Goal: Transaction & Acquisition: Purchase product/service

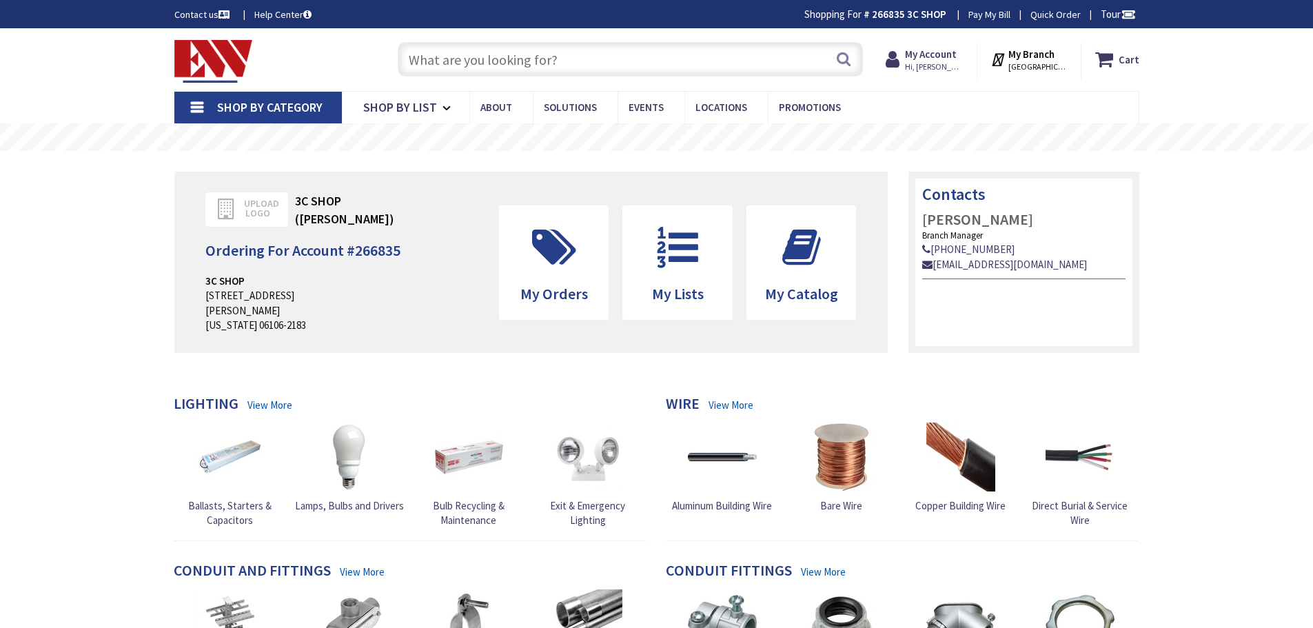
click at [649, 68] on input "text" at bounding box center [630, 59] width 465 height 34
paste input "P4010ACS"
type input "P4010ACS"
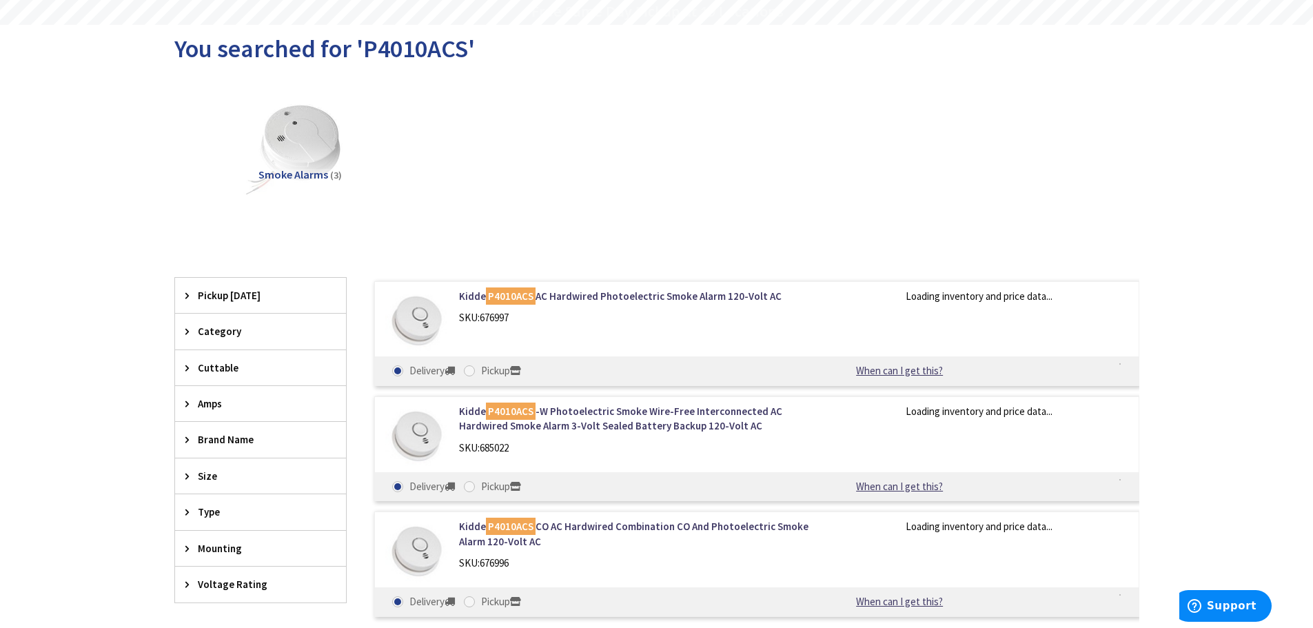
scroll to position [138, 0]
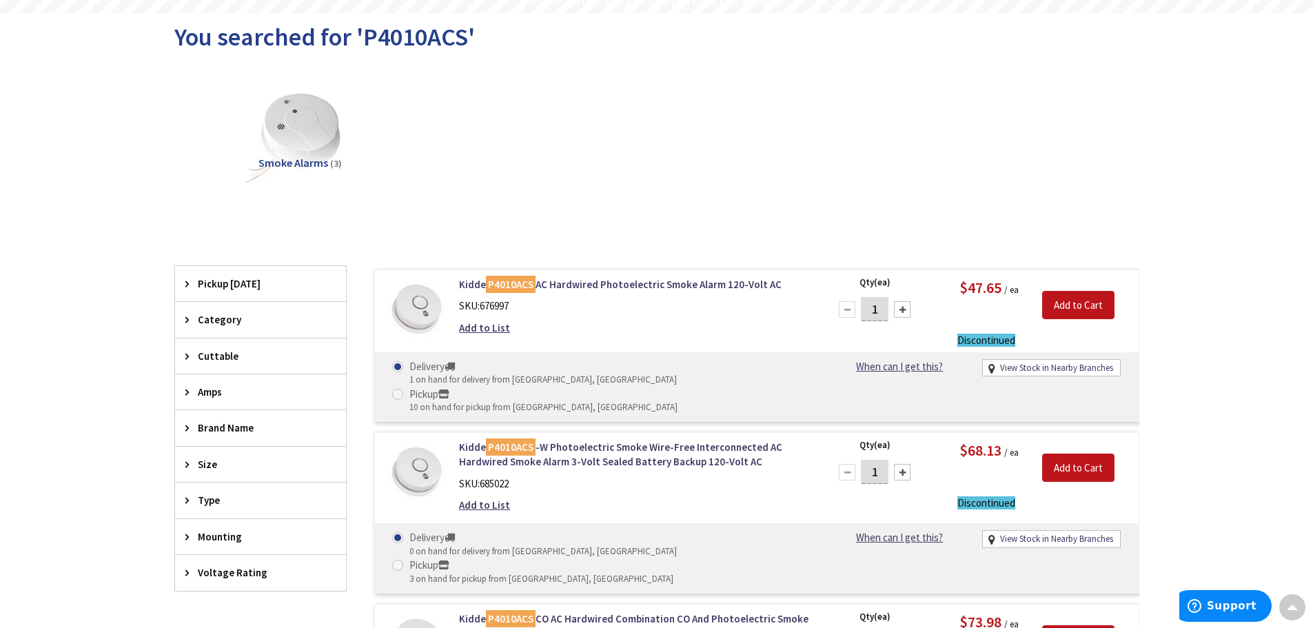
click at [672, 476] on div "SKU: 685022" at bounding box center [634, 483] width 351 height 14
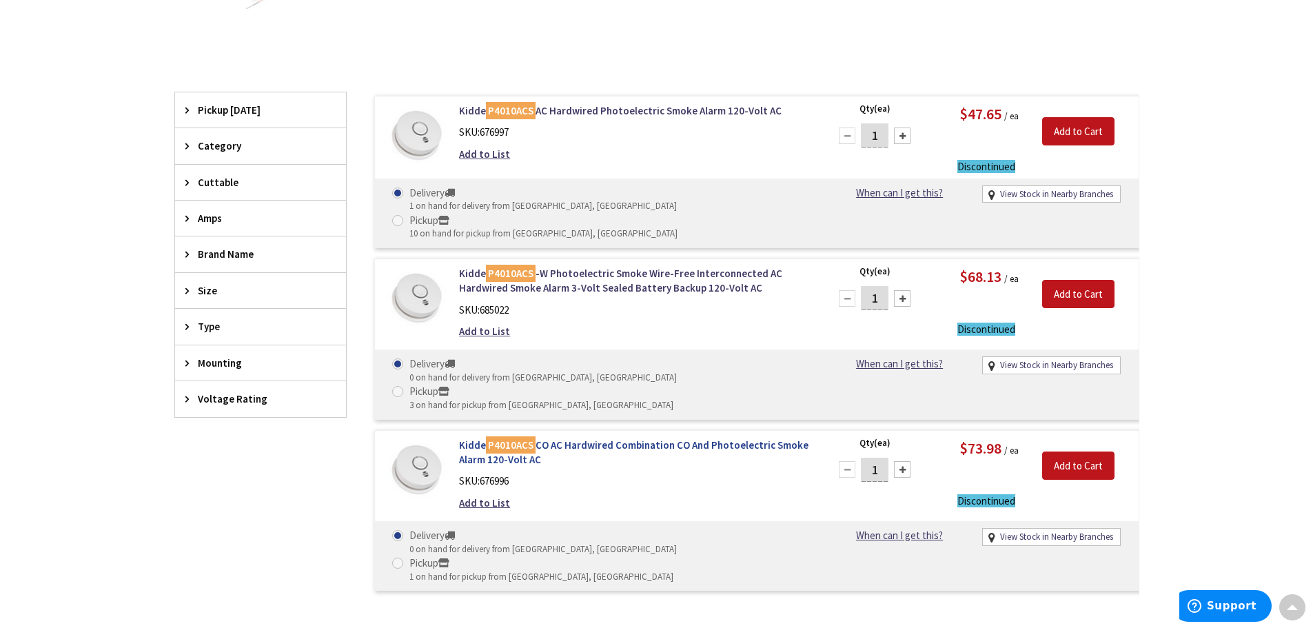
scroll to position [345, 0]
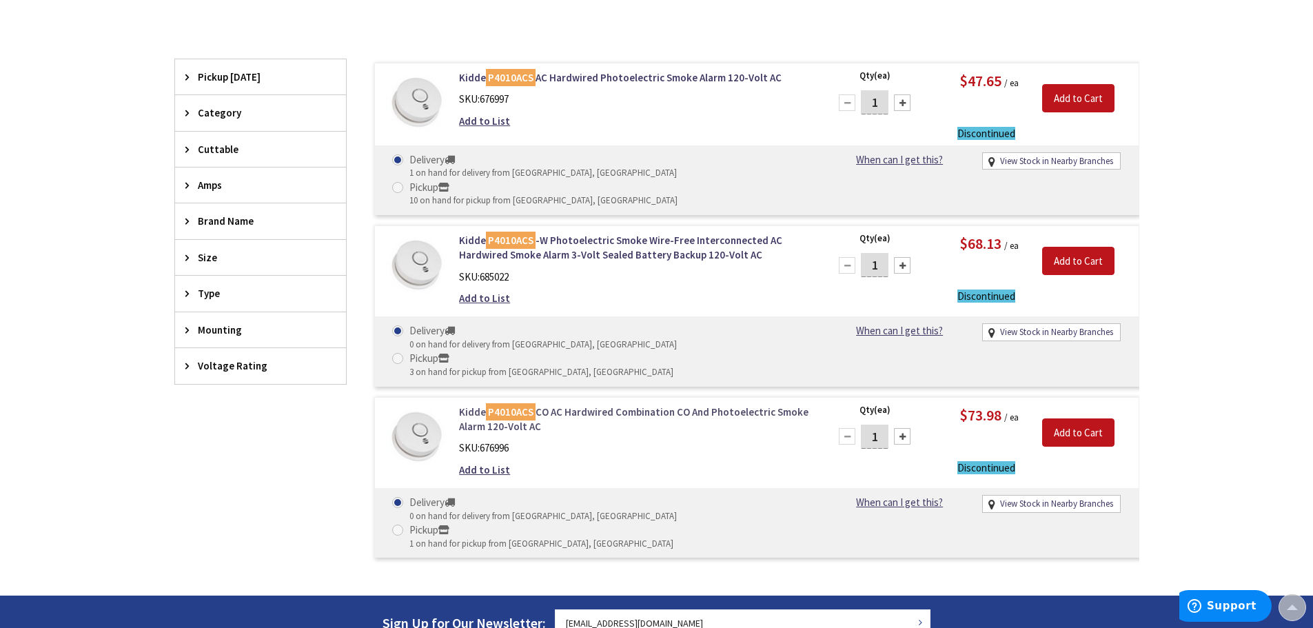
click at [660, 405] on link "Kidde P4010ACS CO AC Hardwired Combination CO And Photoelectric Smoke Alarm 120…" at bounding box center [634, 420] width 351 height 30
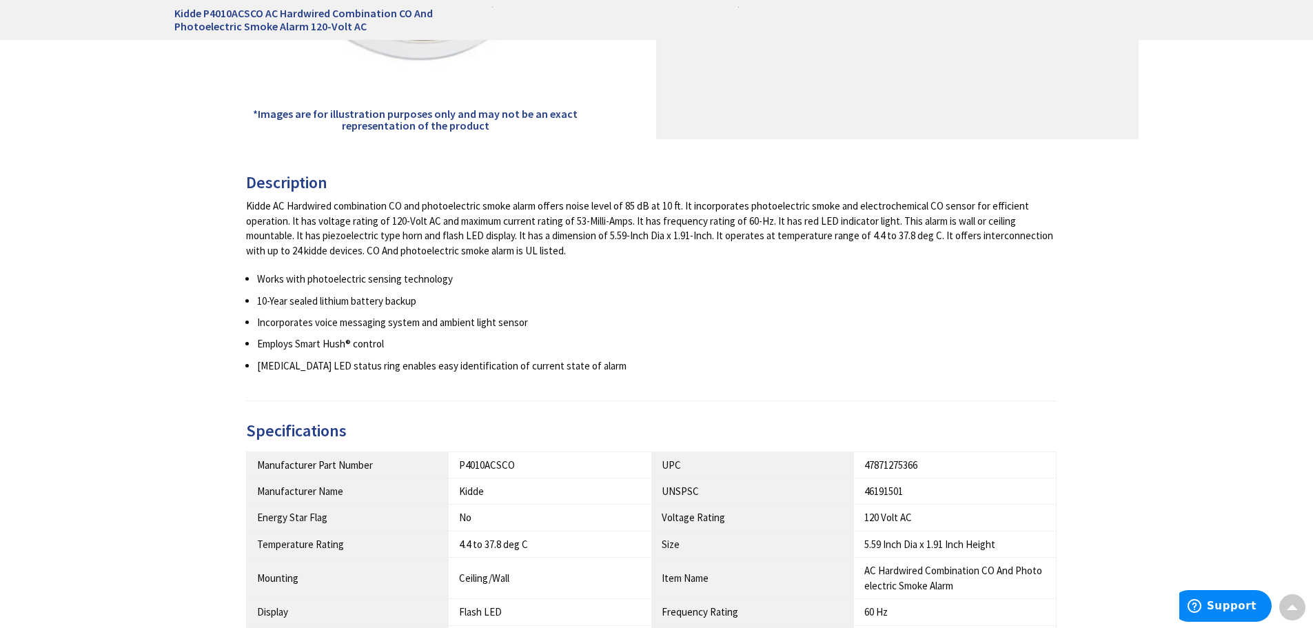
scroll to position [483, 0]
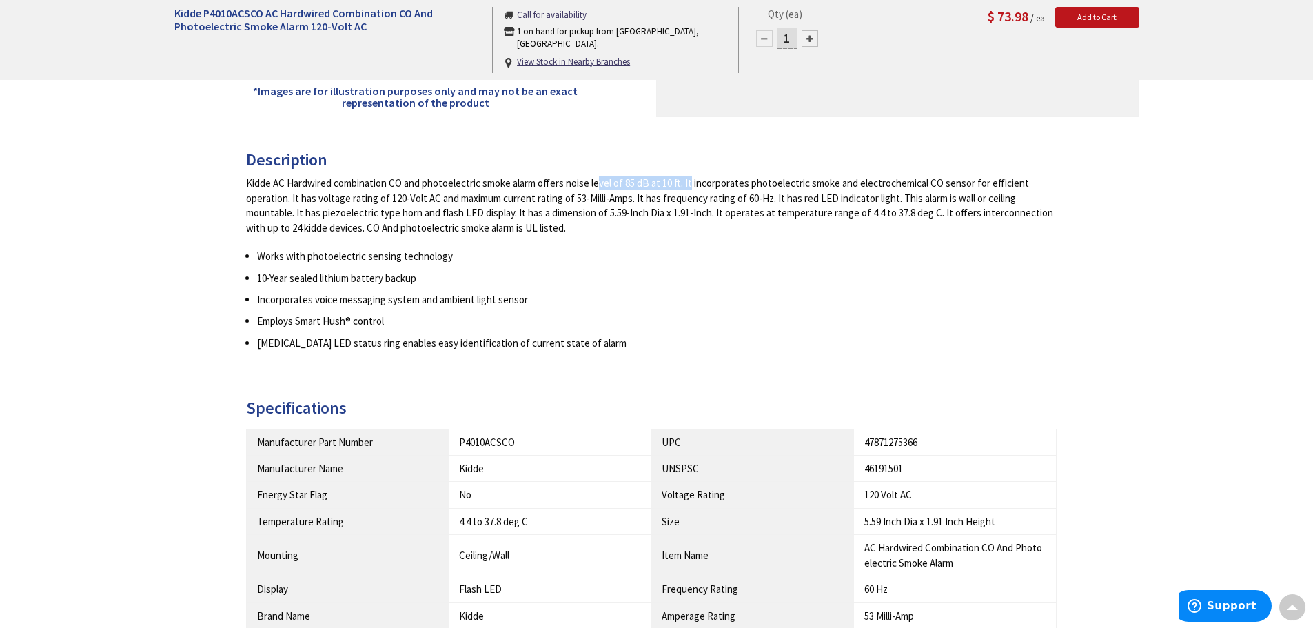
drag, startPoint x: 552, startPoint y: 182, endPoint x: 651, endPoint y: 184, distance: 99.3
click at [651, 184] on div "Kidde AC Hardwired combination CO and photoelectric smoke alarm offers noise le…" at bounding box center [651, 205] width 811 height 59
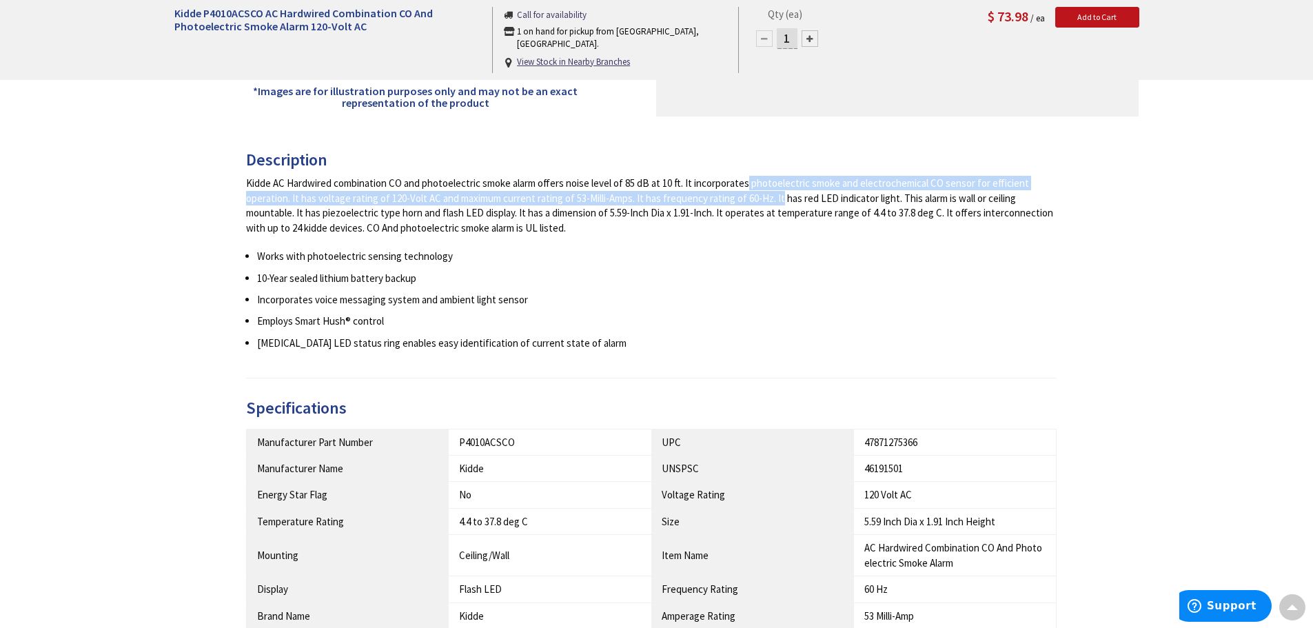
drag, startPoint x: 693, startPoint y: 178, endPoint x: 735, endPoint y: 198, distance: 46.6
click at [735, 198] on div "Kidde AC Hardwired combination CO and photoelectric smoke alarm offers noise le…" at bounding box center [651, 205] width 811 height 59
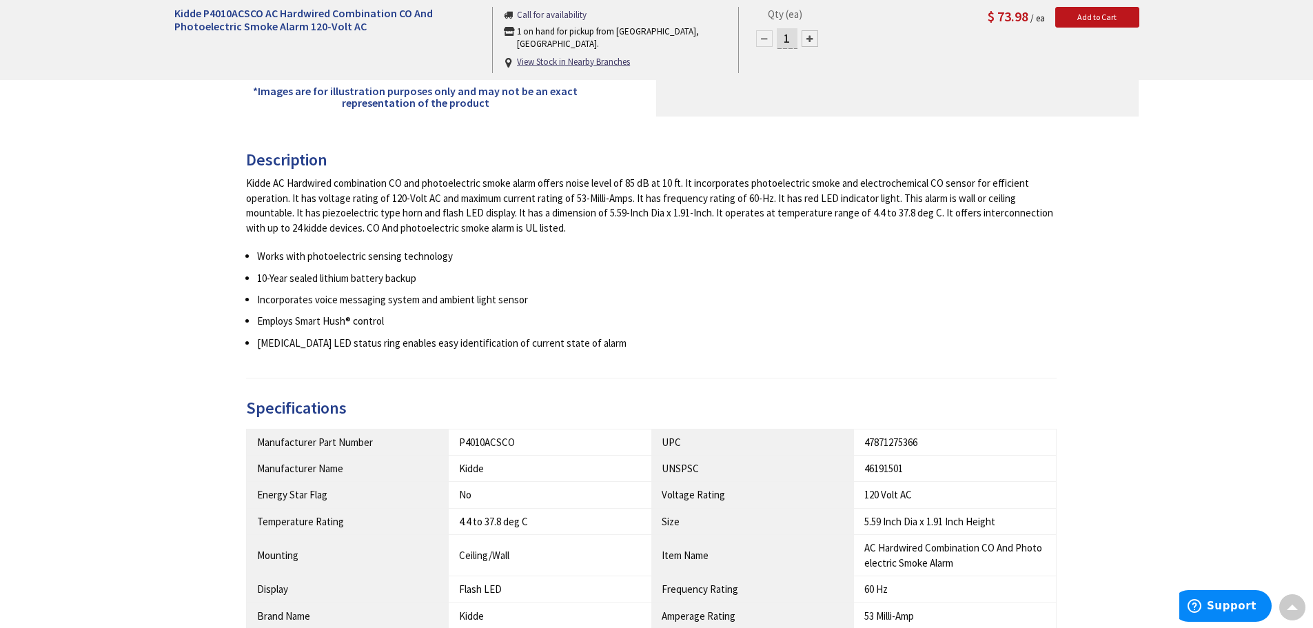
click at [560, 236] on div "Kidde AC Hardwired combination CO and photoelectric smoke alarm offers noise le…" at bounding box center [651, 263] width 811 height 174
click at [638, 208] on div "Kidde AC Hardwired combination CO and photoelectric smoke alarm offers noise le…" at bounding box center [651, 205] width 811 height 59
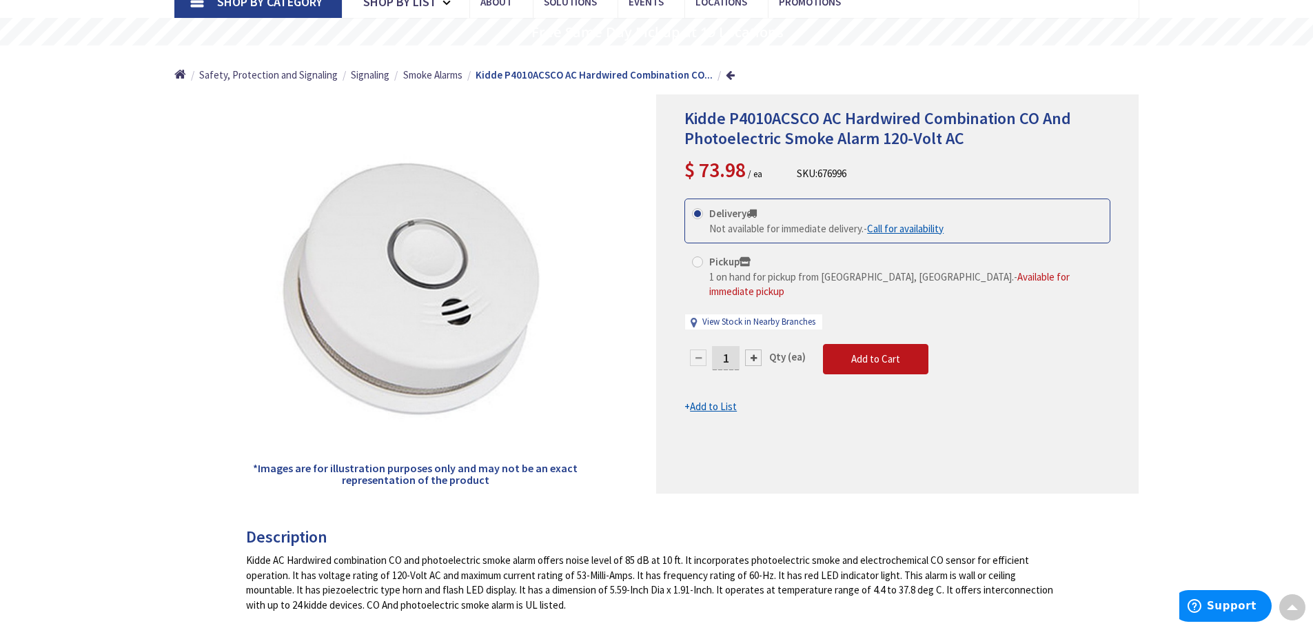
scroll to position [70, 0]
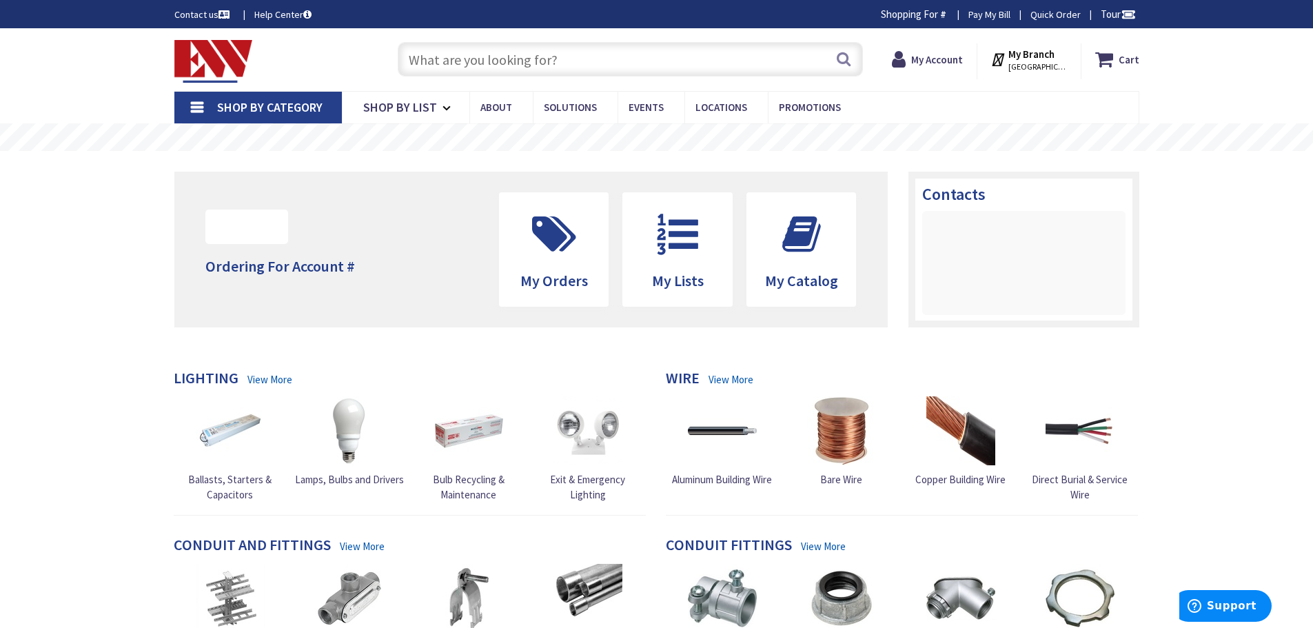
click at [494, 57] on input "text" at bounding box center [630, 59] width 465 height 34
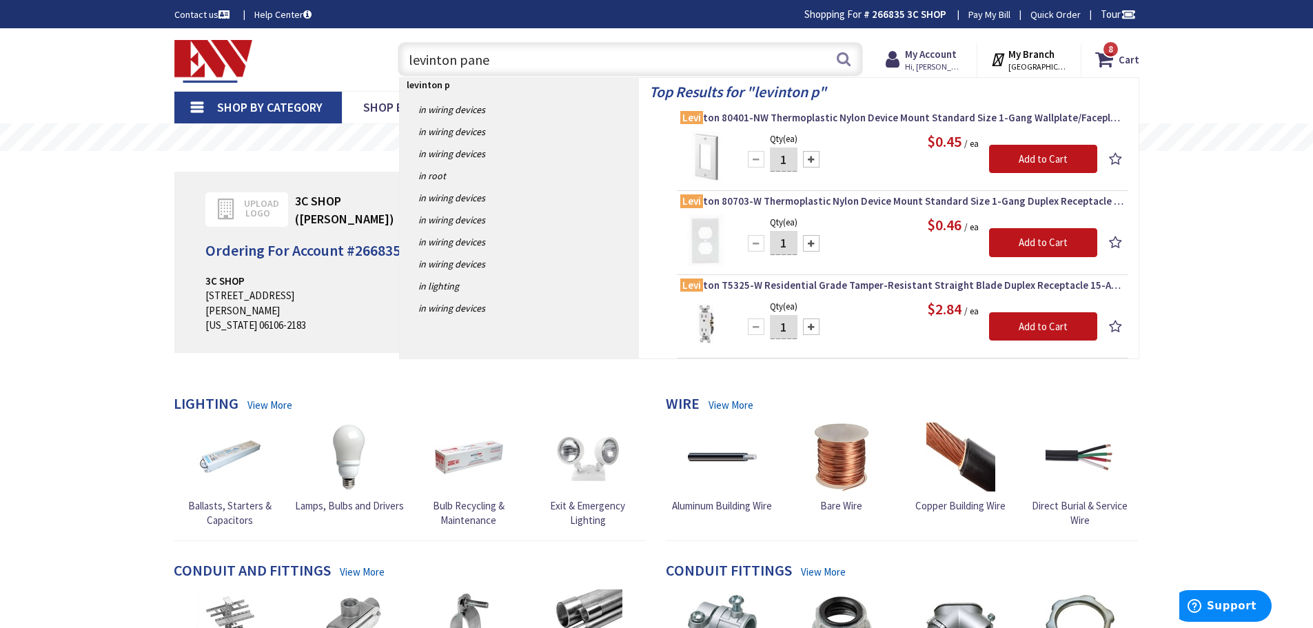
type input "levinton panel"
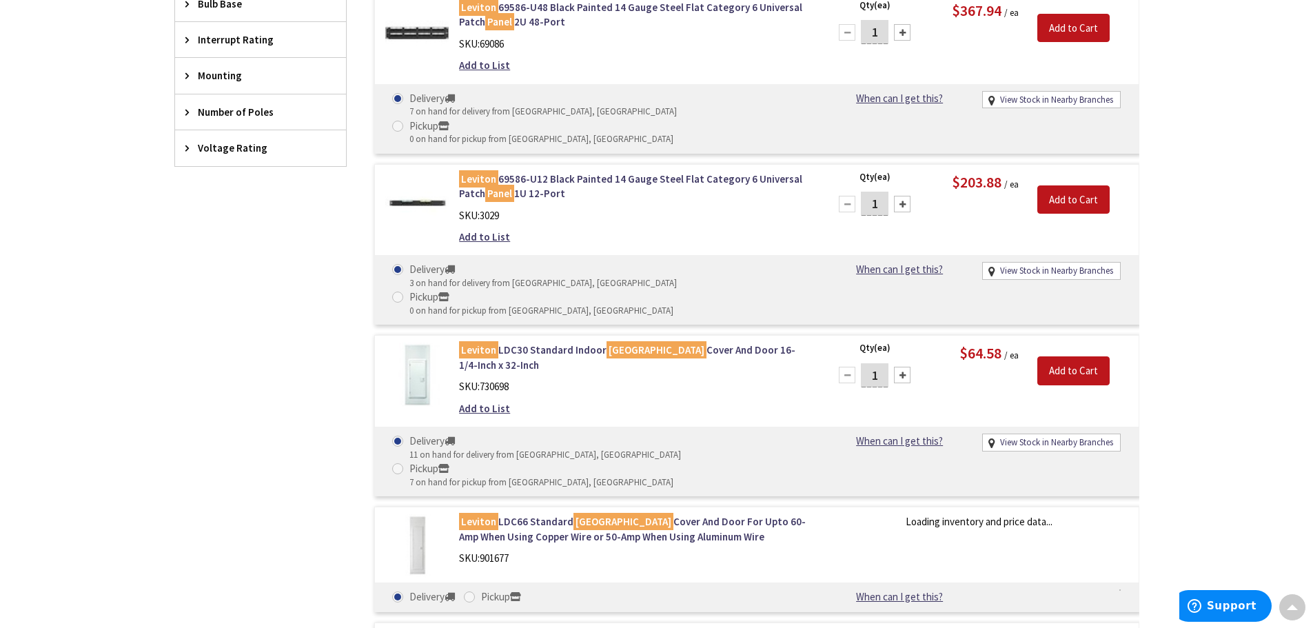
scroll to position [896, 0]
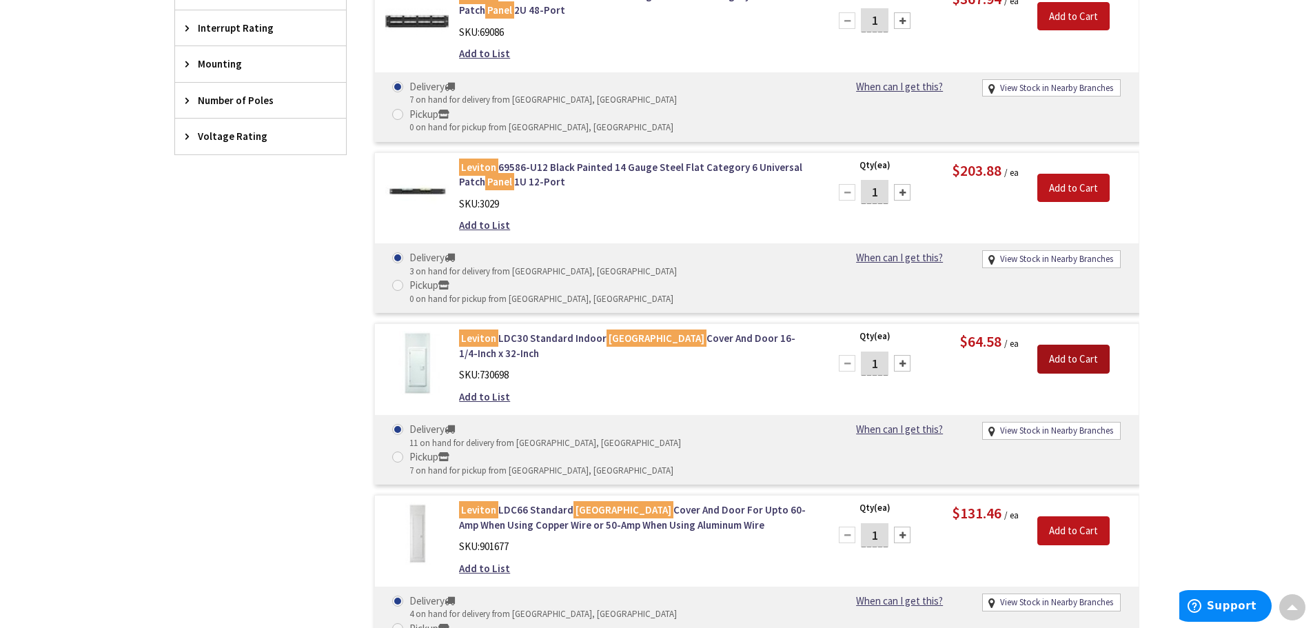
click at [1095, 345] on input "Add to Cart" at bounding box center [1074, 359] width 72 height 29
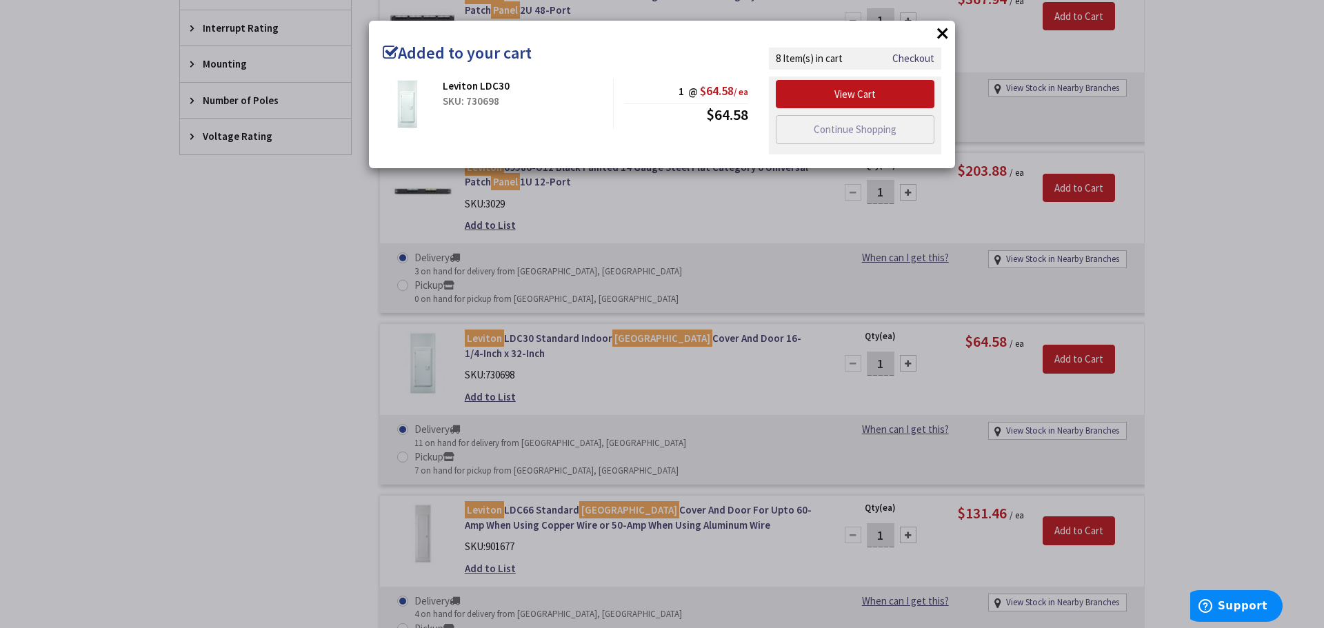
click at [1286, 412] on div "× Added to your cart Leviton LDC30 SKU: 730698 1 @ $64.58 / ea $64.58" at bounding box center [662, 314] width 1324 height 628
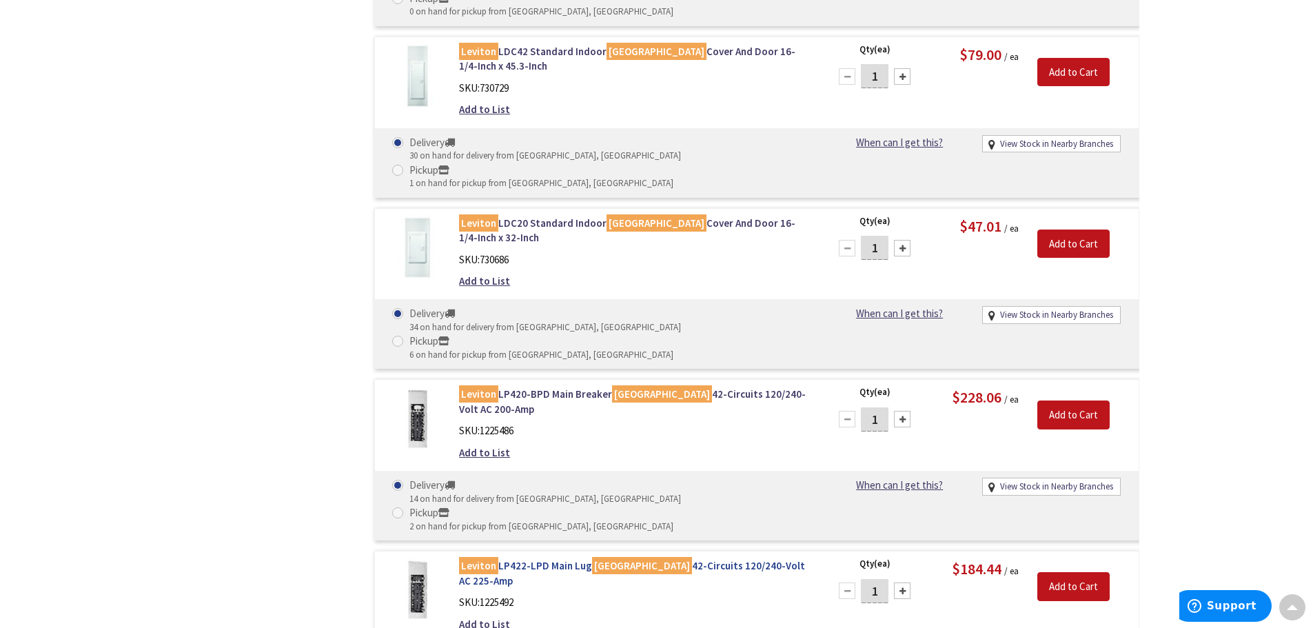
scroll to position [1723, 0]
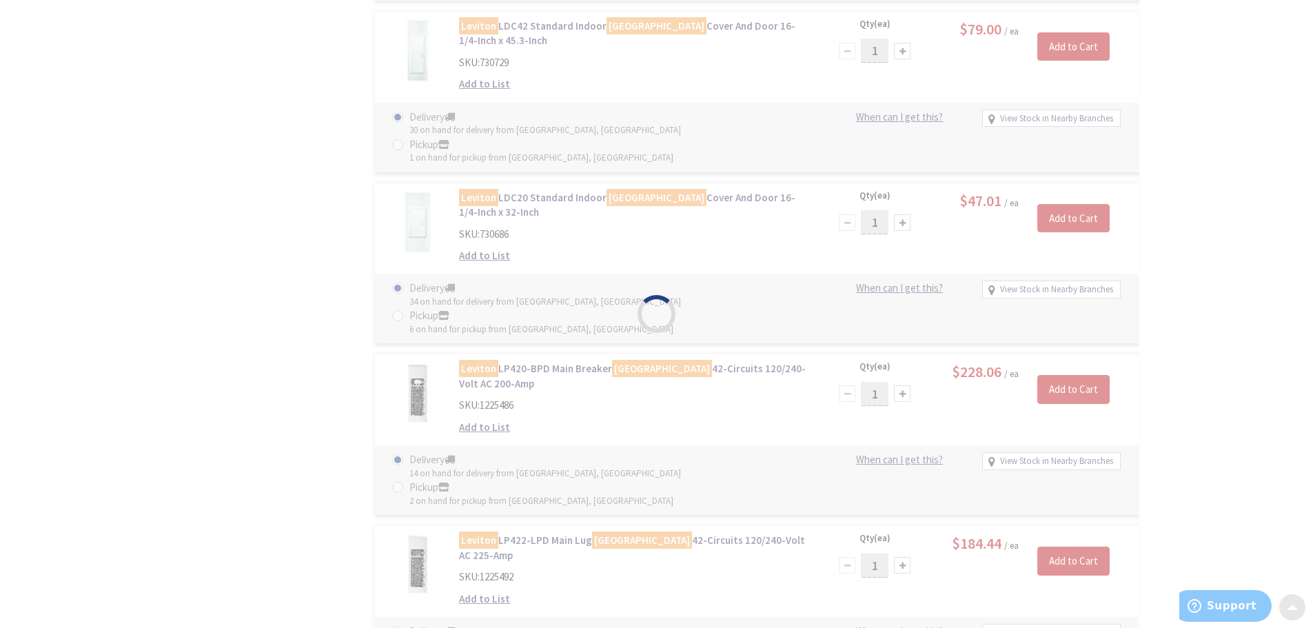
click at [1234, 433] on div "Please wait..." at bounding box center [656, 314] width 1313 height 628
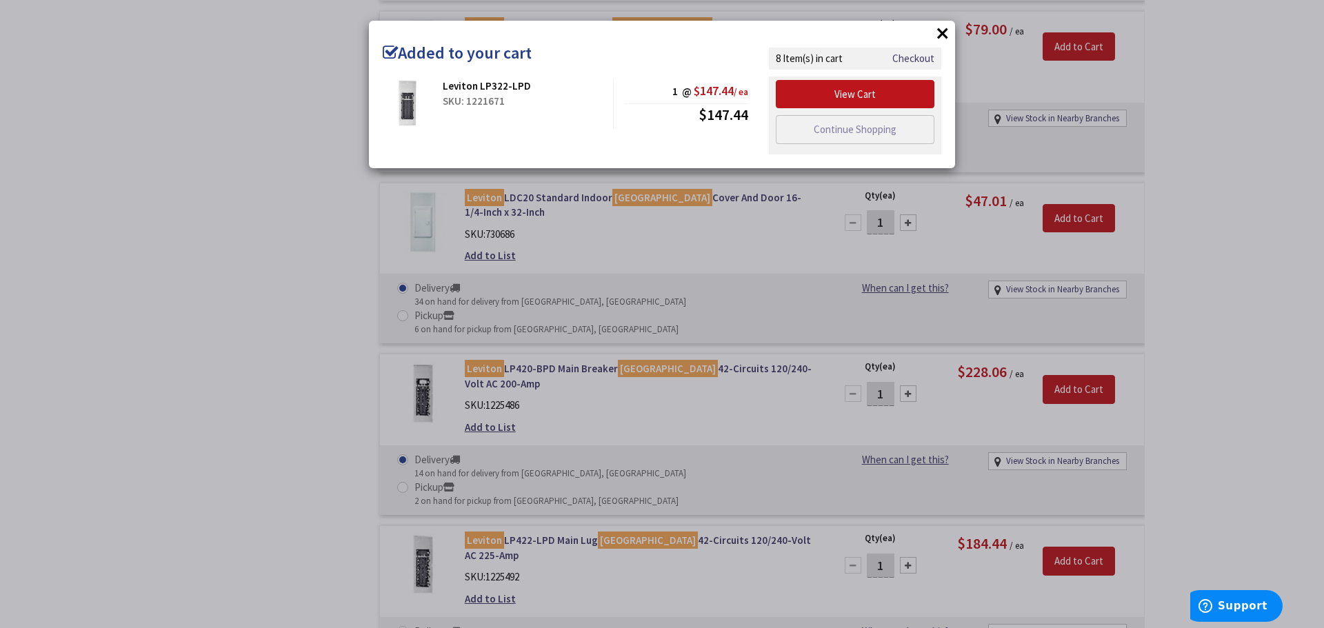
click at [1233, 434] on div "× Added to your cart Leviton LP322-LPD SKU: 1221671 1 @ $147.44 / ea $147.44 Ch…" at bounding box center [662, 314] width 1324 height 628
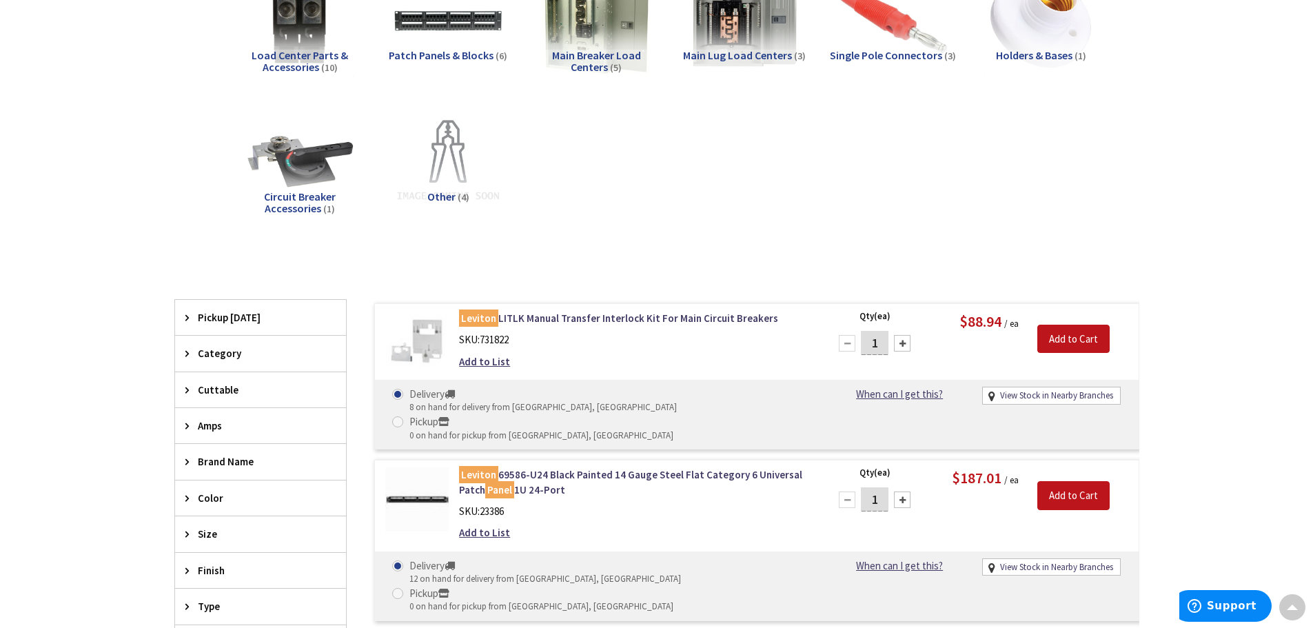
scroll to position [0, 0]
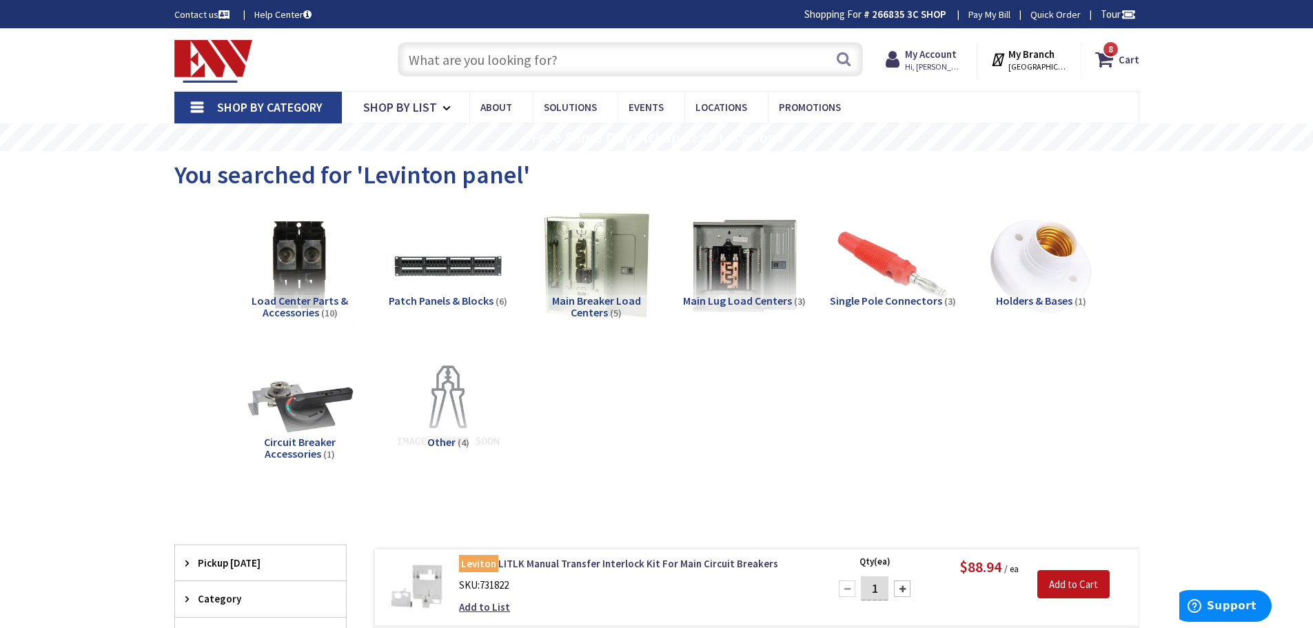
click at [563, 57] on input "text" at bounding box center [630, 59] width 465 height 34
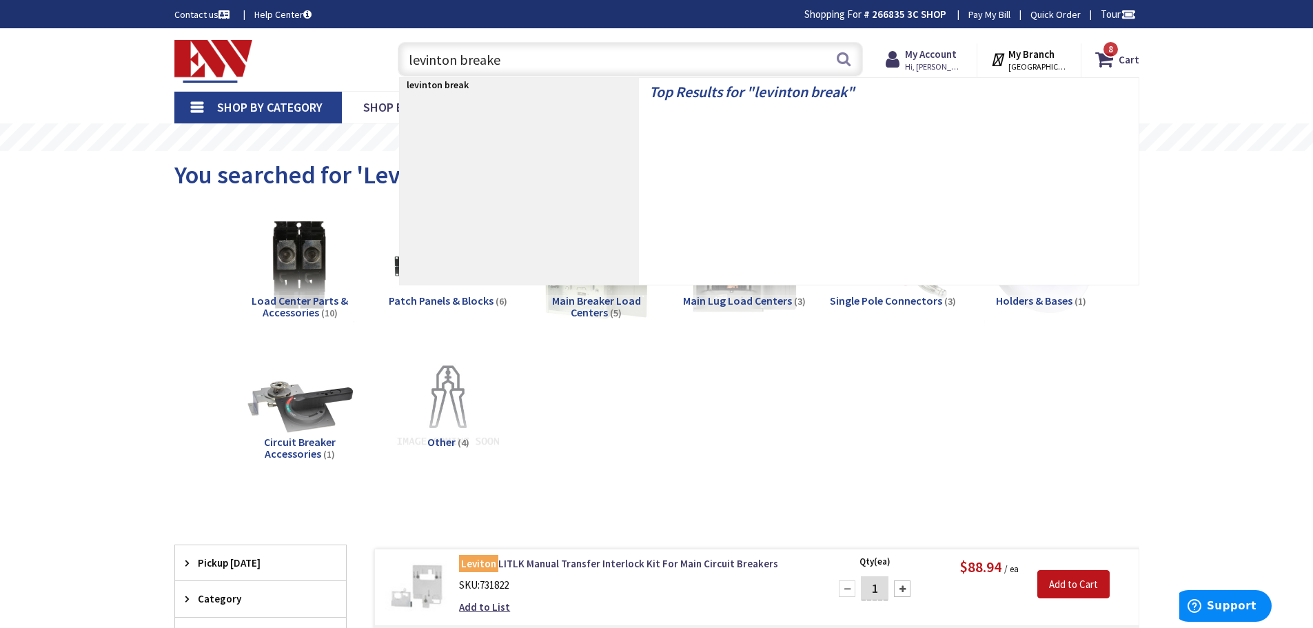
type input "levinton breaker"
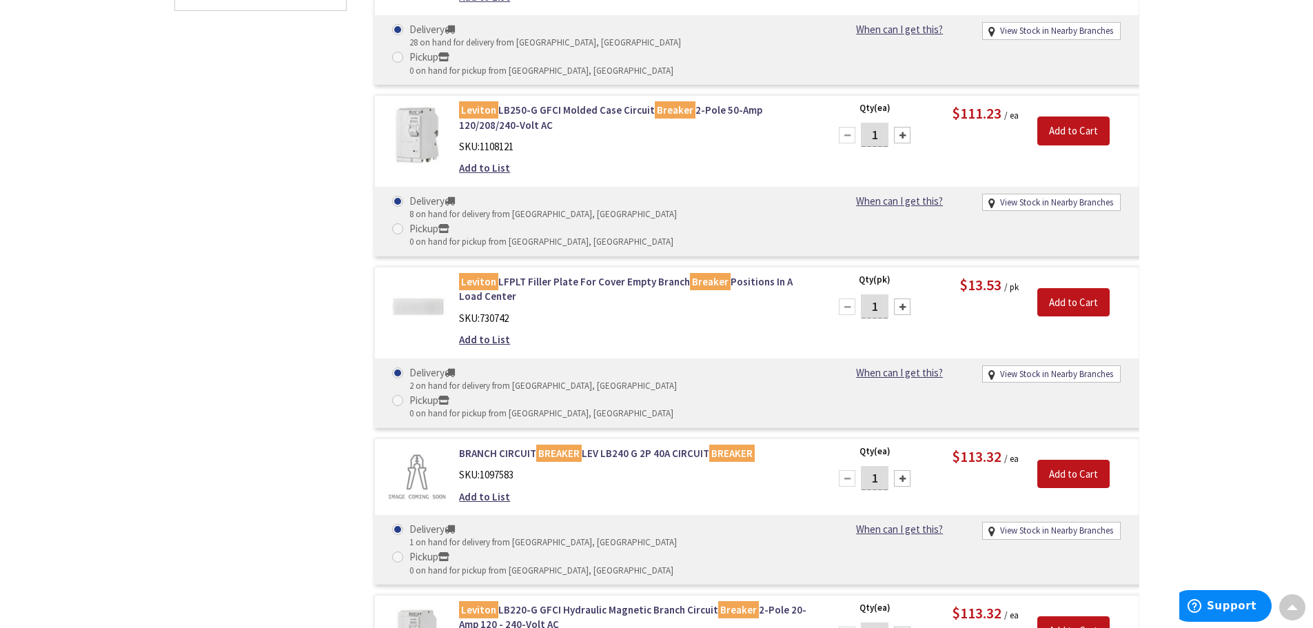
scroll to position [965, 0]
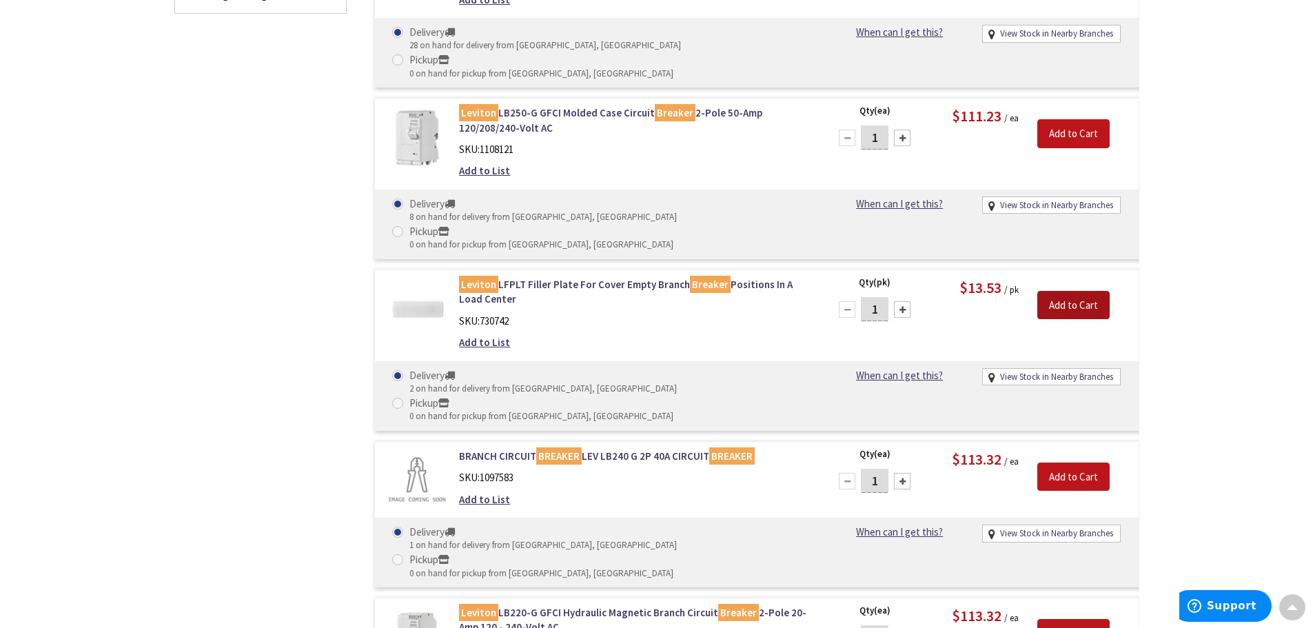
click at [1078, 291] on input "Add to Cart" at bounding box center [1074, 305] width 72 height 29
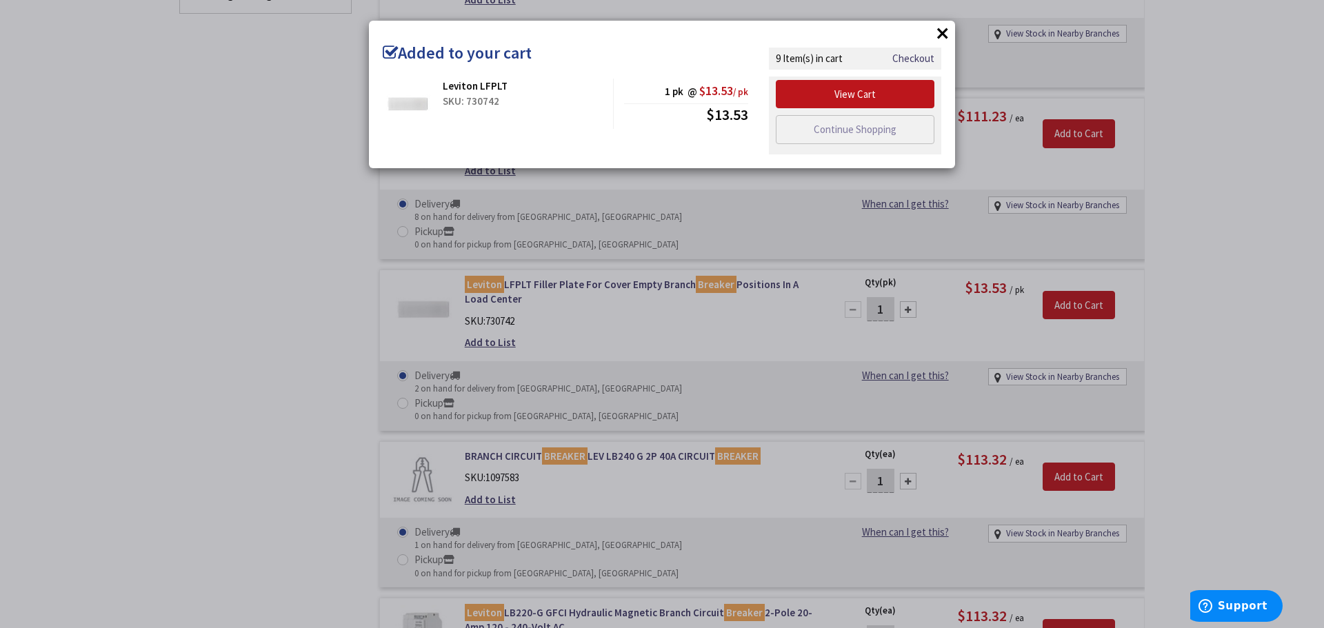
click at [1232, 383] on div "× Added to your cart Leviton LFPLT SKU: 730742 1 pk @ $13.53 / pk $13.53" at bounding box center [662, 314] width 1324 height 628
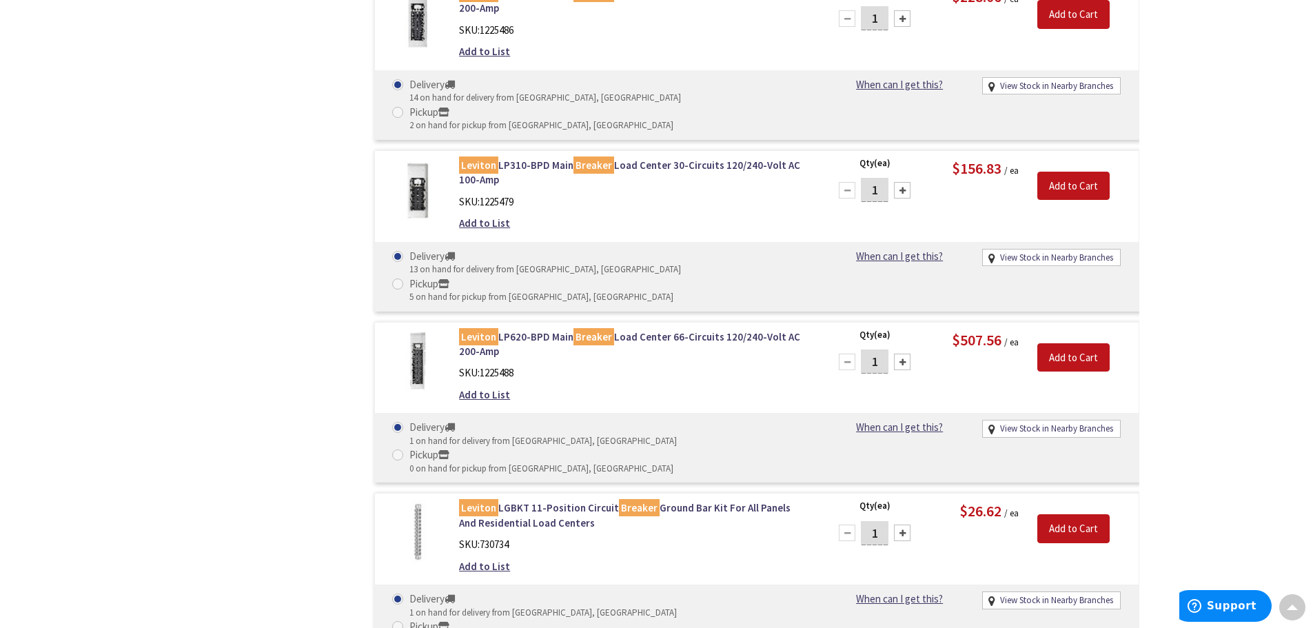
scroll to position [2137, 0]
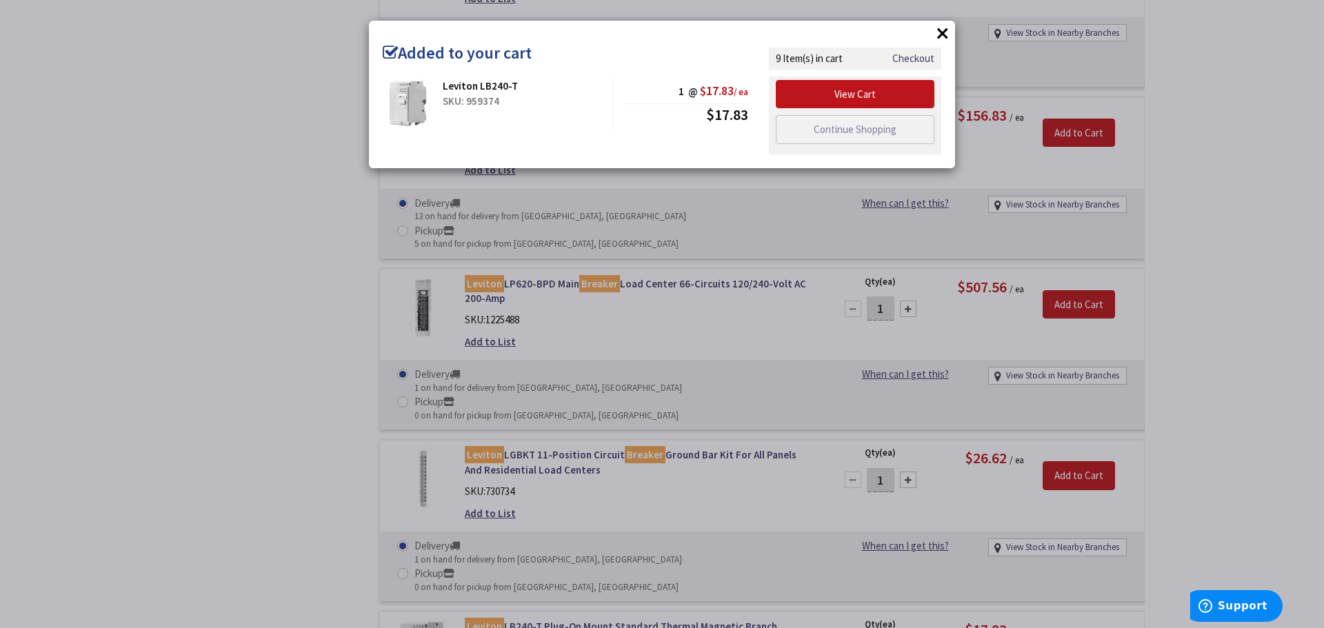
click at [1224, 427] on div "× Added to your cart Leviton LB240-T SKU: 959374 1 @ $17.83 / ea $17.83" at bounding box center [662, 314] width 1324 height 628
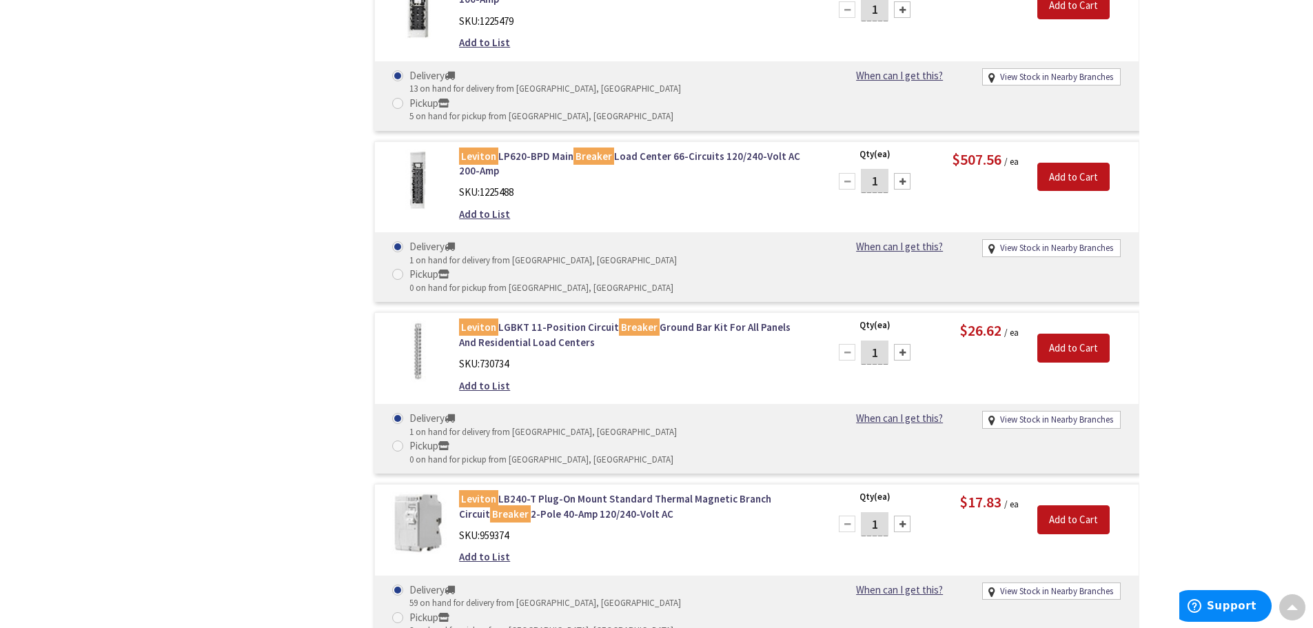
scroll to position [2275, 0]
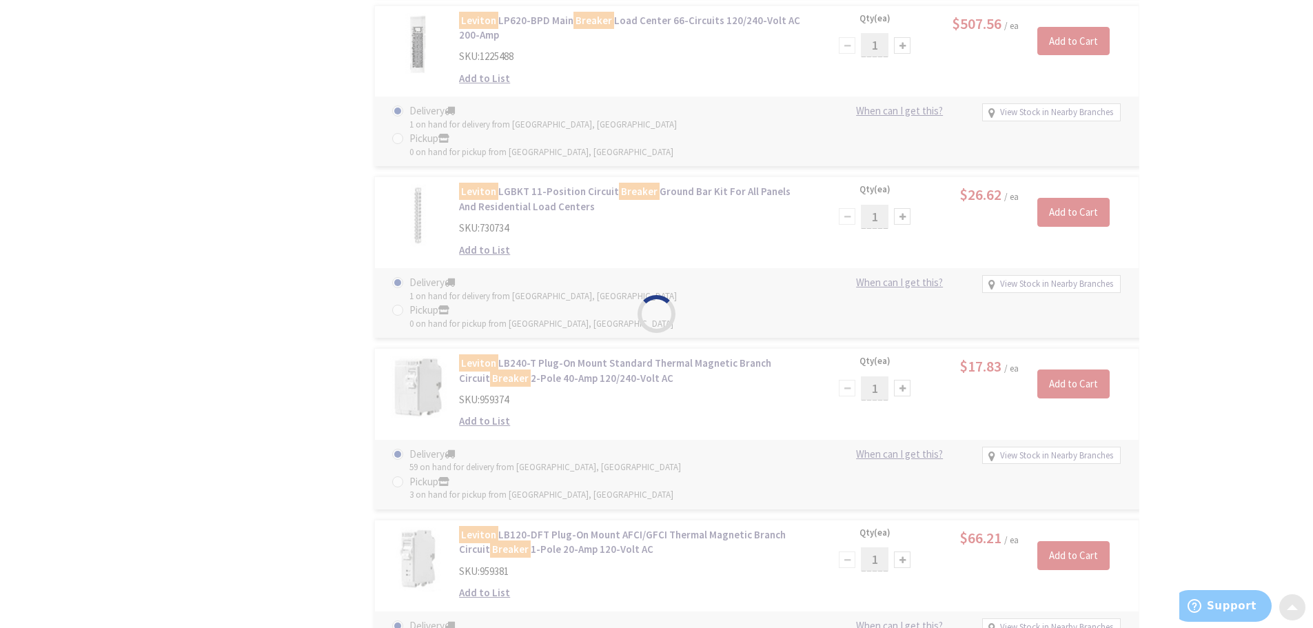
scroll to position [2413, 0]
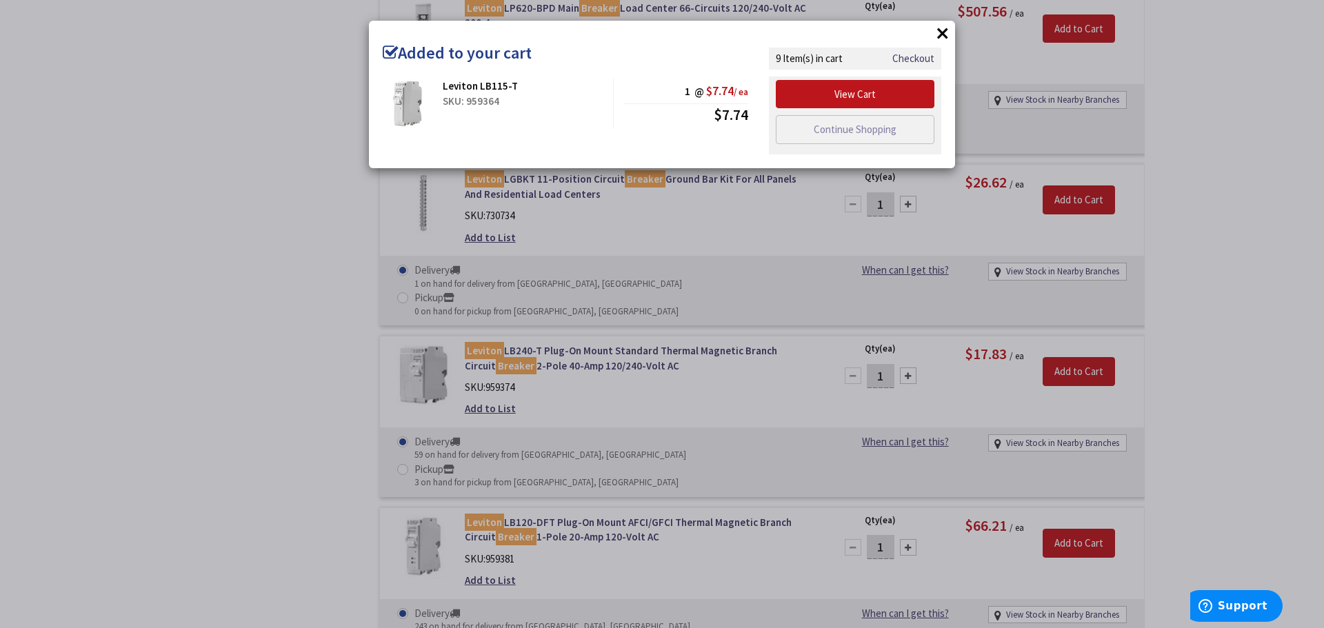
click at [1090, 449] on div "× Added to your cart Leviton LB115-T SKU: 959364 1 @ $7.74 / ea $7.74" at bounding box center [662, 314] width 1324 height 628
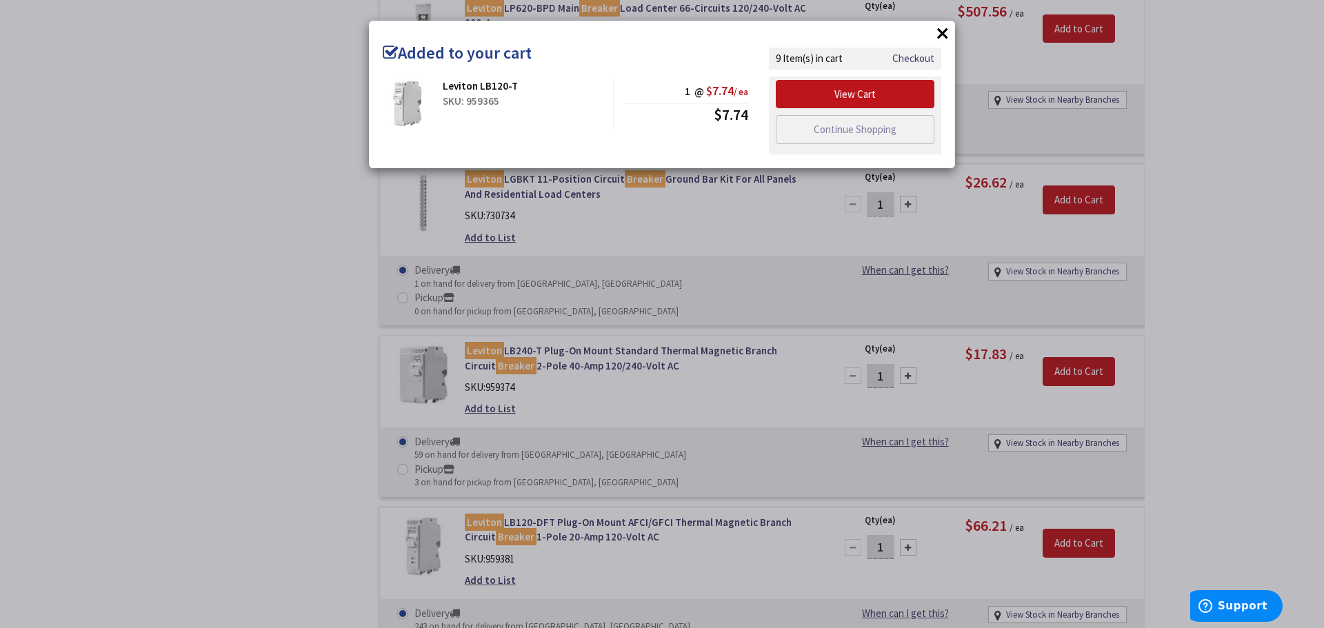
click at [1250, 484] on div "× Added to your cart Leviton LB120-T SKU: 959365 1 @ $7.74 / ea $7.74" at bounding box center [662, 314] width 1324 height 628
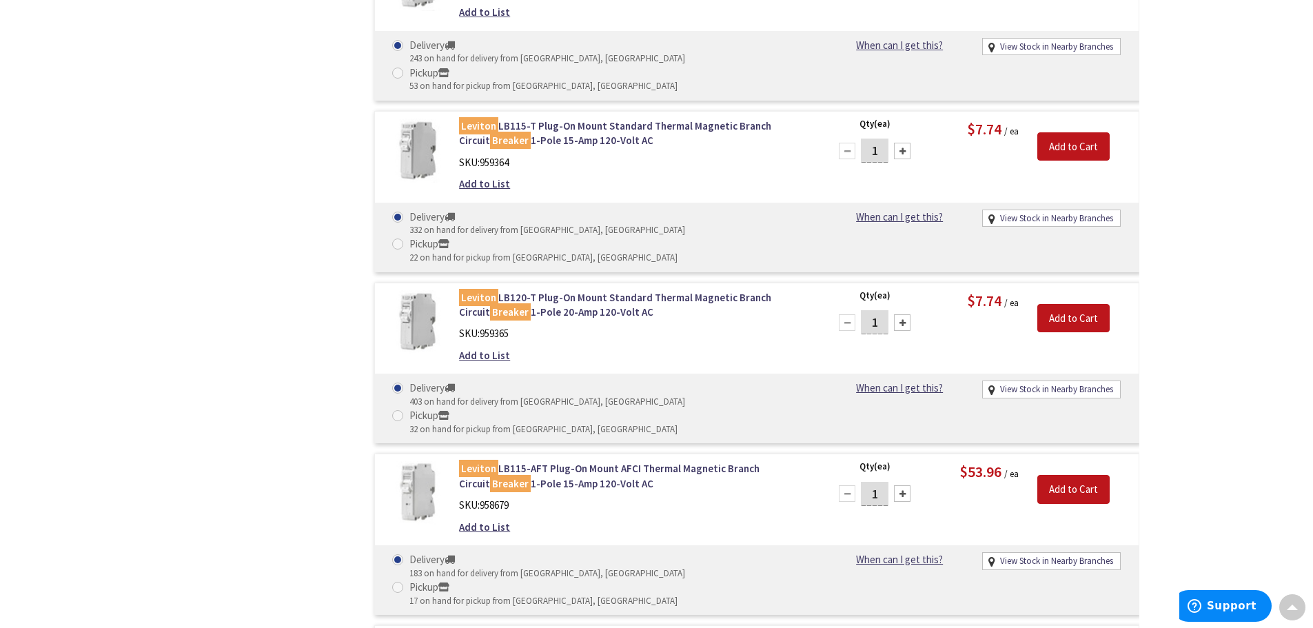
scroll to position [3033, 0]
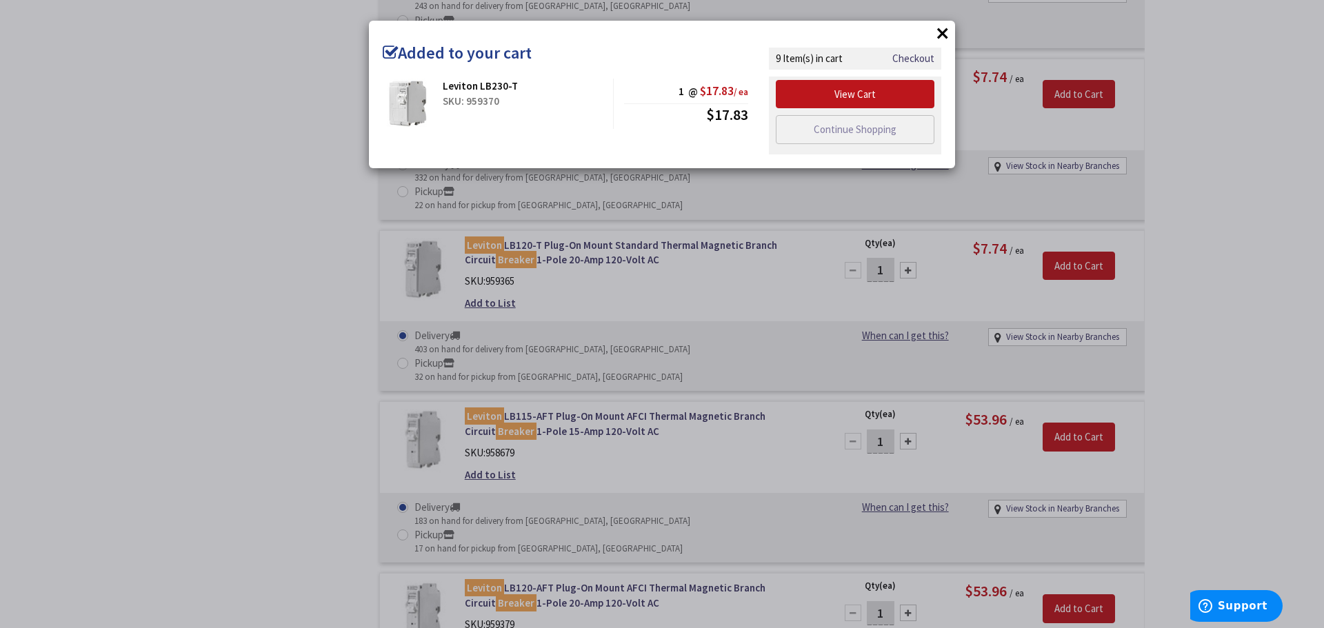
click at [1237, 460] on div "× Added to your cart Leviton LB230-T SKU: 959370 1 @ $17.83 / ea $17.83" at bounding box center [662, 314] width 1324 height 628
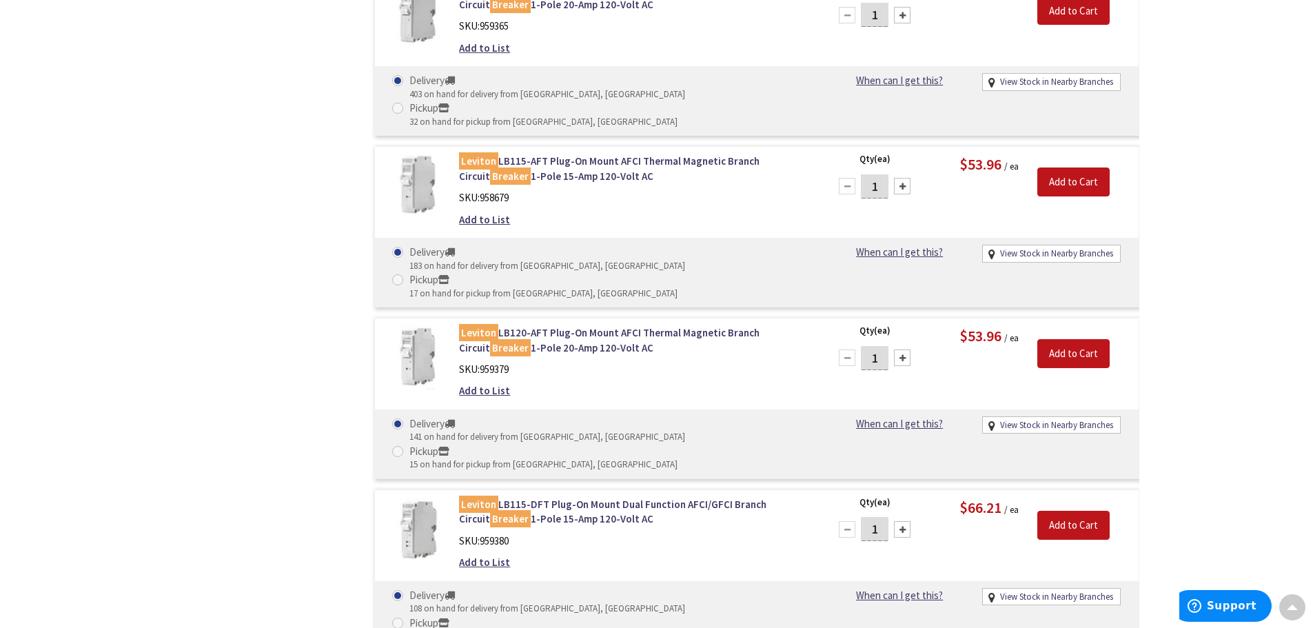
scroll to position [3309, 0]
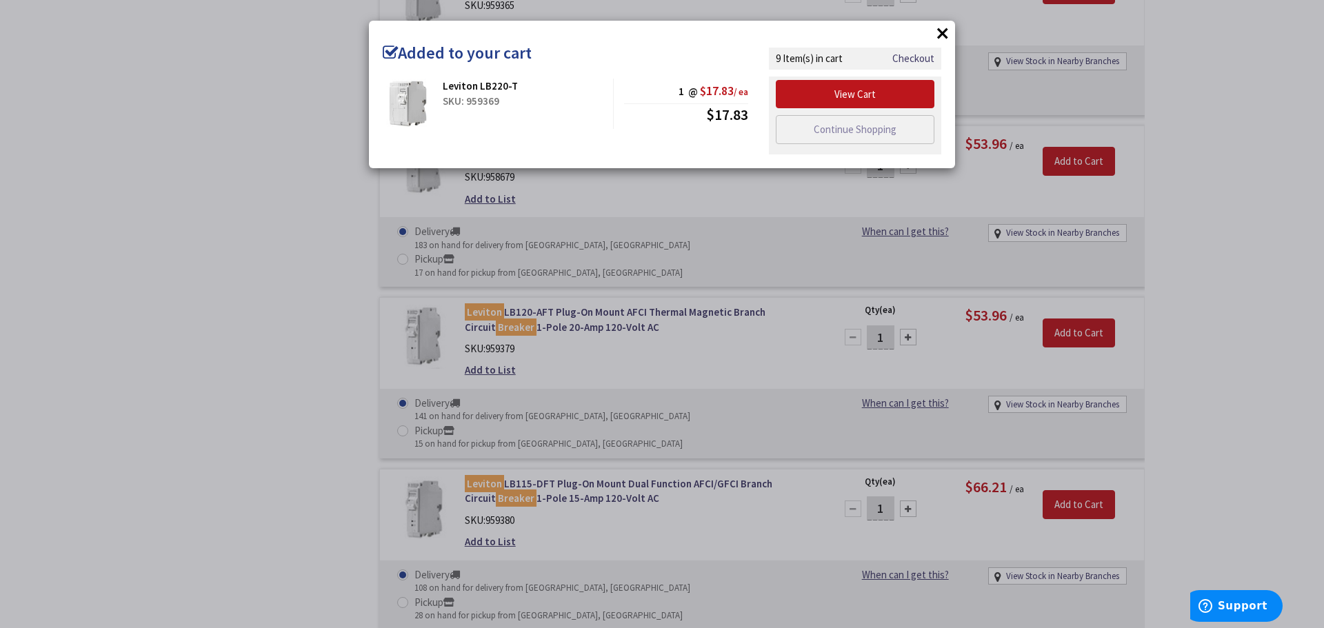
click at [1291, 434] on div "× Added to your cart Leviton LB220-T SKU: 959369 1 @ $17.83 / ea $17.83" at bounding box center [662, 314] width 1324 height 628
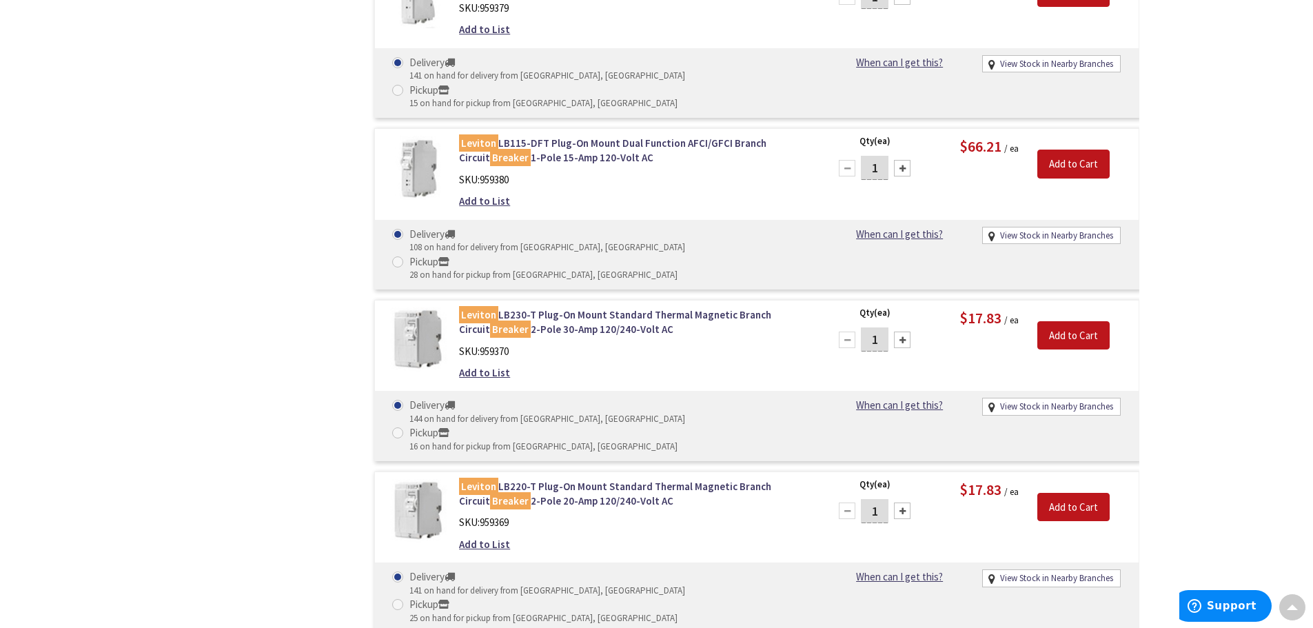
scroll to position [3654, 0]
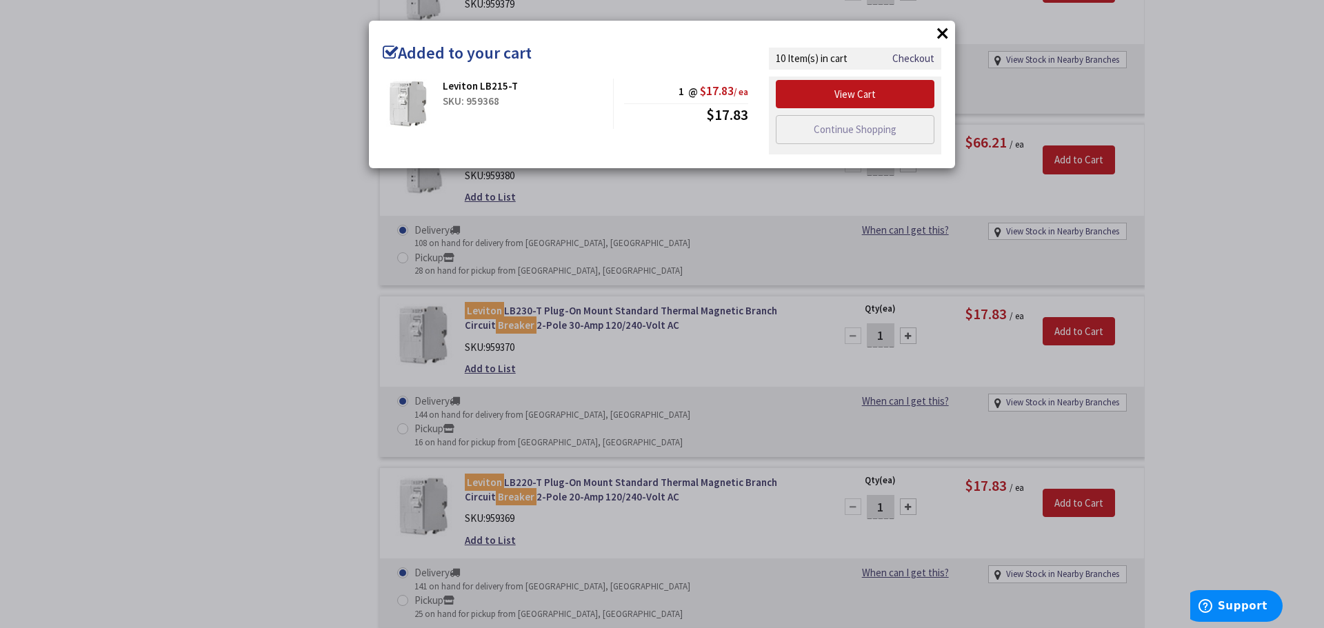
click at [1241, 441] on div "× Added to your cart Leviton LB215-T SKU: 959368 1 @ $17.83 / ea $17.83" at bounding box center [662, 314] width 1324 height 628
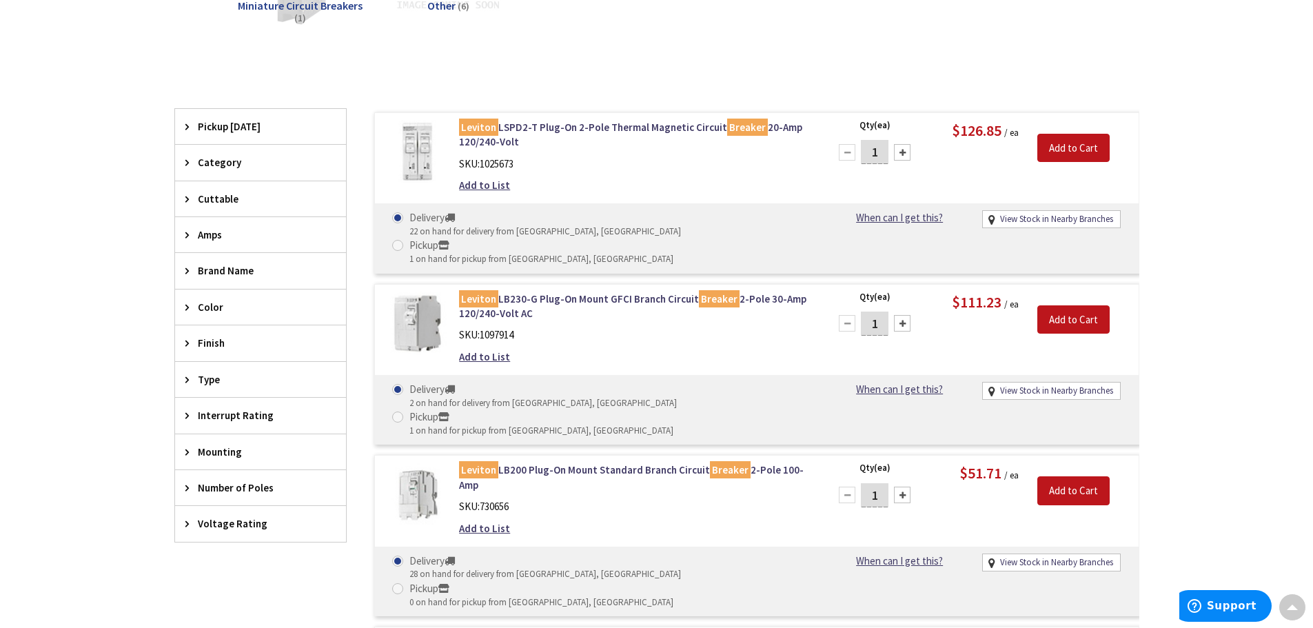
scroll to position [0, 0]
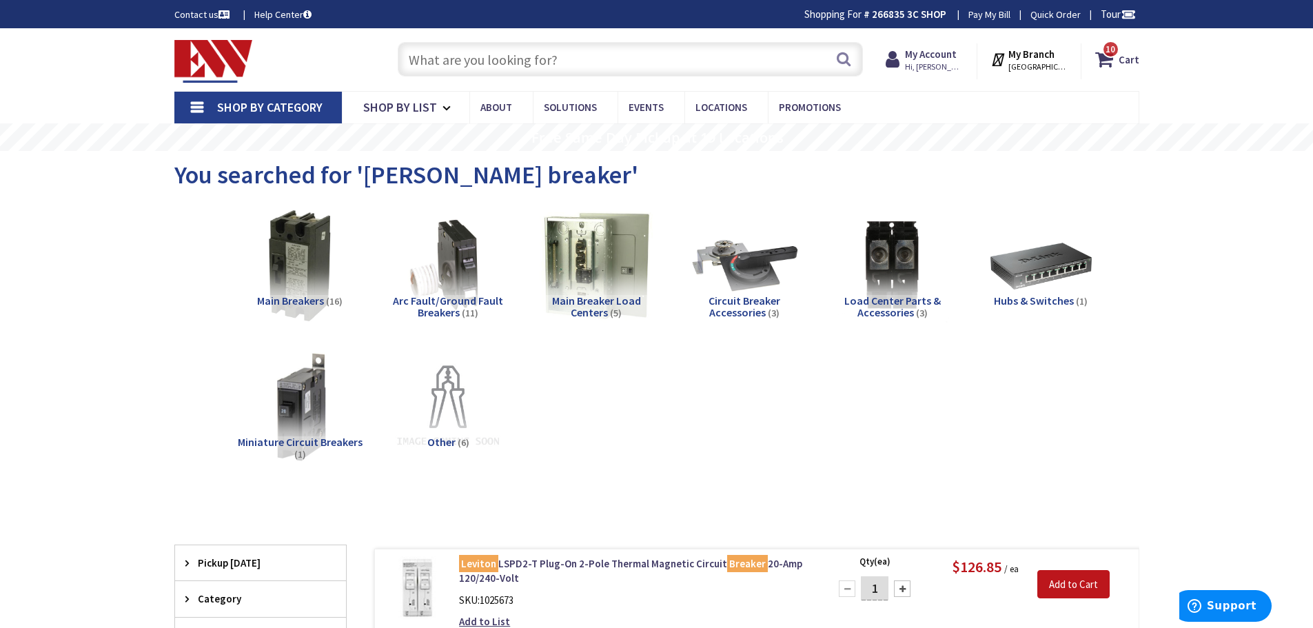
click at [537, 61] on input "text" at bounding box center [630, 59] width 465 height 34
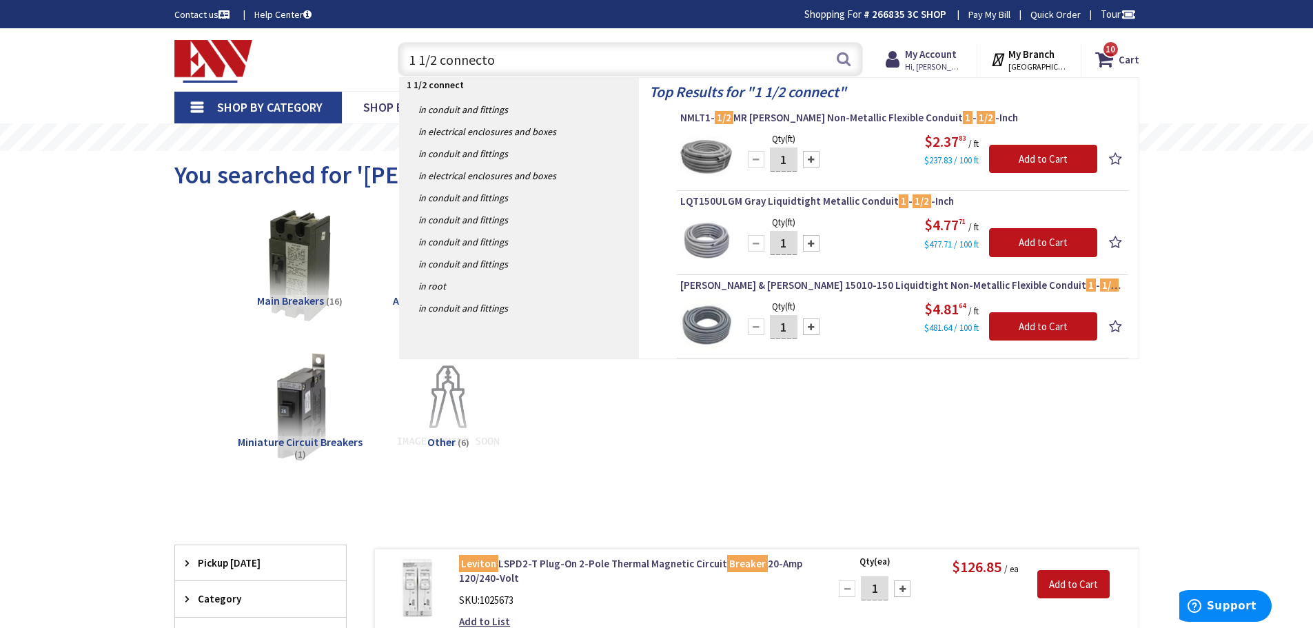
type input "1 1/2 connector"
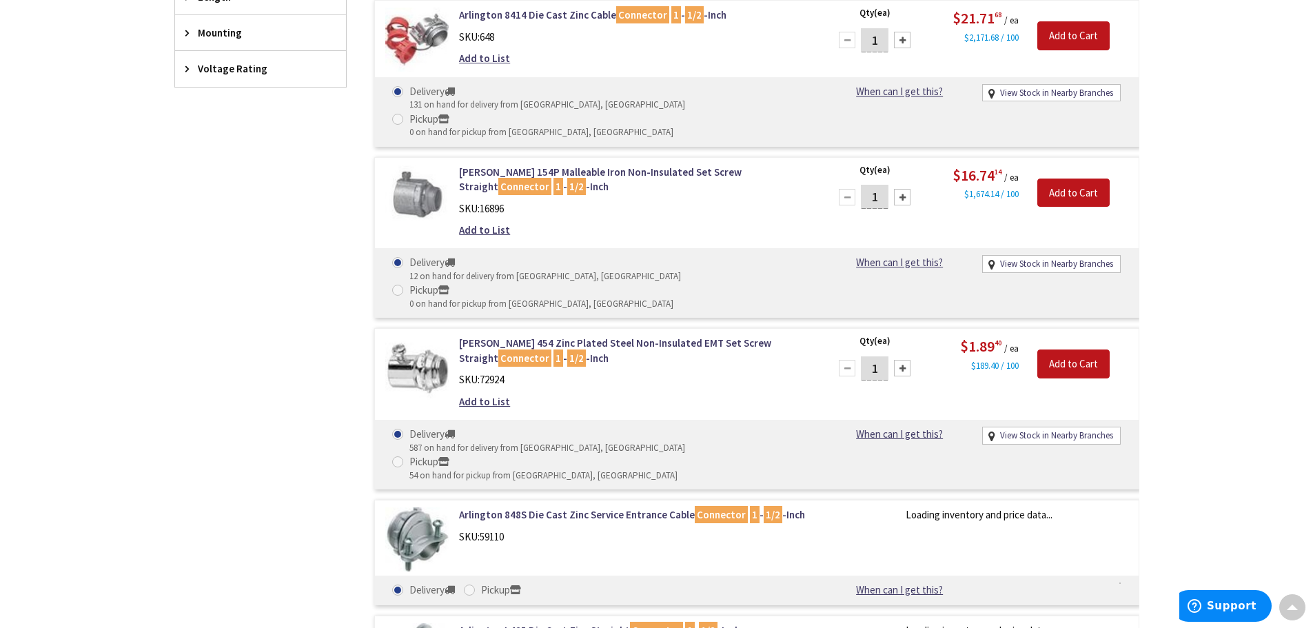
scroll to position [827, 0]
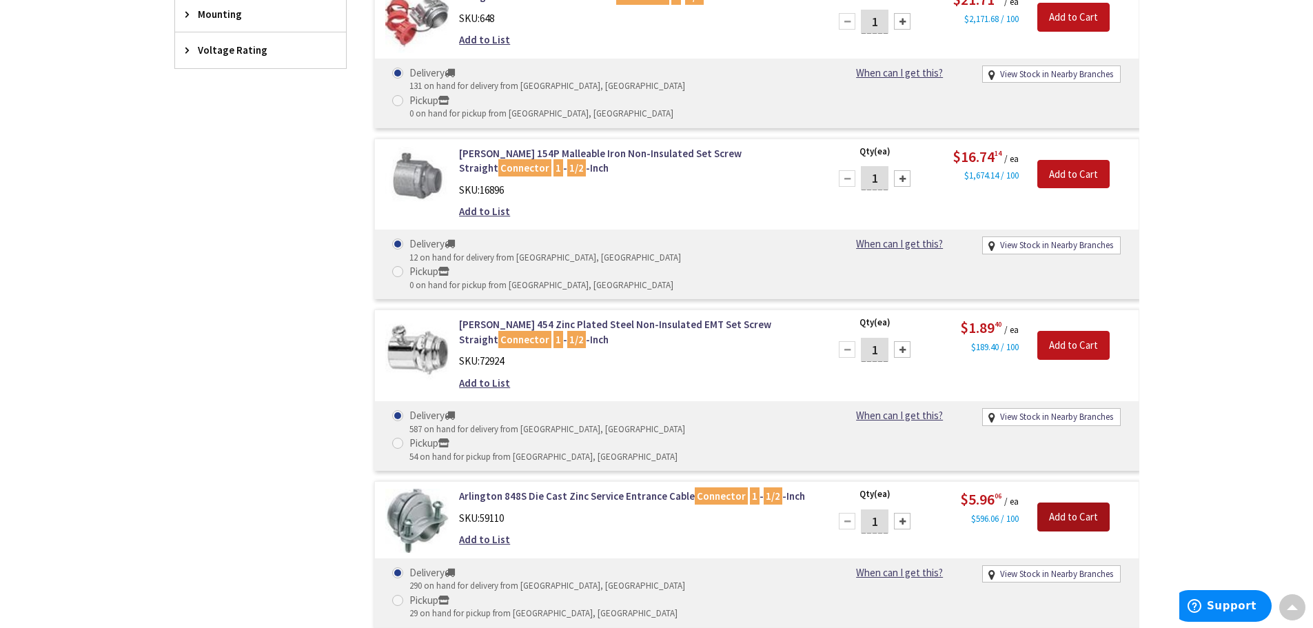
click at [1090, 503] on input "Add to Cart" at bounding box center [1074, 517] width 72 height 29
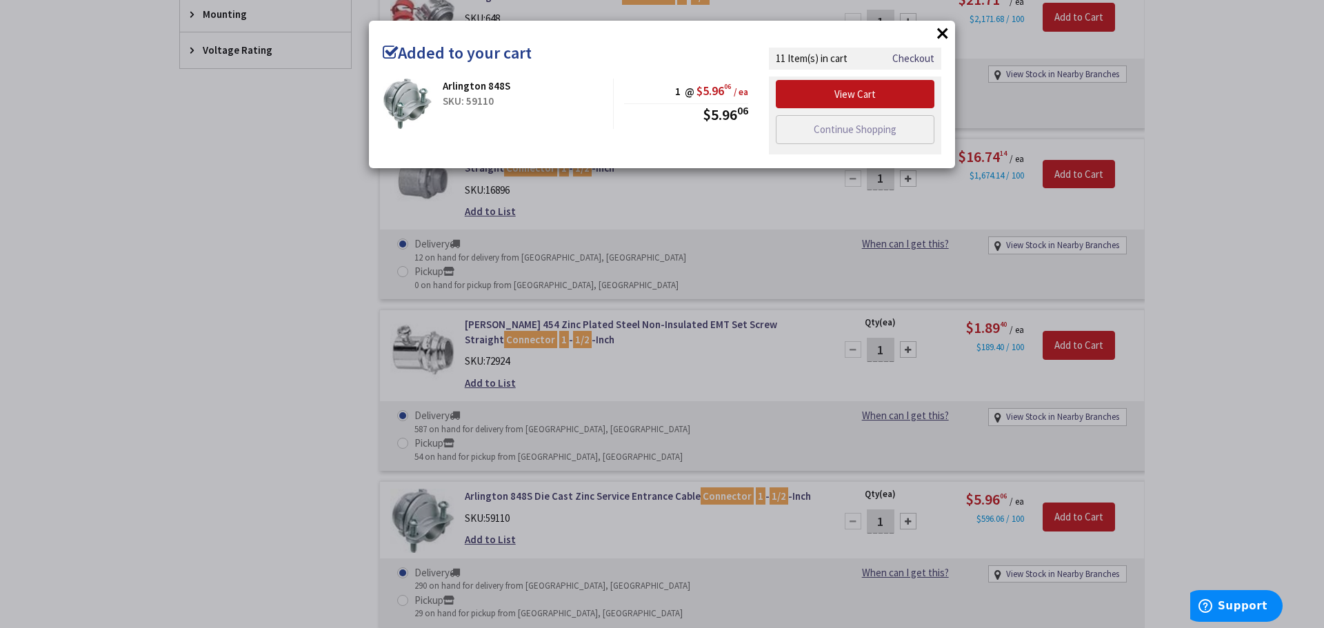
click at [1263, 447] on div "× Added to your cart Arlington 848S SKU: 59110 1 @ $5.96 06 / ea $5.96 06" at bounding box center [662, 314] width 1324 height 628
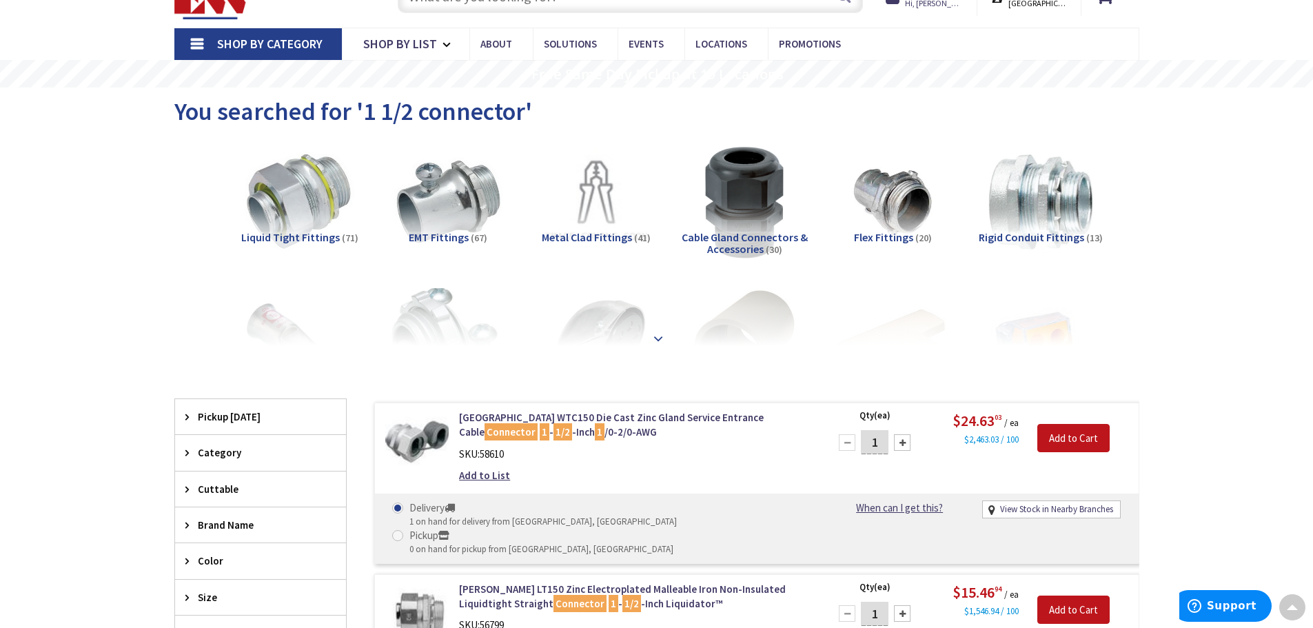
scroll to position [0, 0]
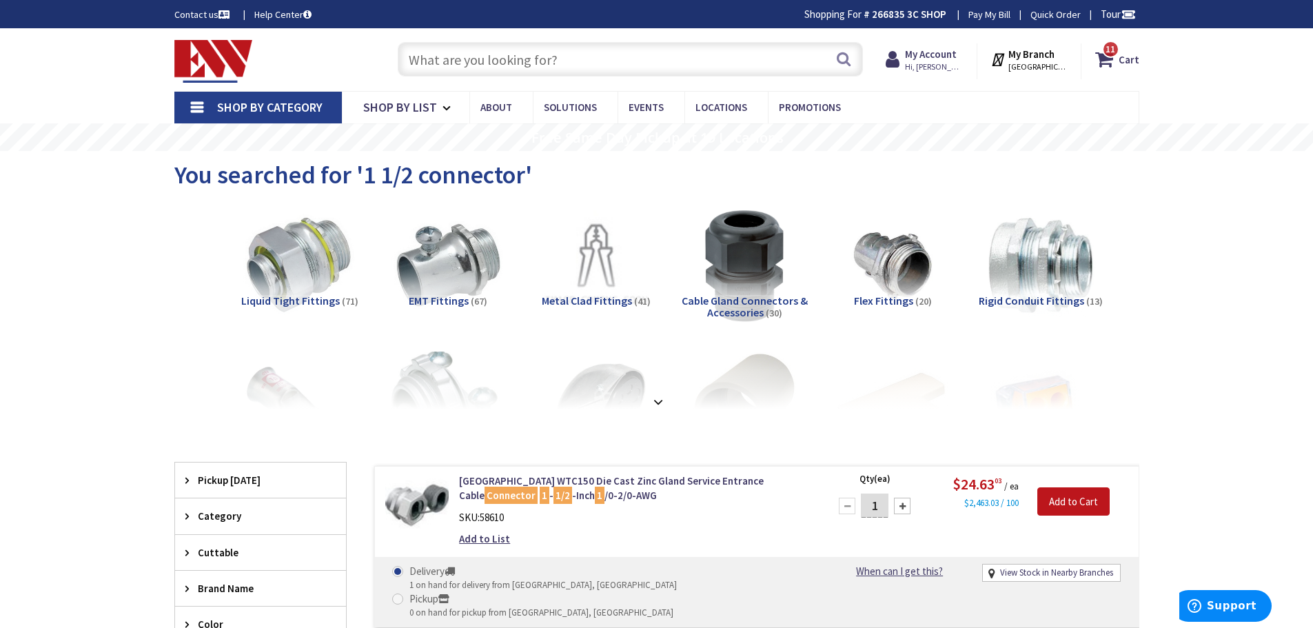
click at [496, 47] on input "text" at bounding box center [630, 59] width 465 height 34
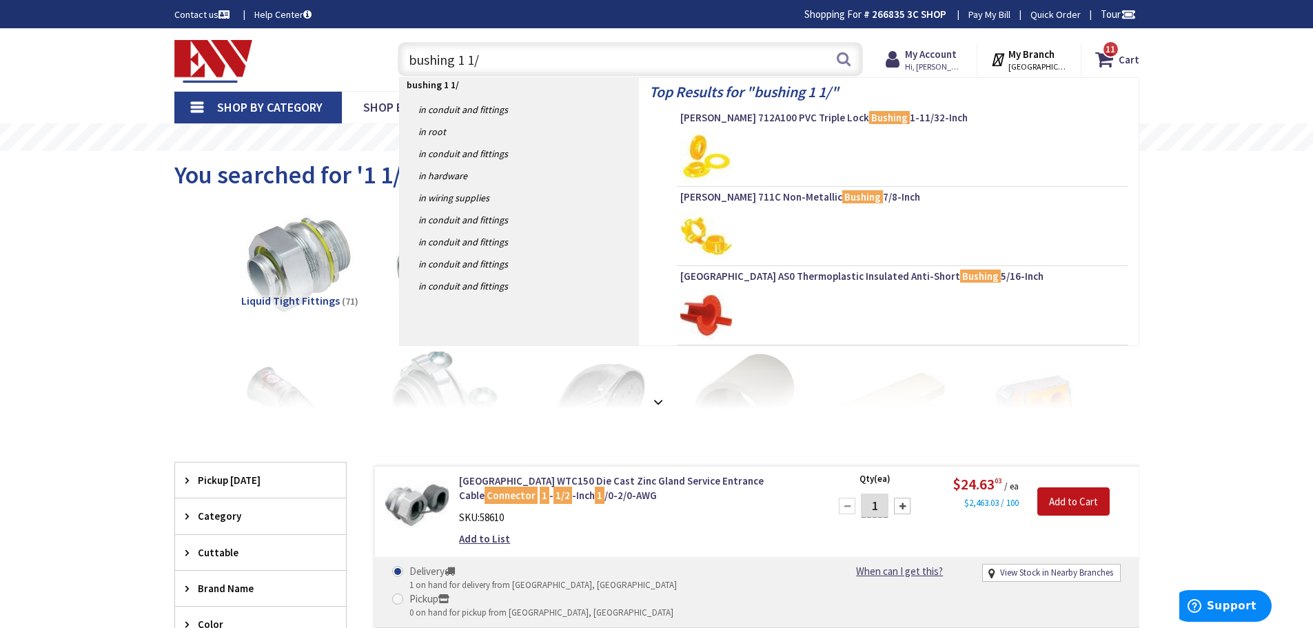
type input "bushing 1 1/2"
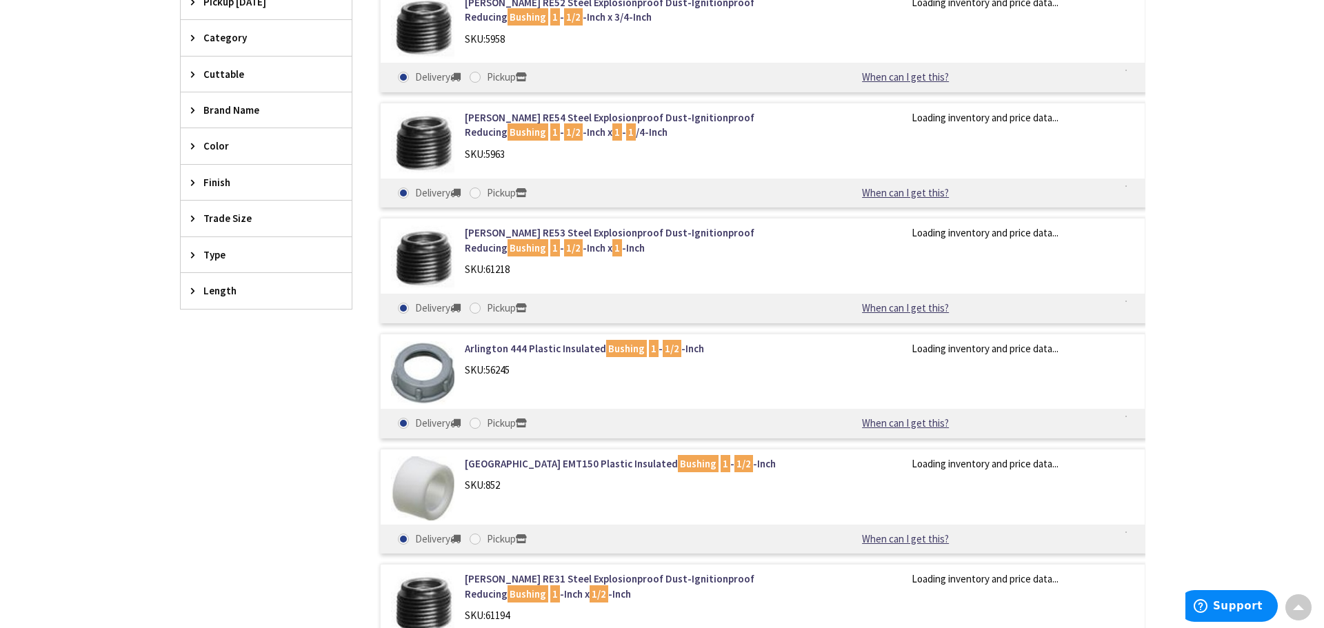
scroll to position [620, 0]
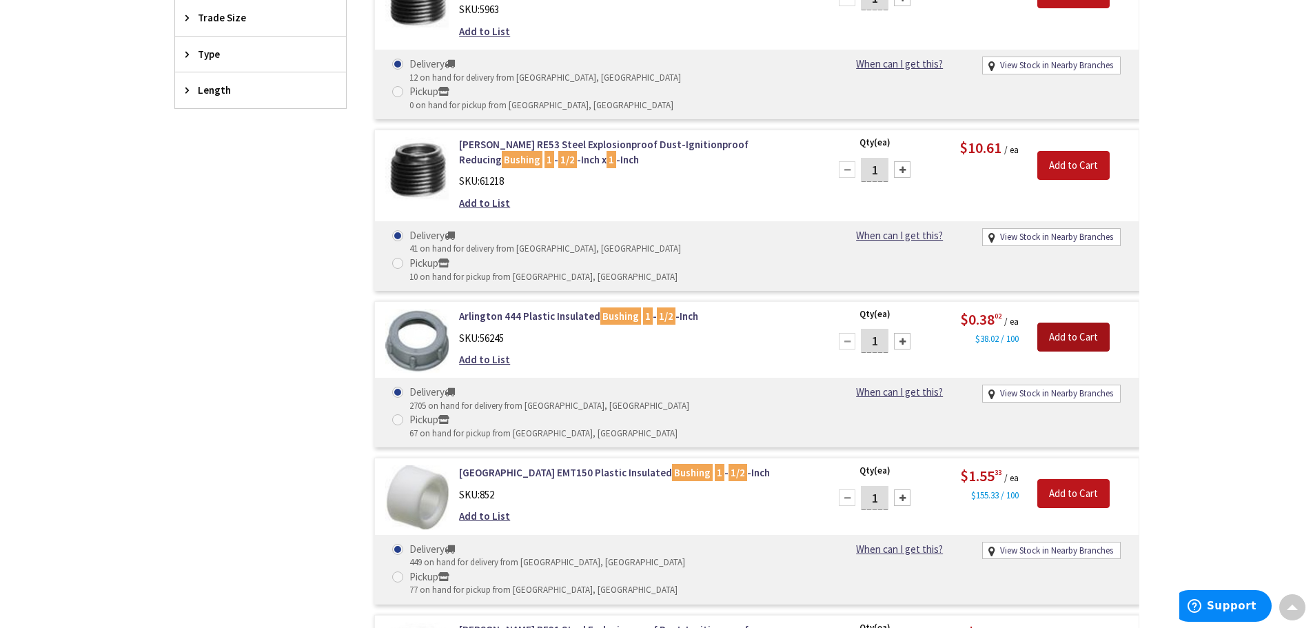
click at [1083, 323] on input "Add to Cart" at bounding box center [1074, 337] width 72 height 29
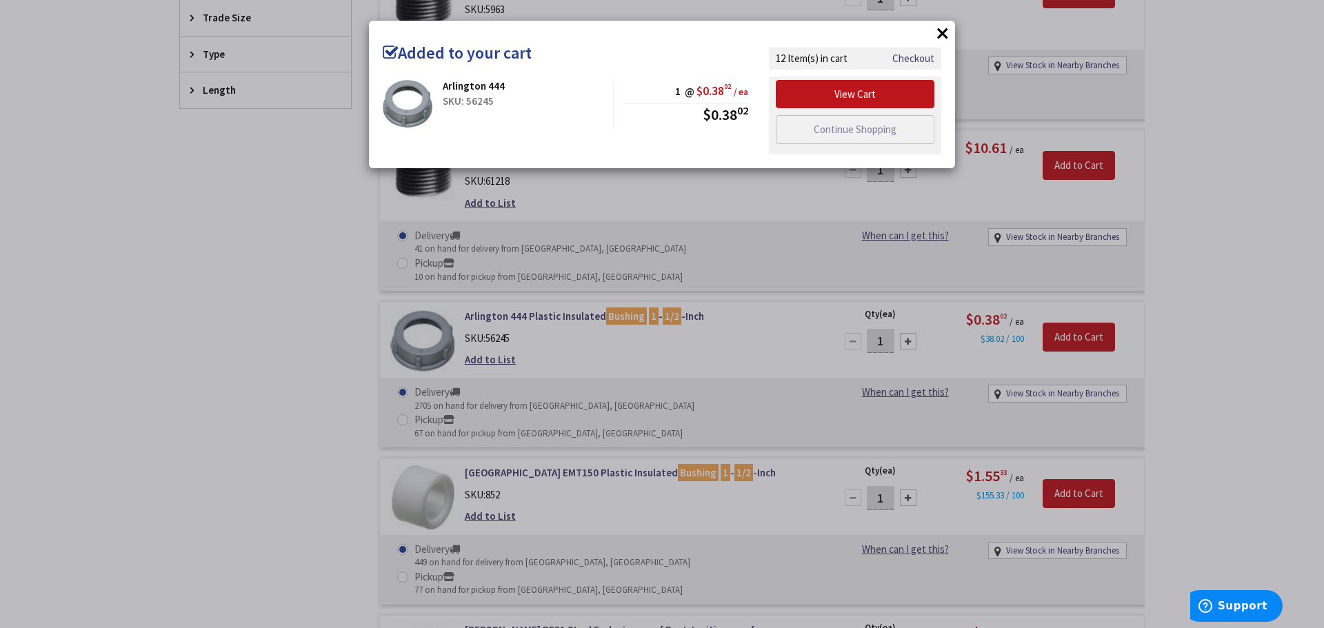
click at [1217, 114] on div "× Added to your cart Arlington 444 SKU: 56245 1 @ $0.38 02 / ea $0.38 02" at bounding box center [662, 314] width 1324 height 628
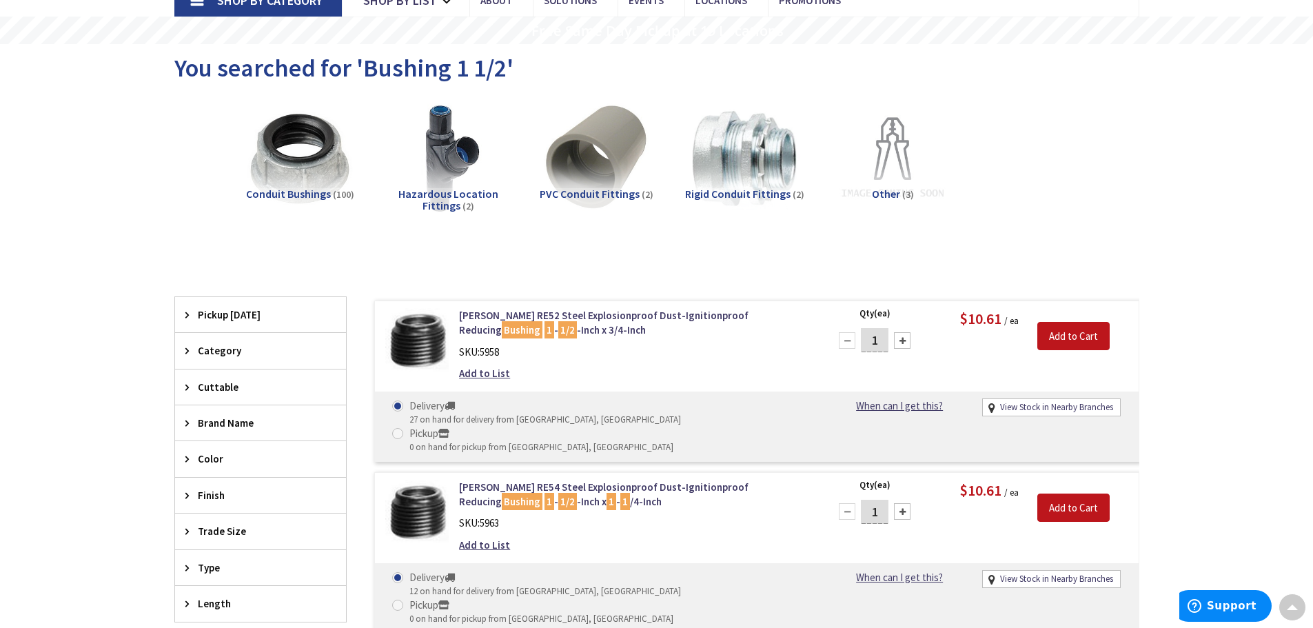
scroll to position [0, 0]
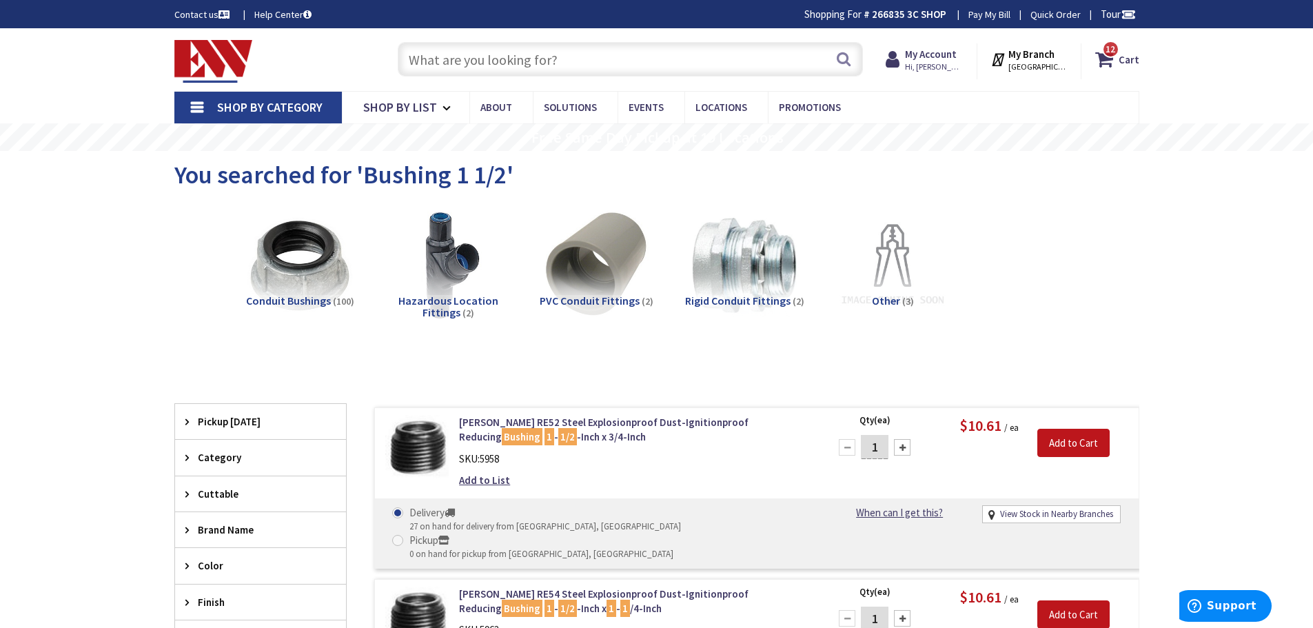
click at [462, 52] on input "text" at bounding box center [630, 59] width 465 height 34
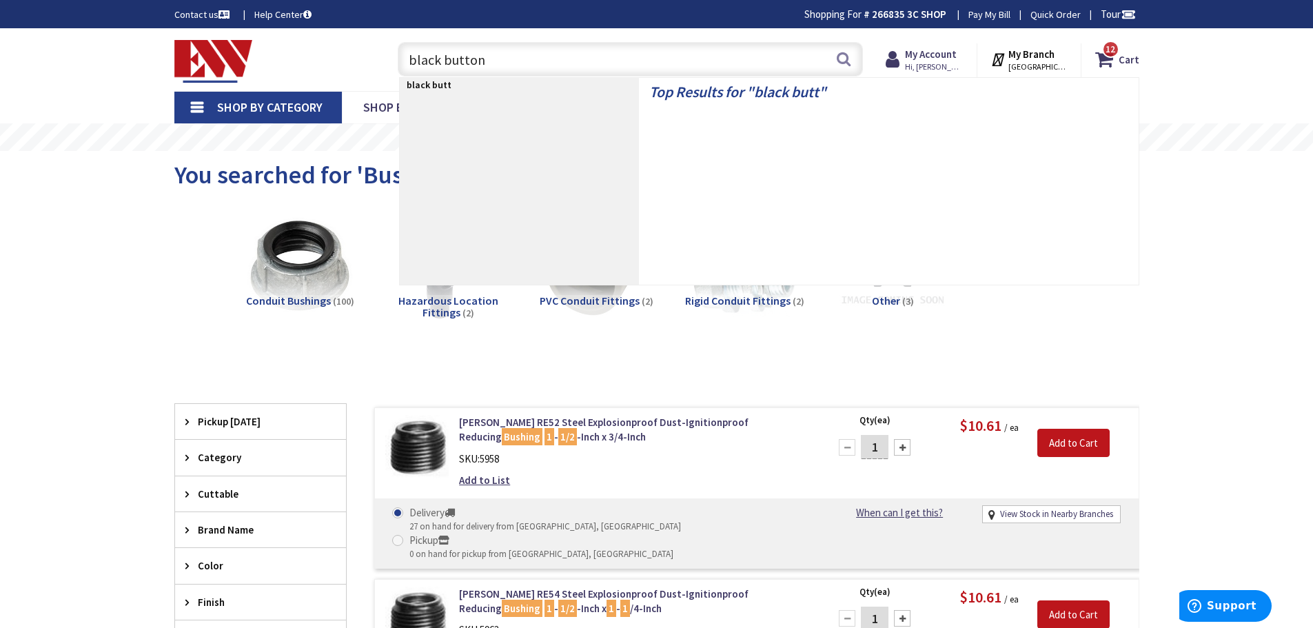
type input "black buttons"
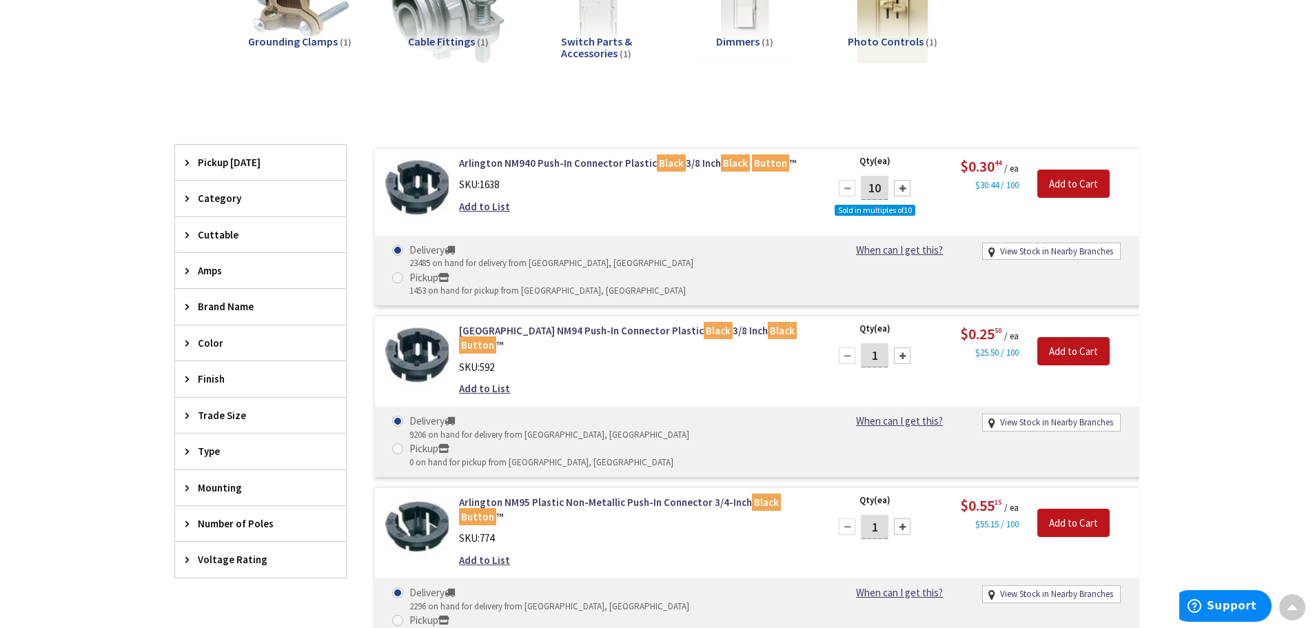
scroll to position [414, 0]
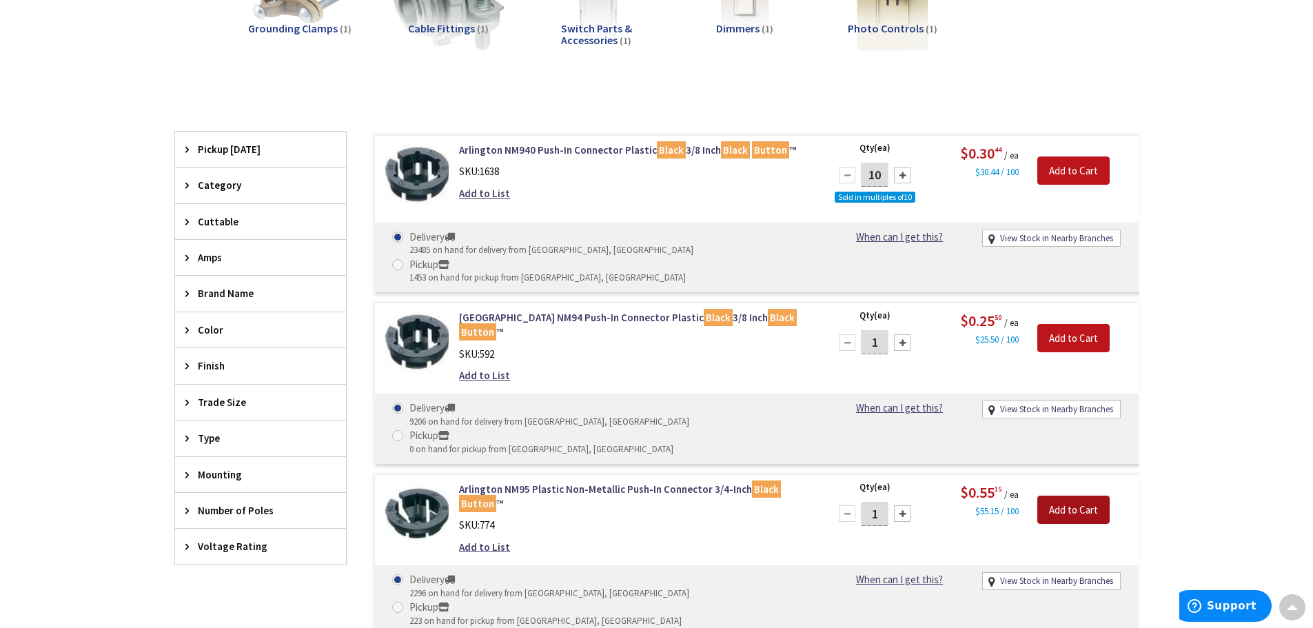
click at [1059, 496] on input "Add to Cart" at bounding box center [1074, 510] width 72 height 29
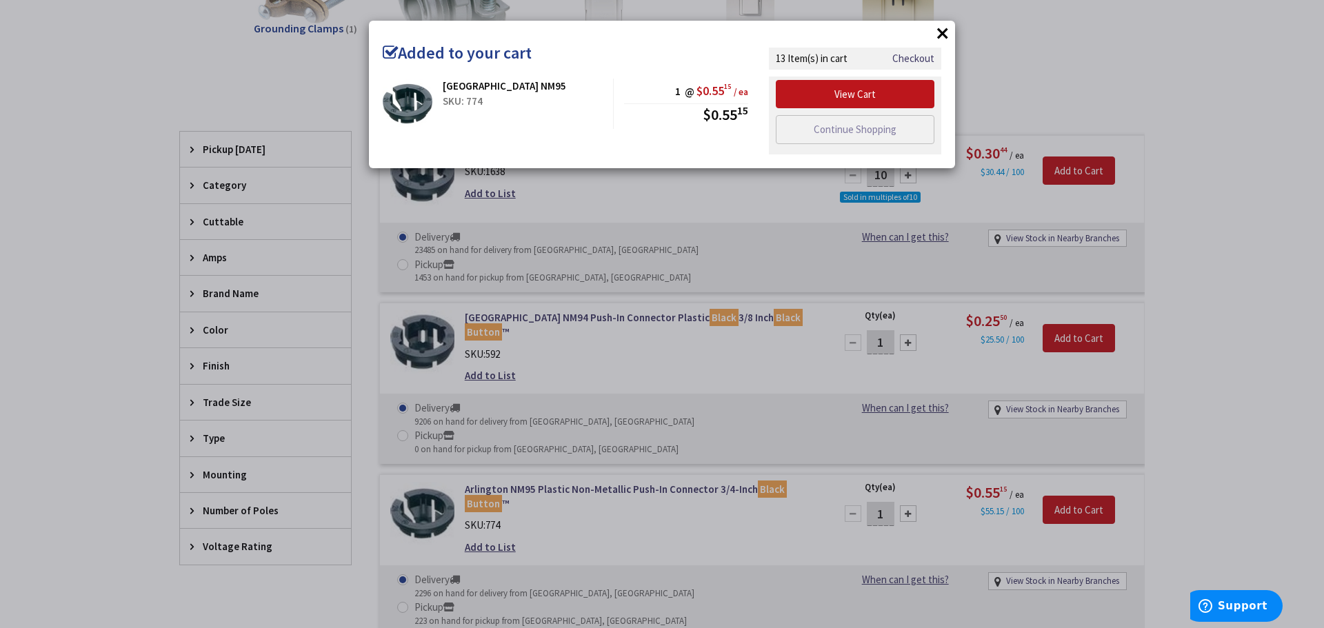
click at [1222, 476] on div "× Added to your cart [GEOGRAPHIC_DATA] NM95 SKU: 774 1 @ $0.55 15 / ea $0.55 15" at bounding box center [662, 314] width 1324 height 628
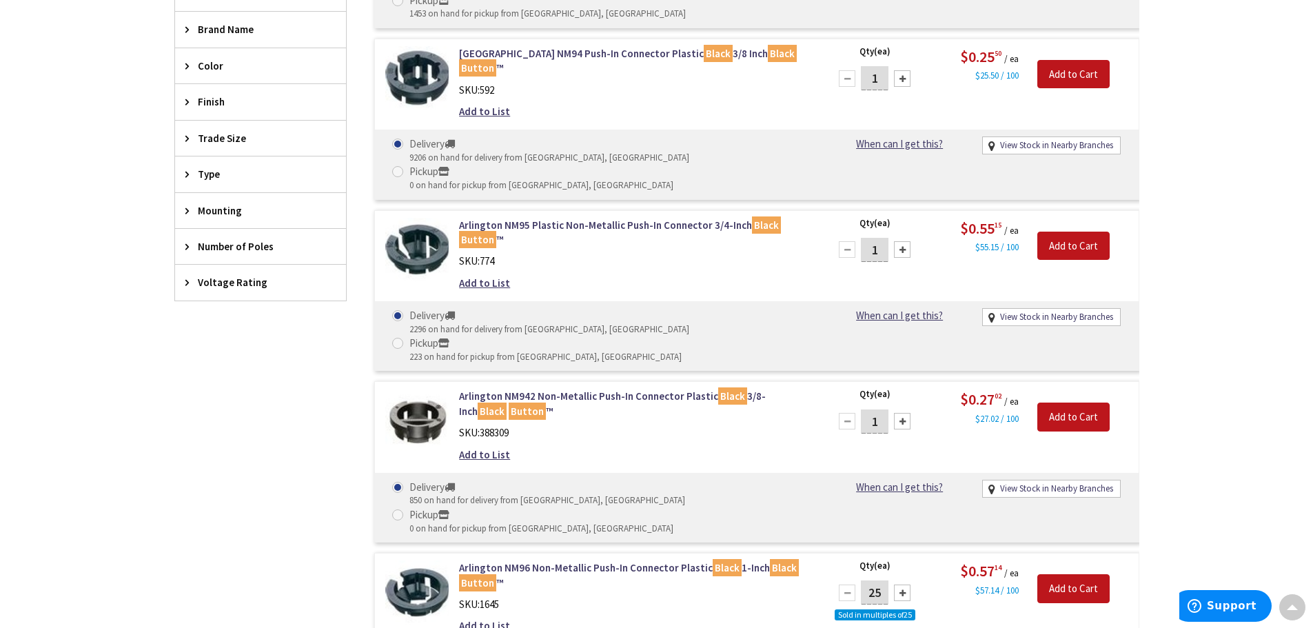
scroll to position [689, 0]
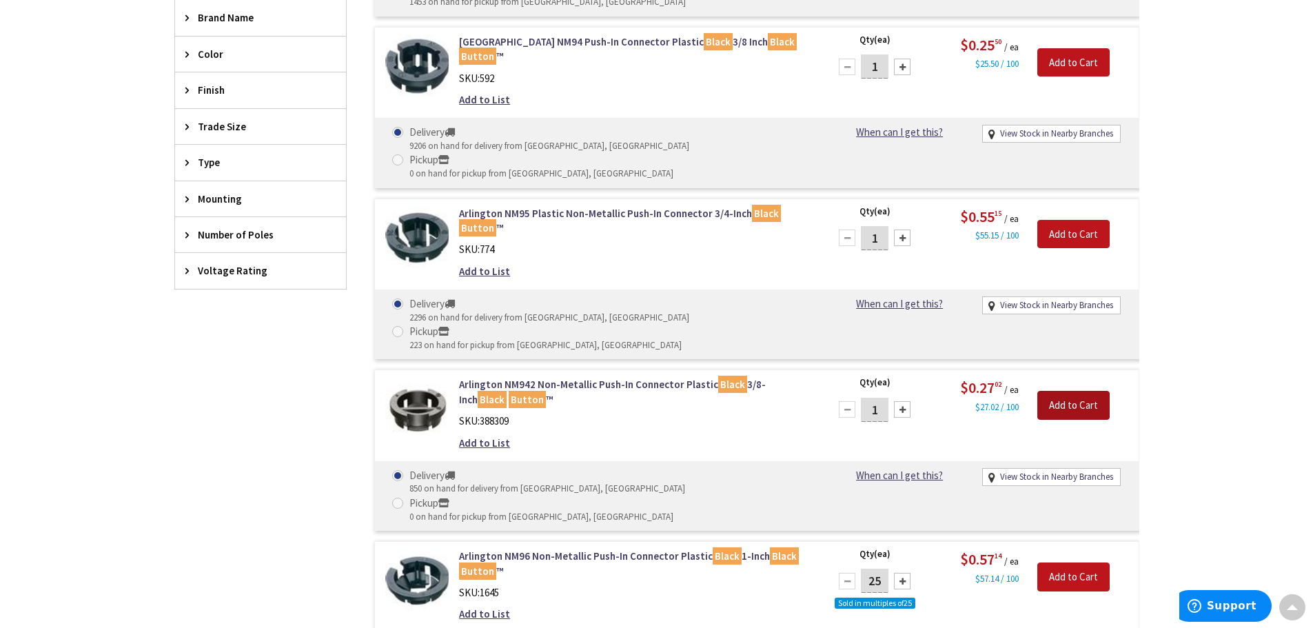
click at [1069, 391] on input "Add to Cart" at bounding box center [1074, 405] width 72 height 29
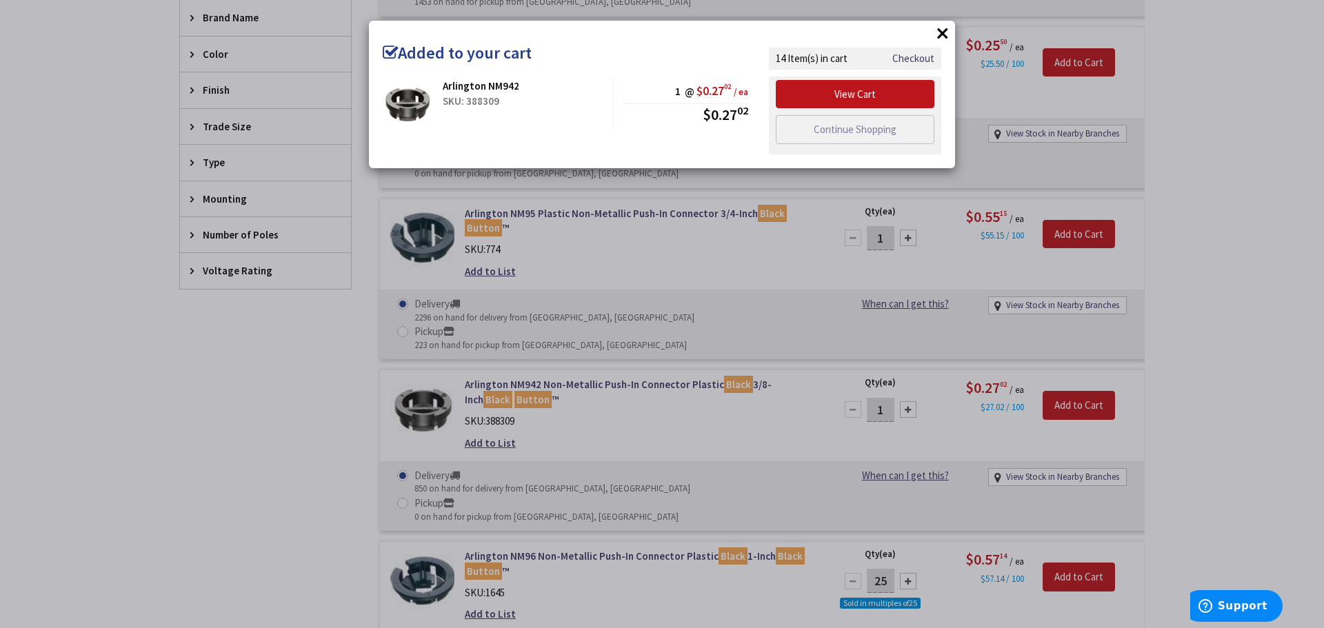
click at [1228, 338] on div "× Added to your cart Arlington NM942 SKU: 388309 1 @ $0.27 02 / ea $0.27 02" at bounding box center [662, 314] width 1324 height 628
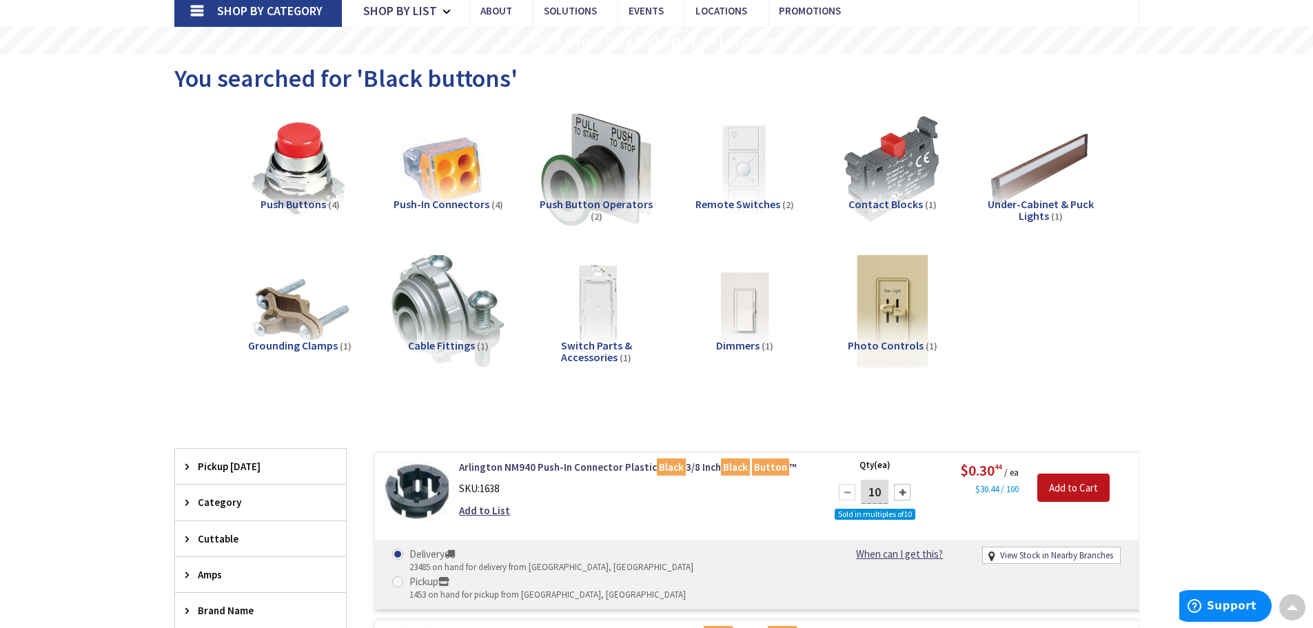
scroll to position [0, 0]
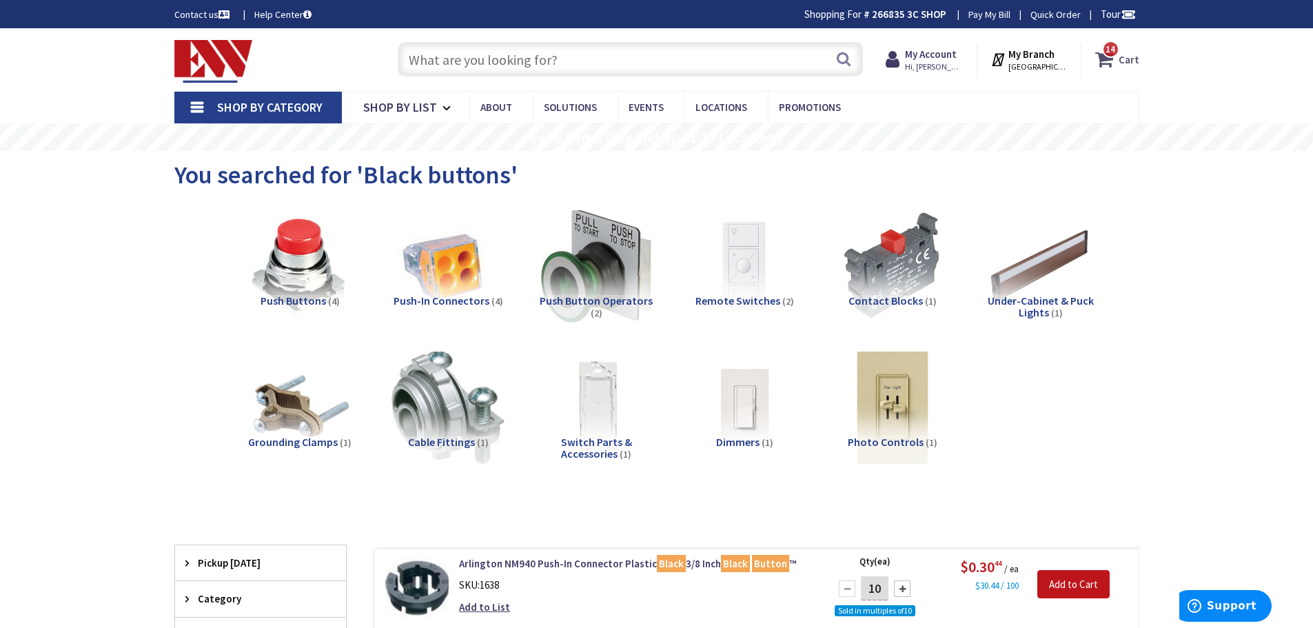
click at [1120, 51] on span "14 14 items" at bounding box center [1110, 49] width 17 height 17
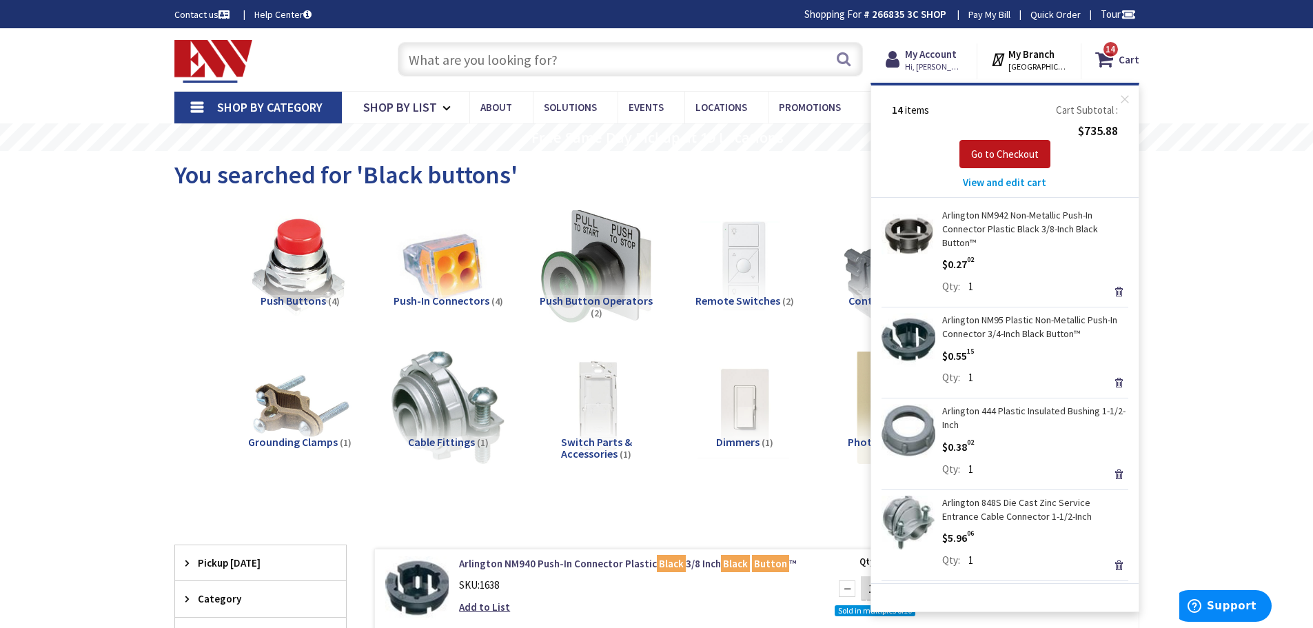
click at [1031, 185] on span "View and edit cart" at bounding box center [1004, 182] width 83 height 13
click at [1025, 182] on span "View and edit cart" at bounding box center [1004, 182] width 83 height 13
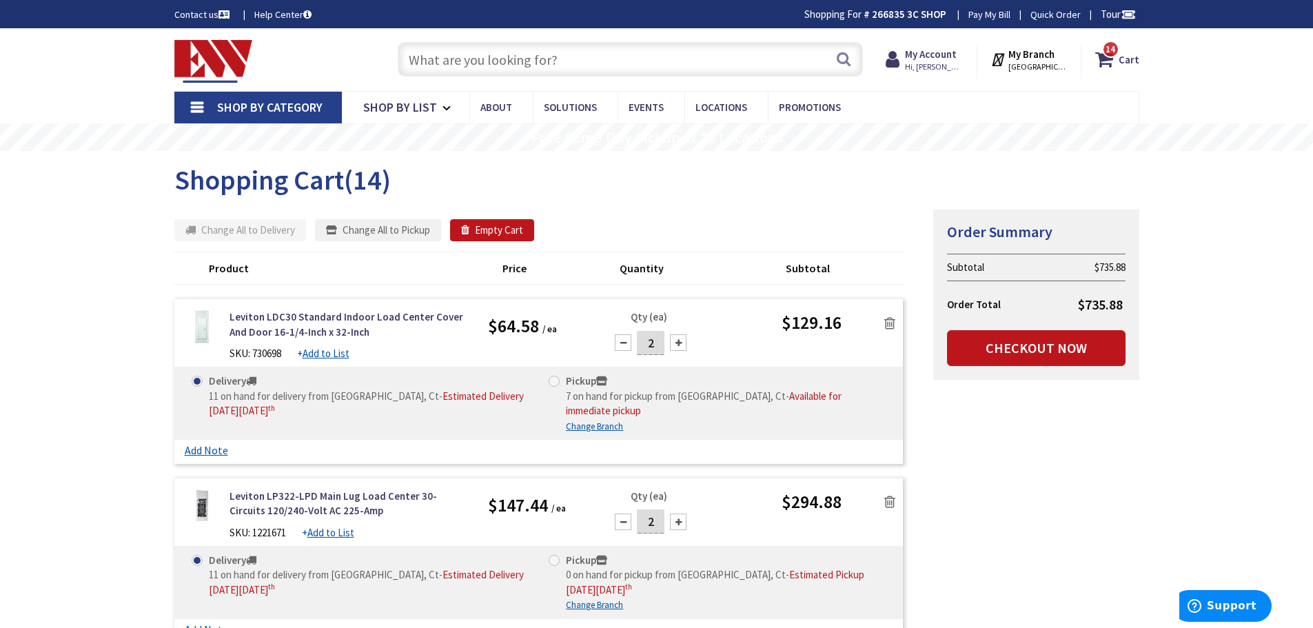
click at [627, 345] on div at bounding box center [623, 342] width 17 height 17
type input "1"
click at [622, 514] on div at bounding box center [623, 522] width 17 height 17
type input "1"
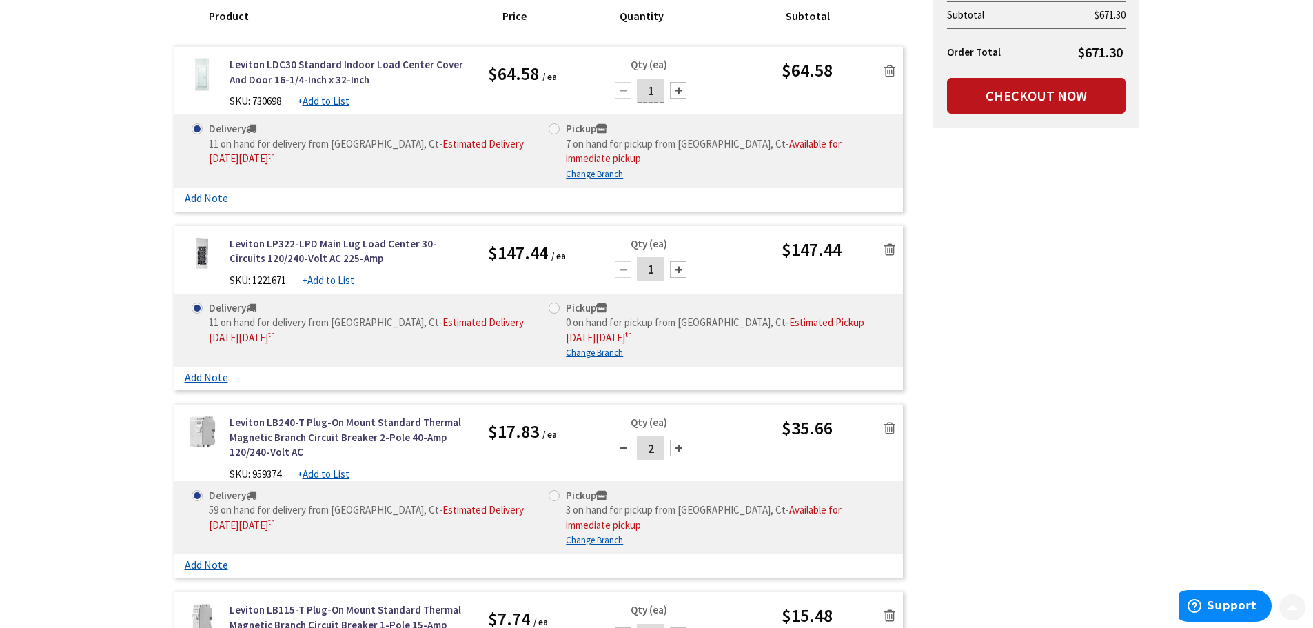
scroll to position [276, 0]
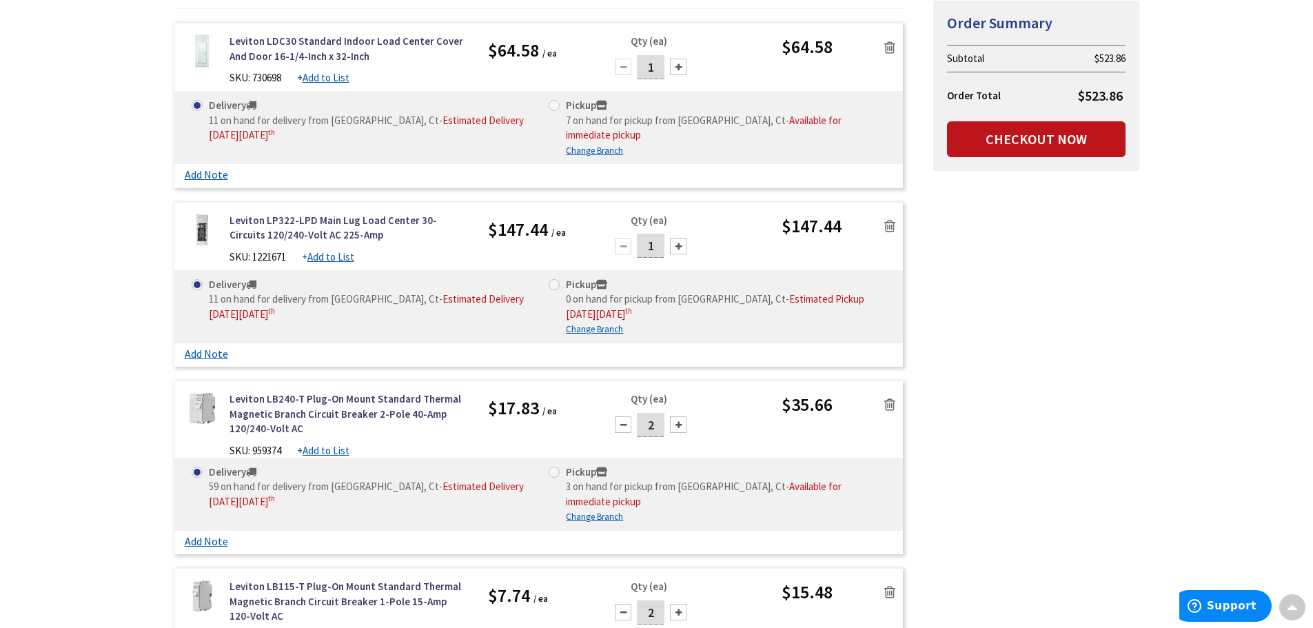
click at [623, 416] on div at bounding box center [623, 424] width 17 height 17
type input "1"
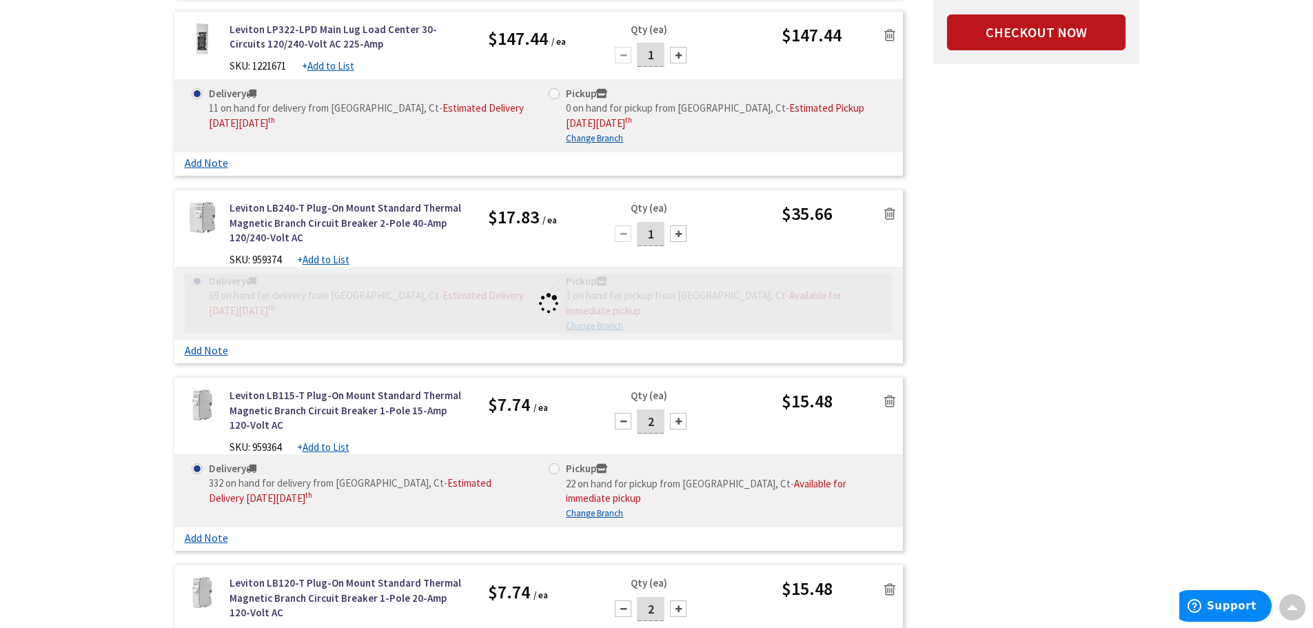
scroll to position [483, 0]
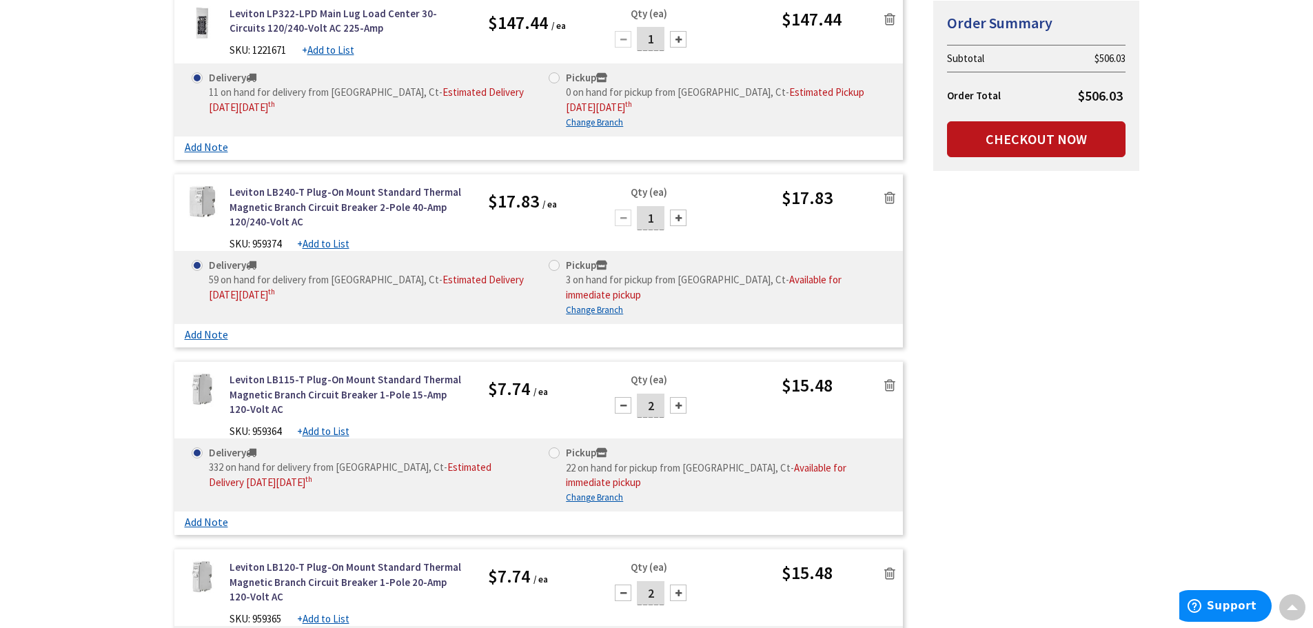
click at [623, 397] on div at bounding box center [623, 405] width 17 height 17
type input "1"
click at [627, 585] on div at bounding box center [623, 593] width 17 height 17
type input "1"
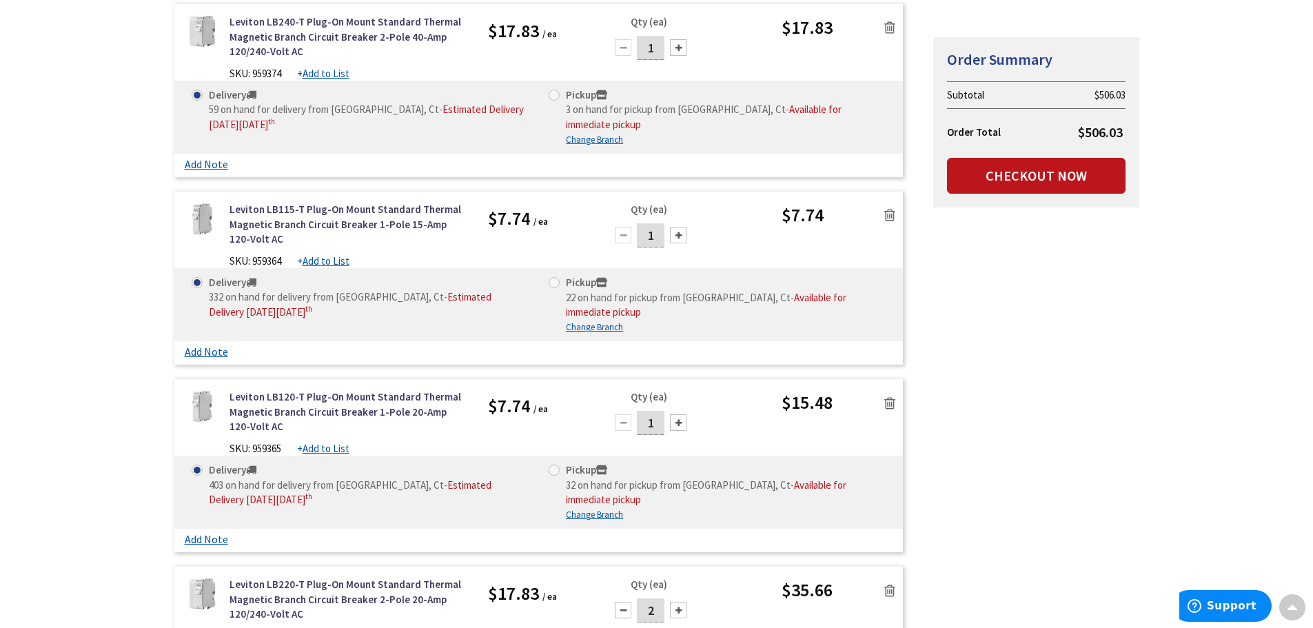
scroll to position [689, 0]
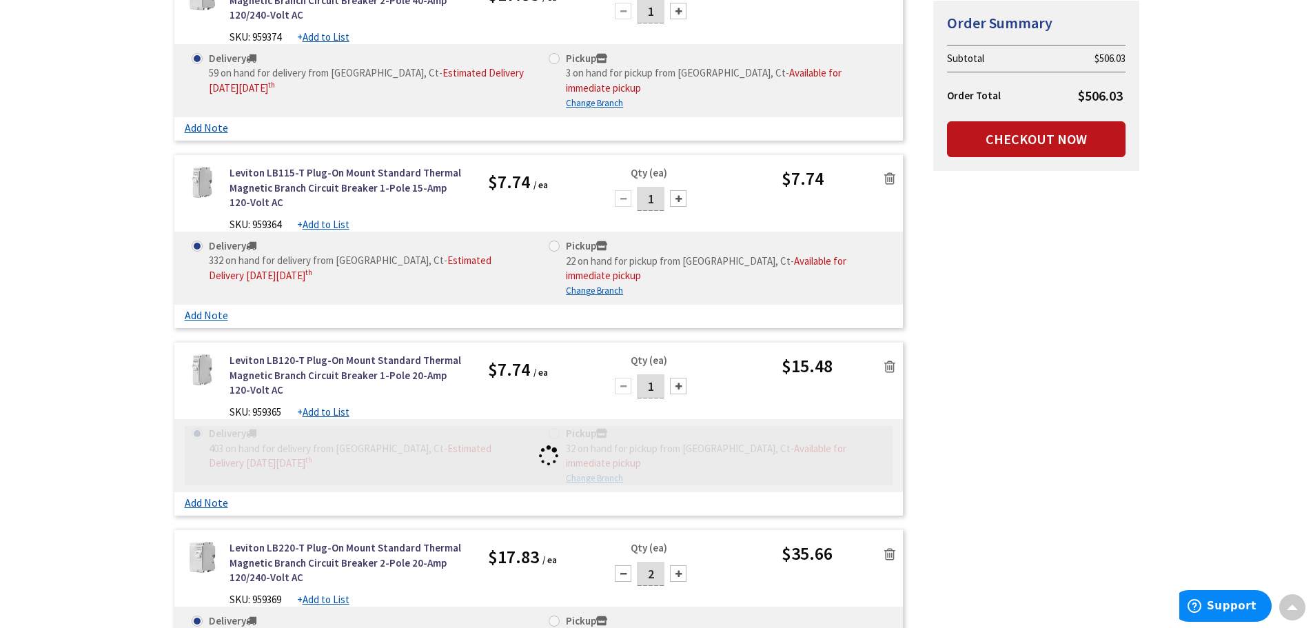
click at [623, 565] on div at bounding box center [623, 573] width 17 height 17
type input "1"
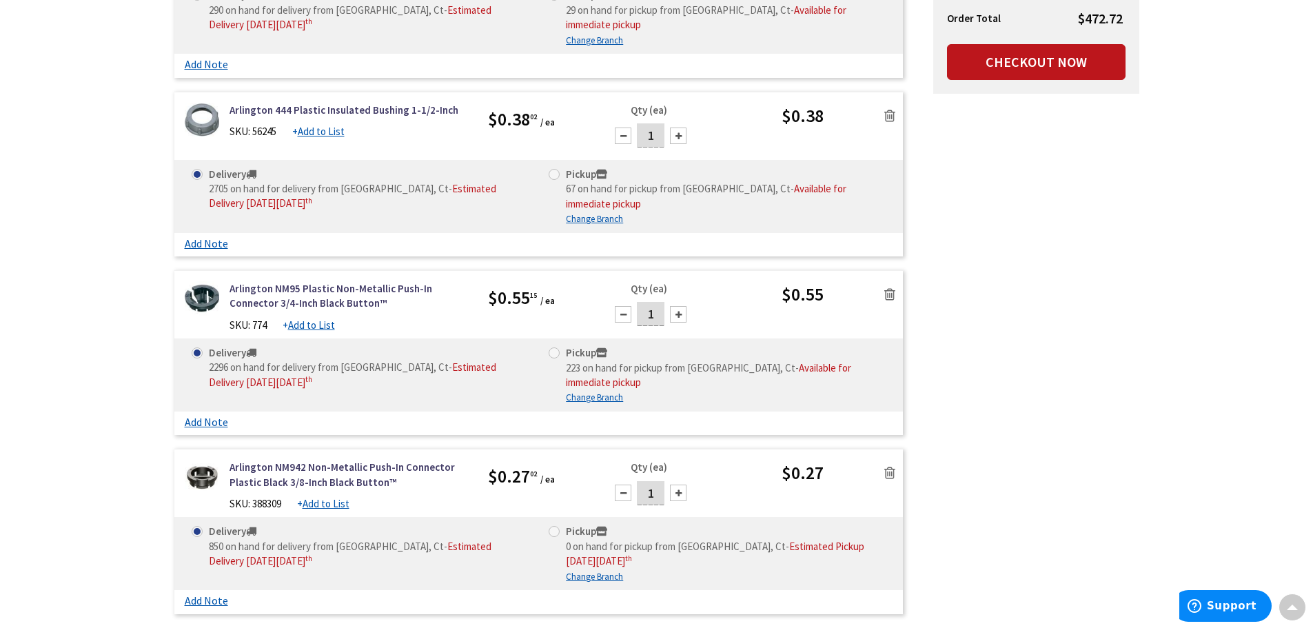
scroll to position [2344, 0]
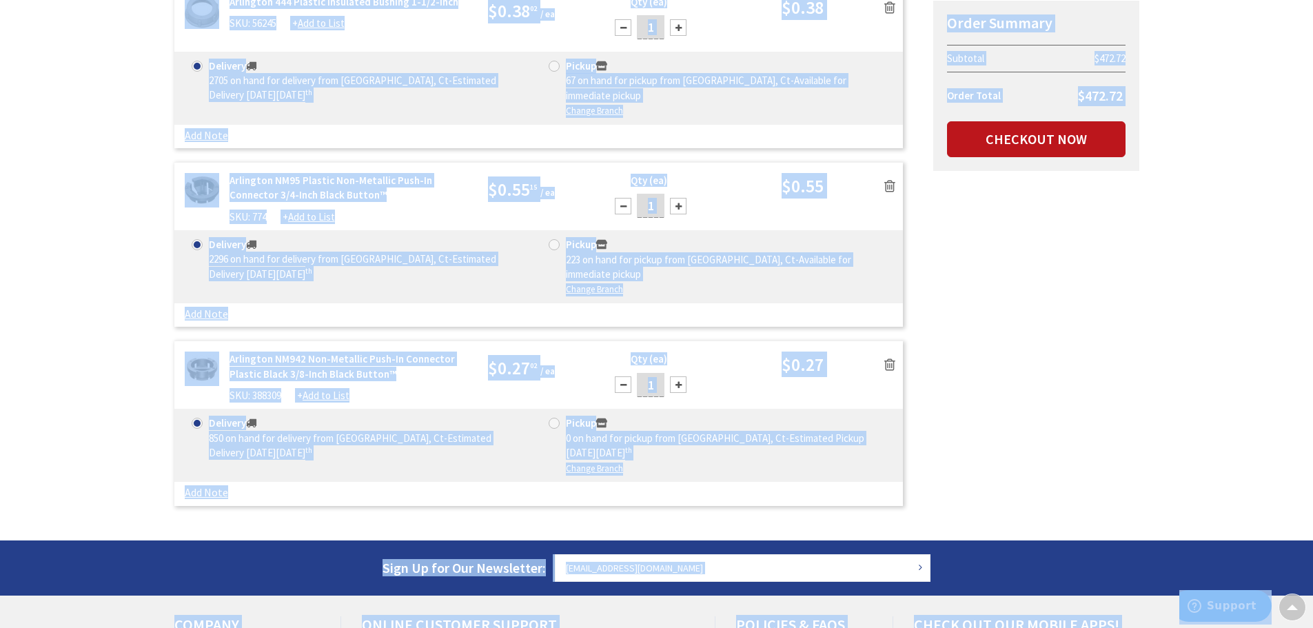
copy body "Accessibility Screen-Reader Guide, Feedback, and Issue Reporting | New window L…"
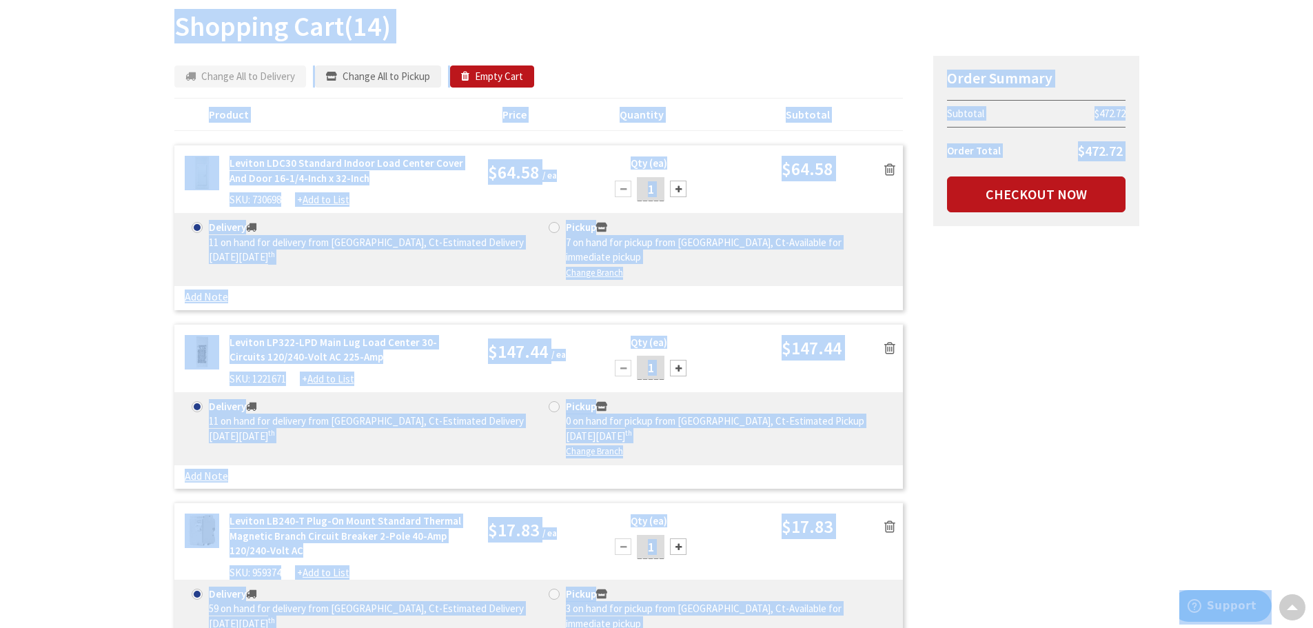
scroll to position [0, 0]
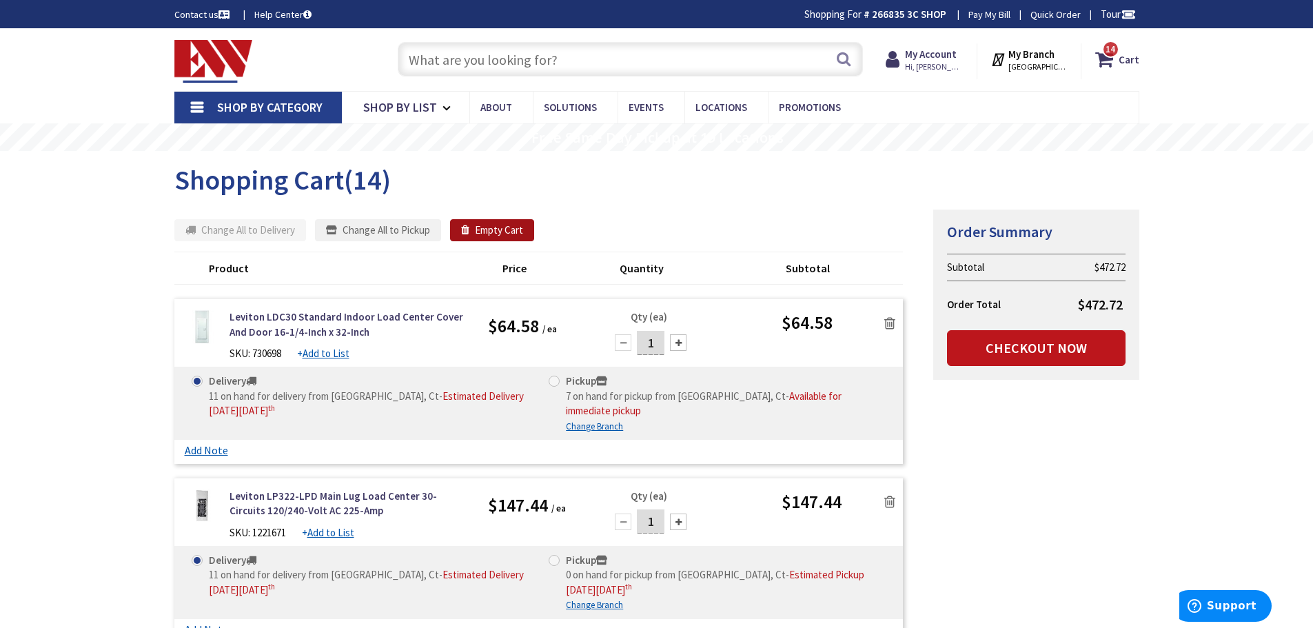
click at [474, 231] on icon "button" at bounding box center [468, 230] width 14 height 10
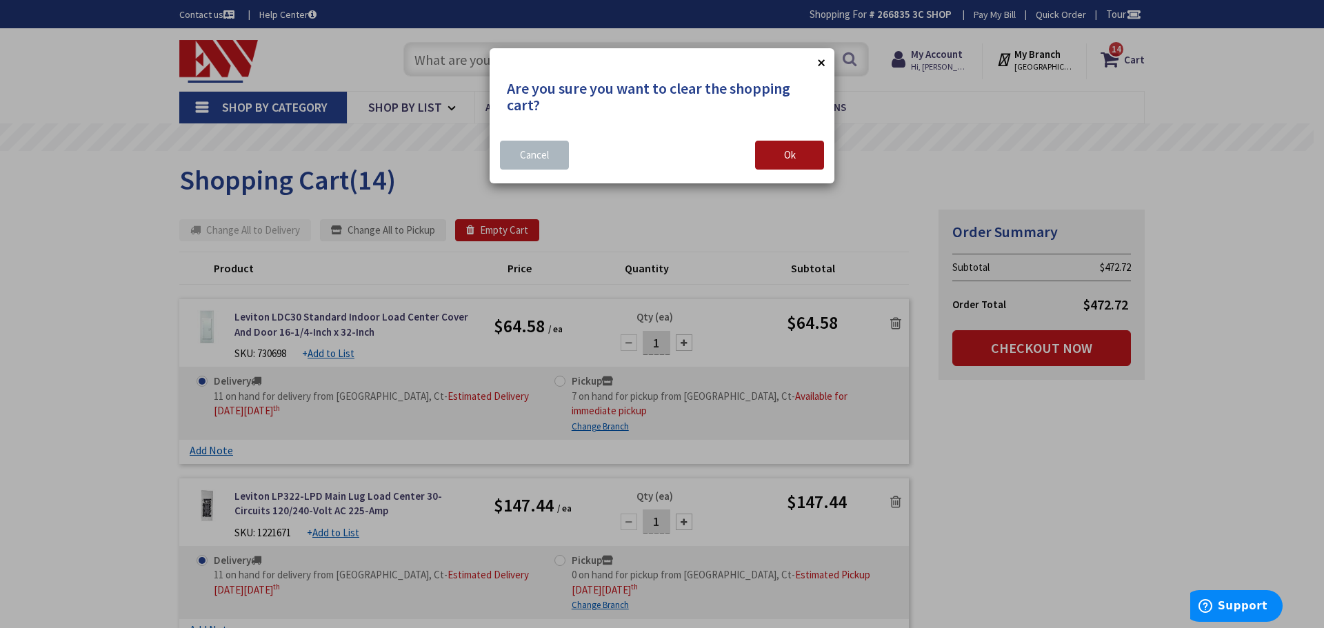
click at [771, 148] on button "Ok" at bounding box center [789, 155] width 69 height 29
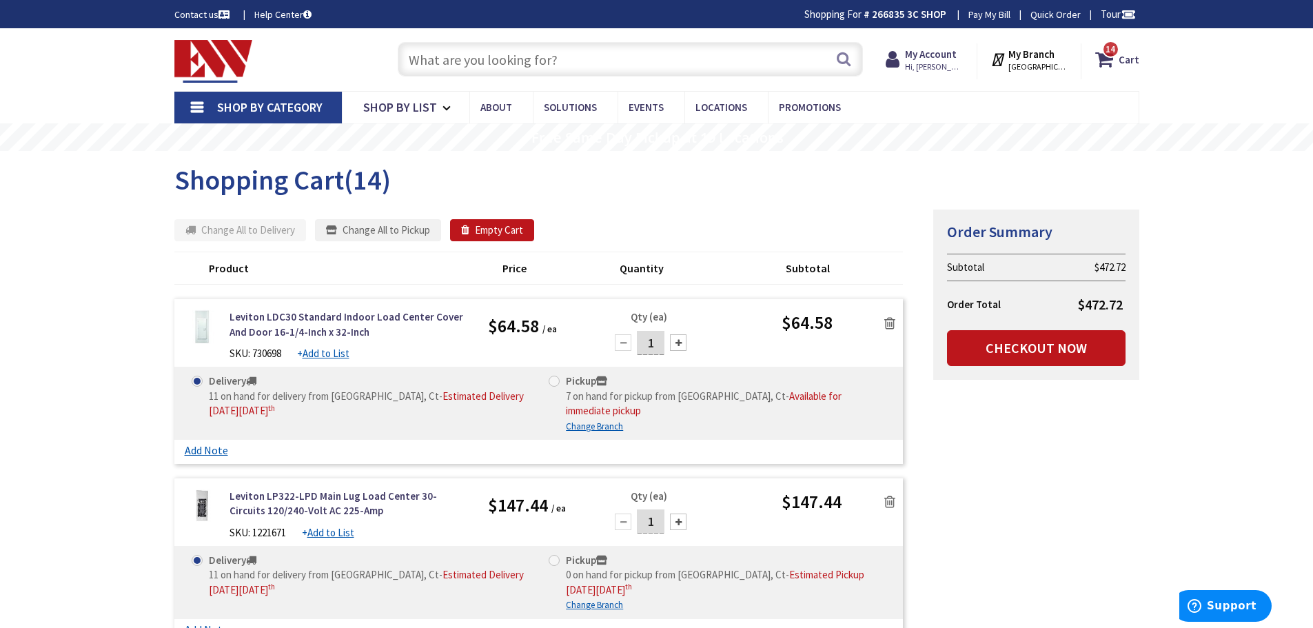
click at [523, 63] on input "text" at bounding box center [630, 59] width 465 height 34
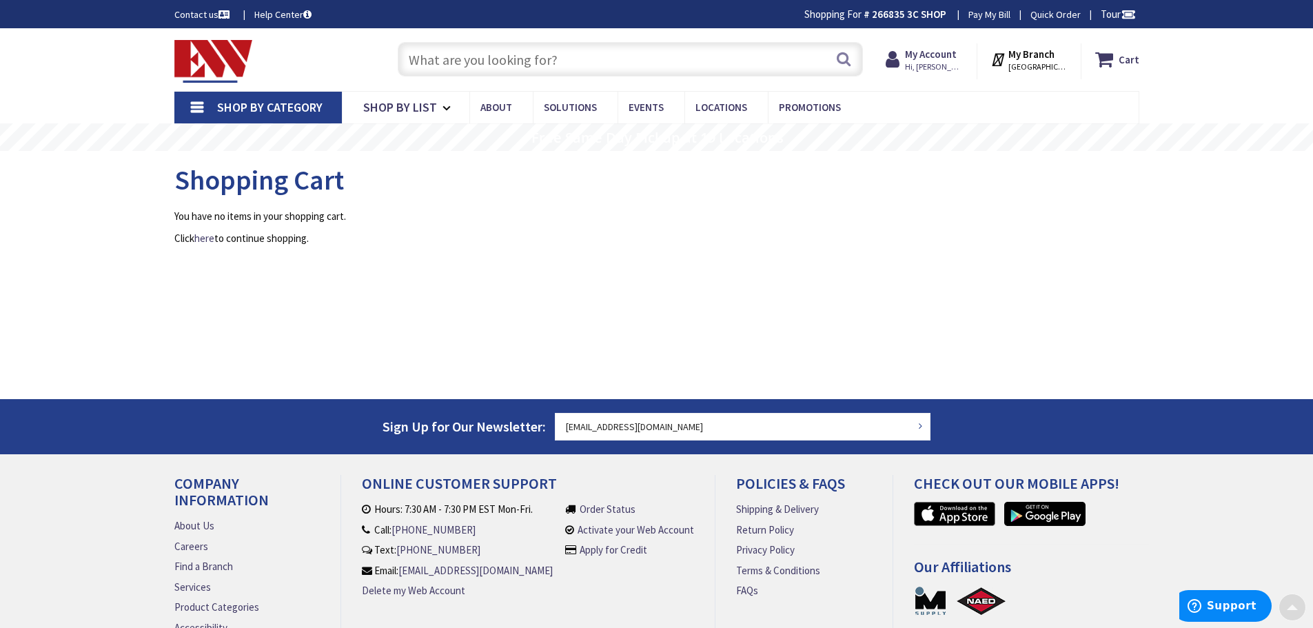
click at [518, 60] on input "text" at bounding box center [630, 59] width 465 height 34
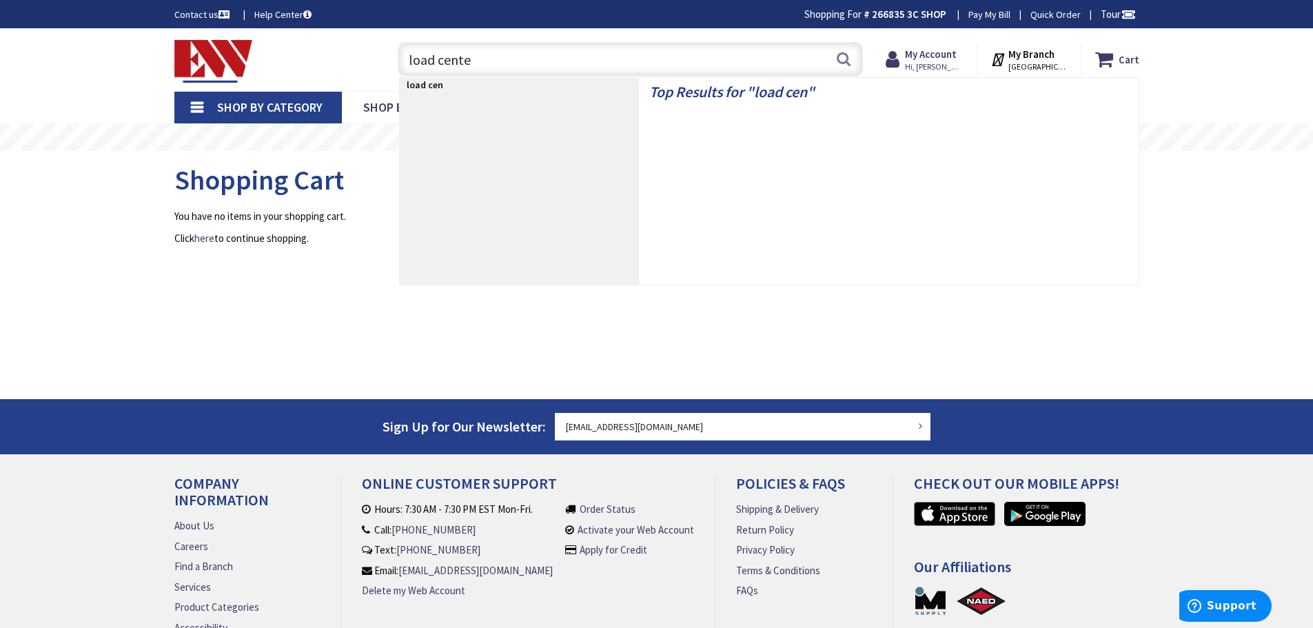
type input "load center"
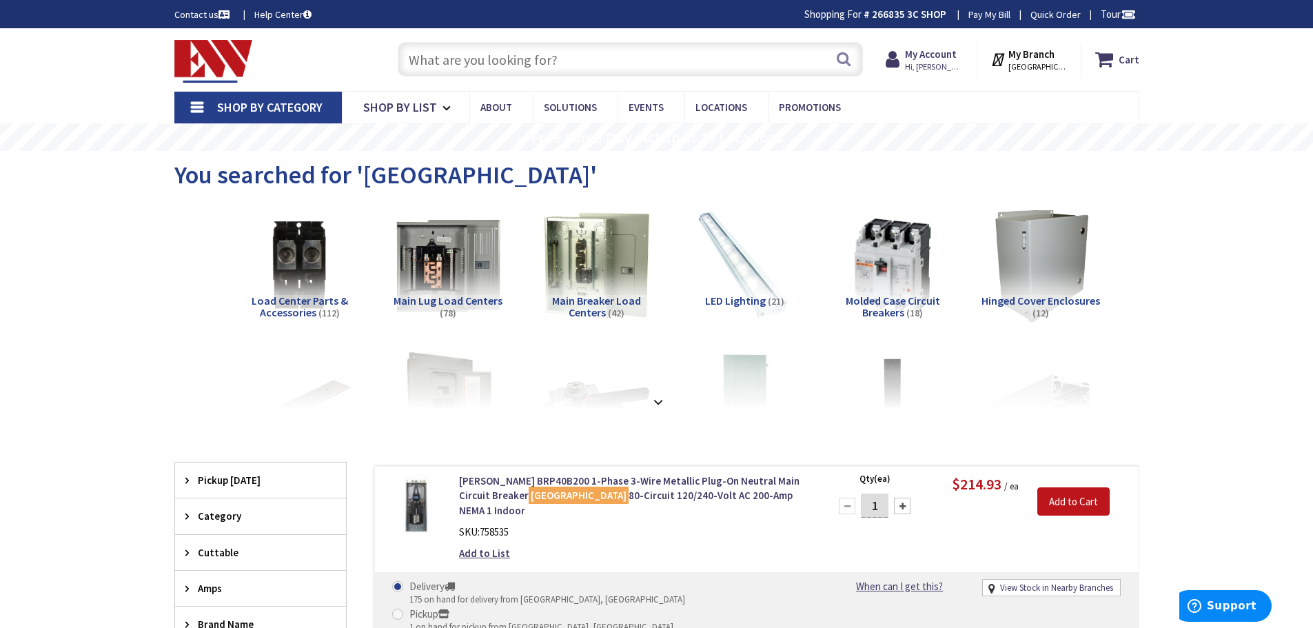
click at [472, 46] on input "text" at bounding box center [630, 59] width 465 height 34
type input "eaton panel"
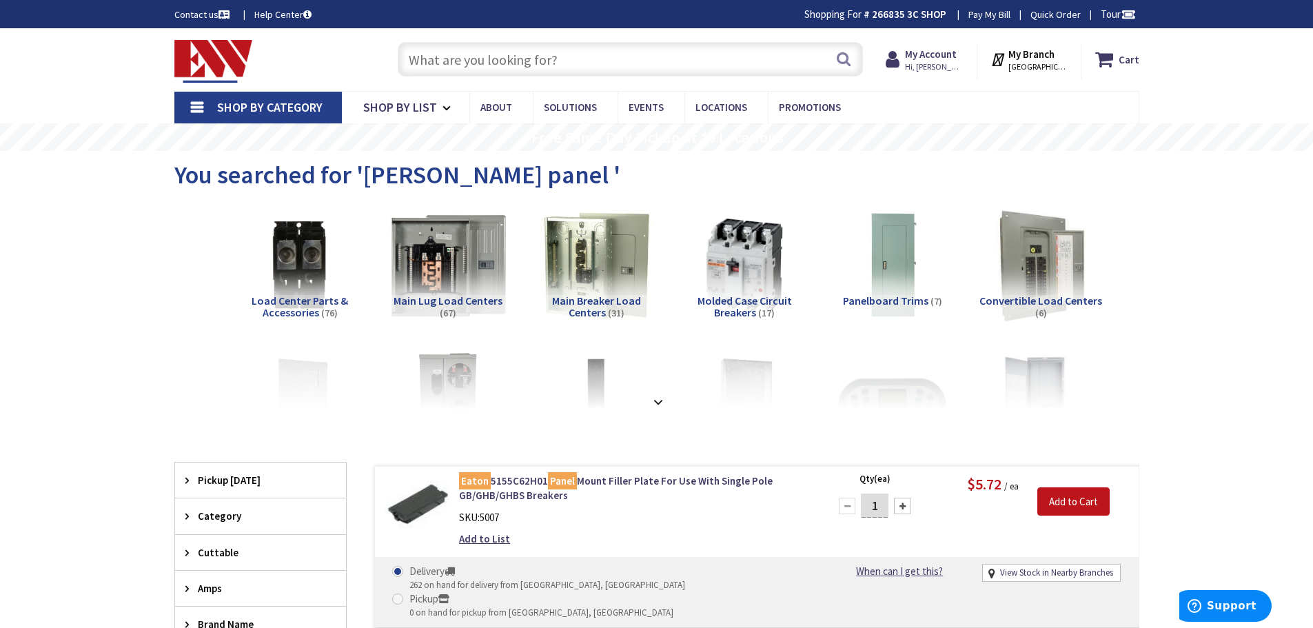
click at [433, 252] on img at bounding box center [447, 265] width 125 height 125
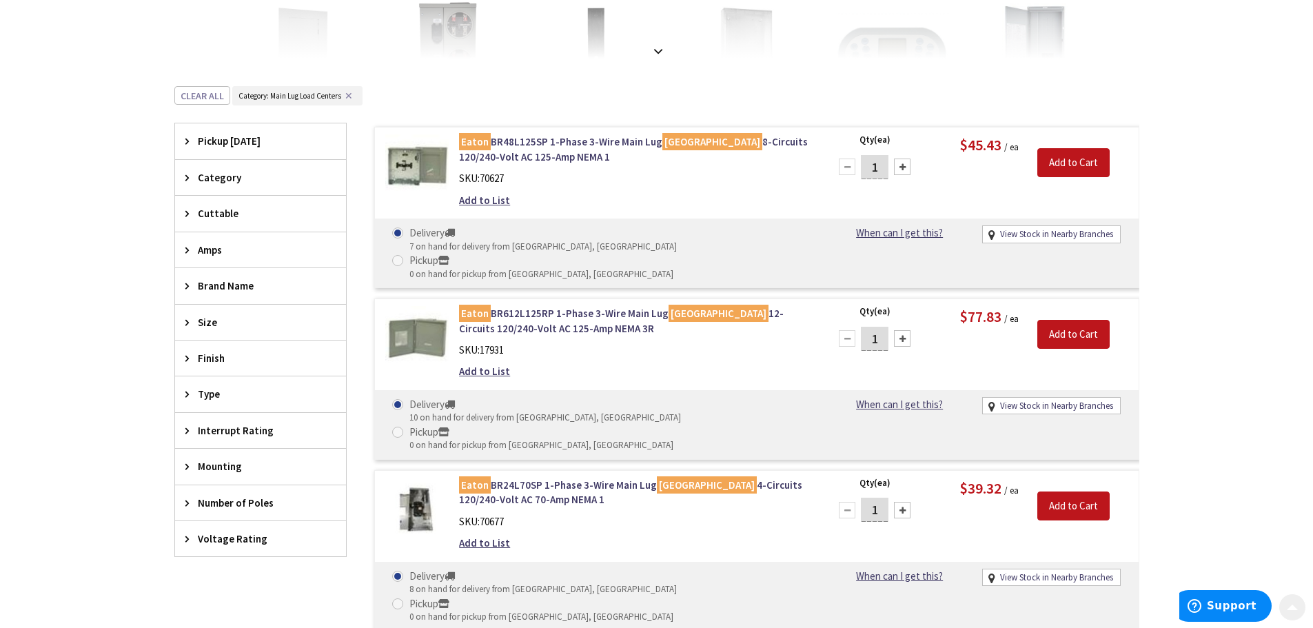
scroll to position [368, 0]
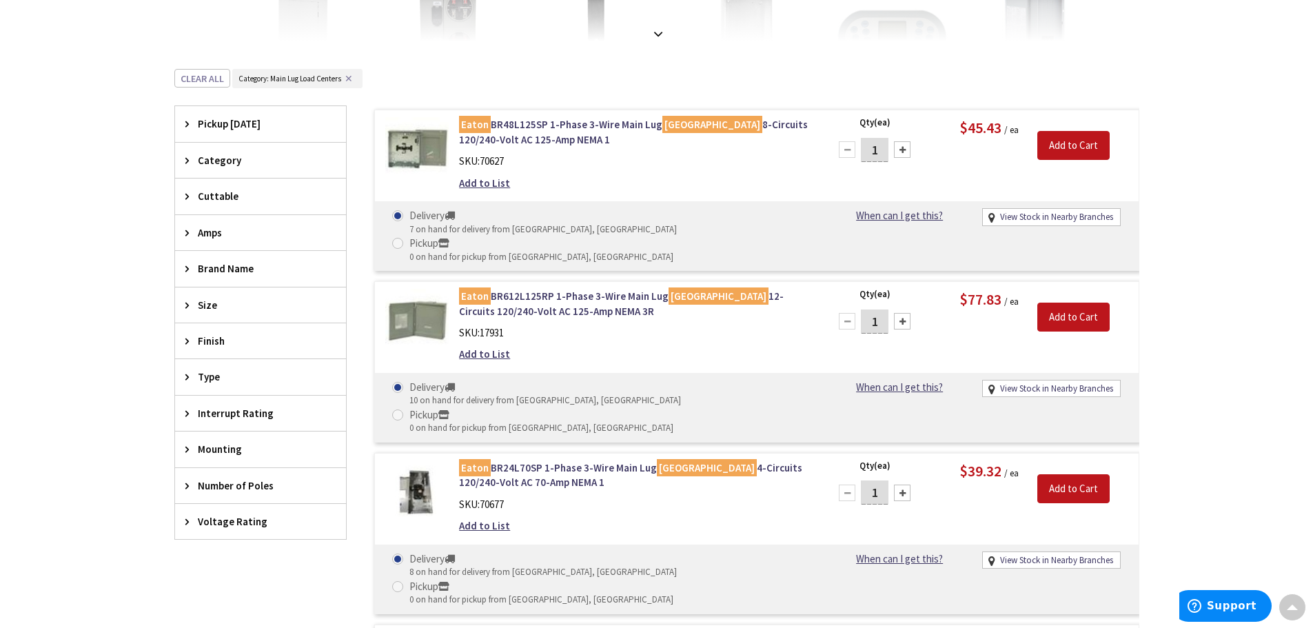
click at [189, 158] on icon at bounding box center [190, 160] width 10 height 10
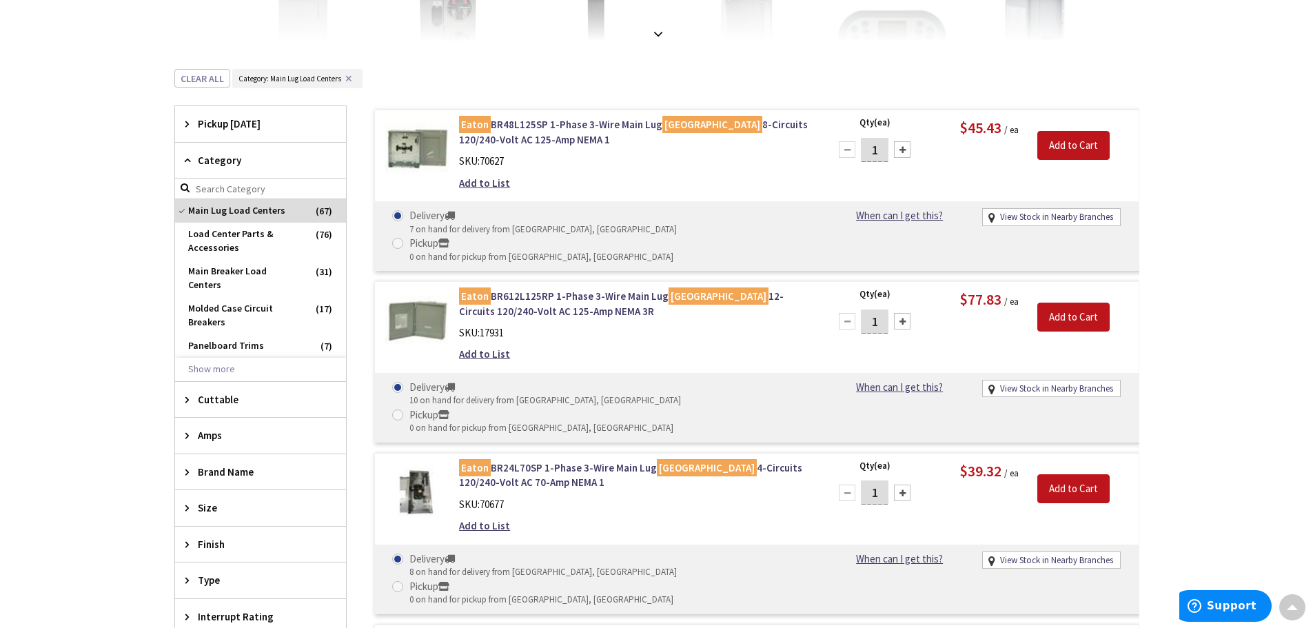
click at [183, 163] on div "Category" at bounding box center [260, 161] width 171 height 36
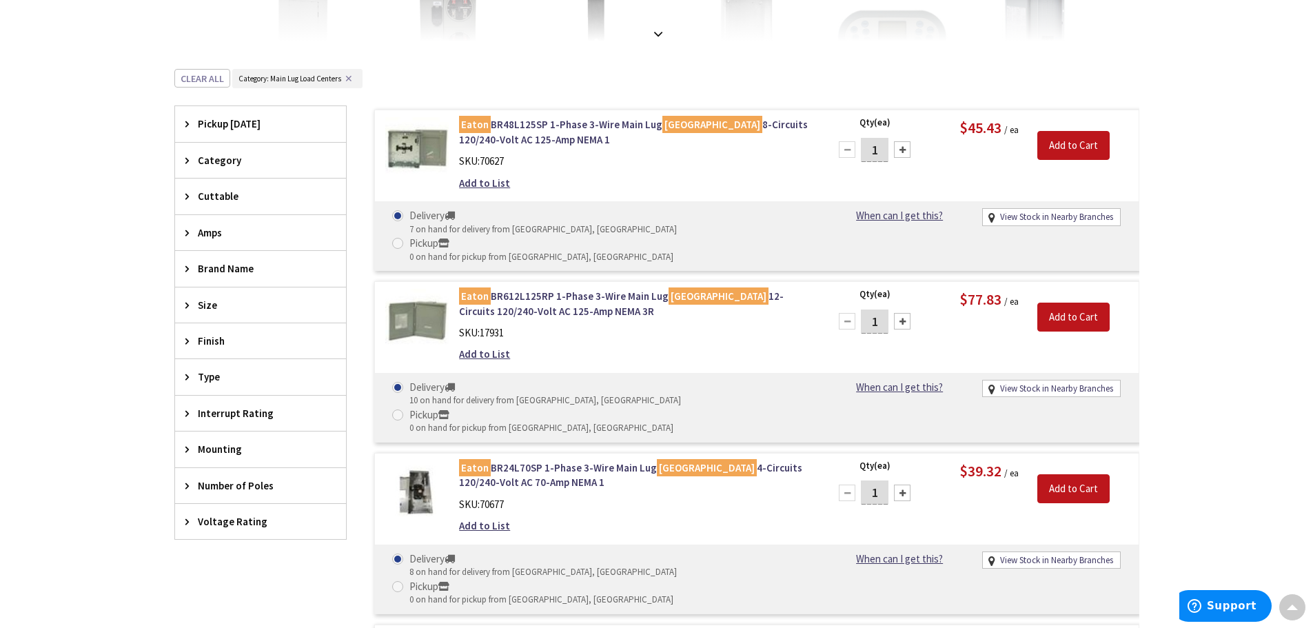
click at [189, 230] on icon at bounding box center [190, 233] width 10 height 10
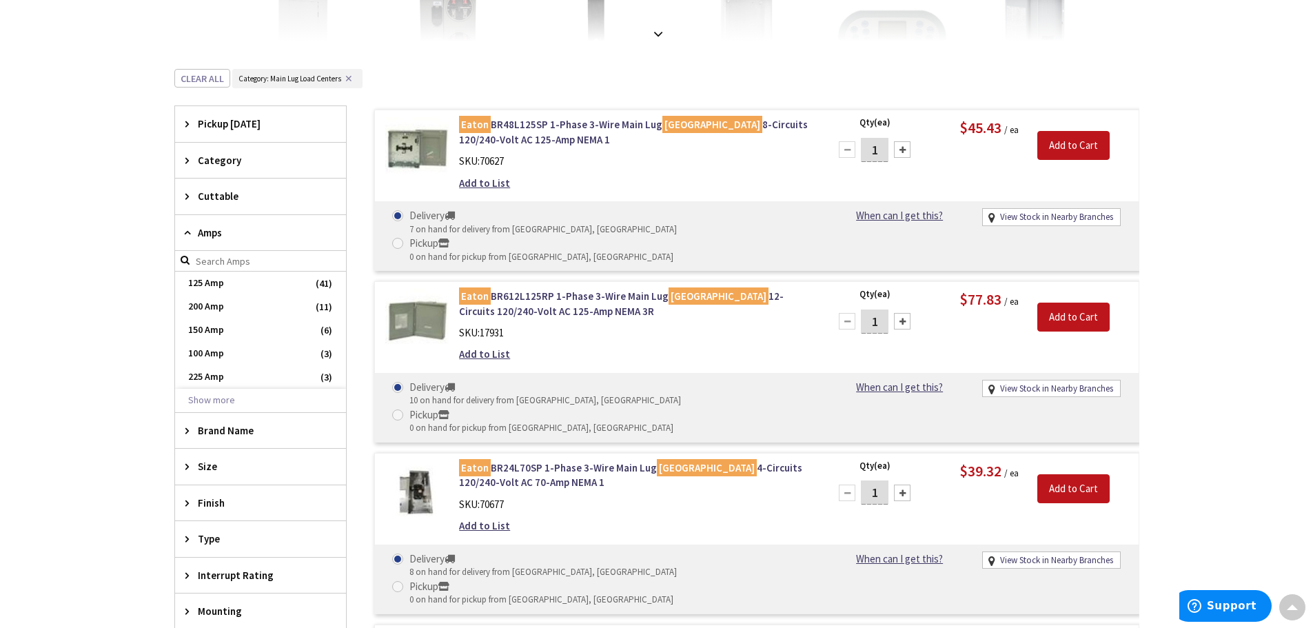
click at [190, 466] on icon at bounding box center [190, 466] width 10 height 10
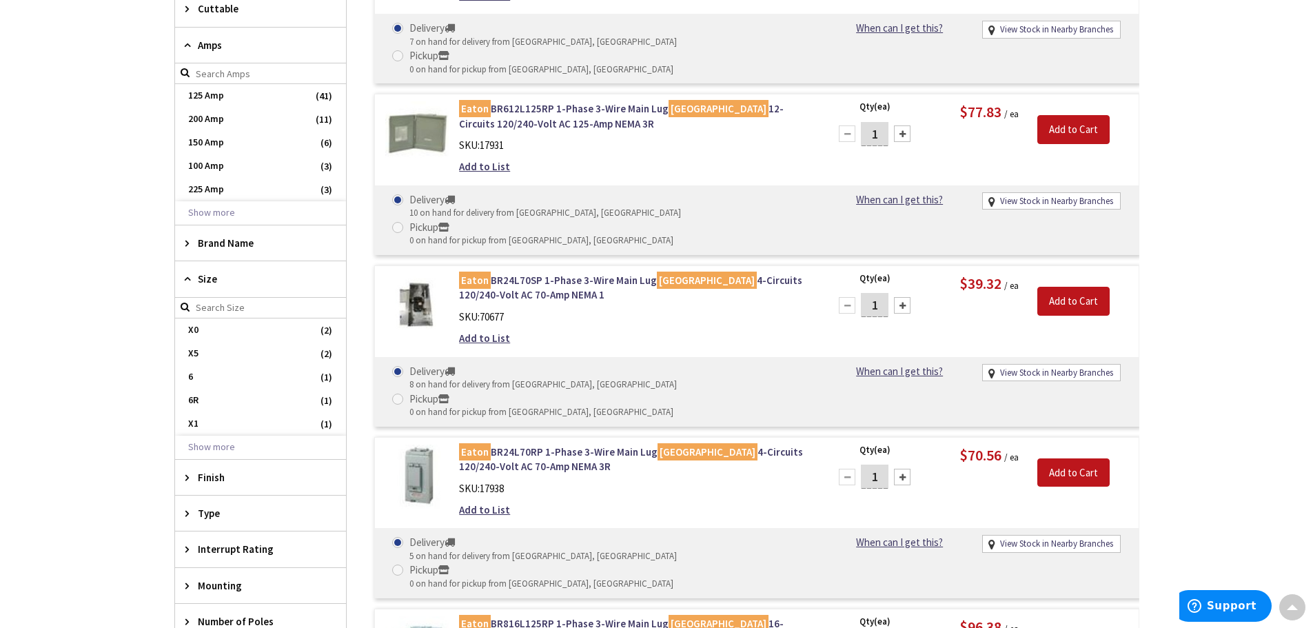
scroll to position [644, 0]
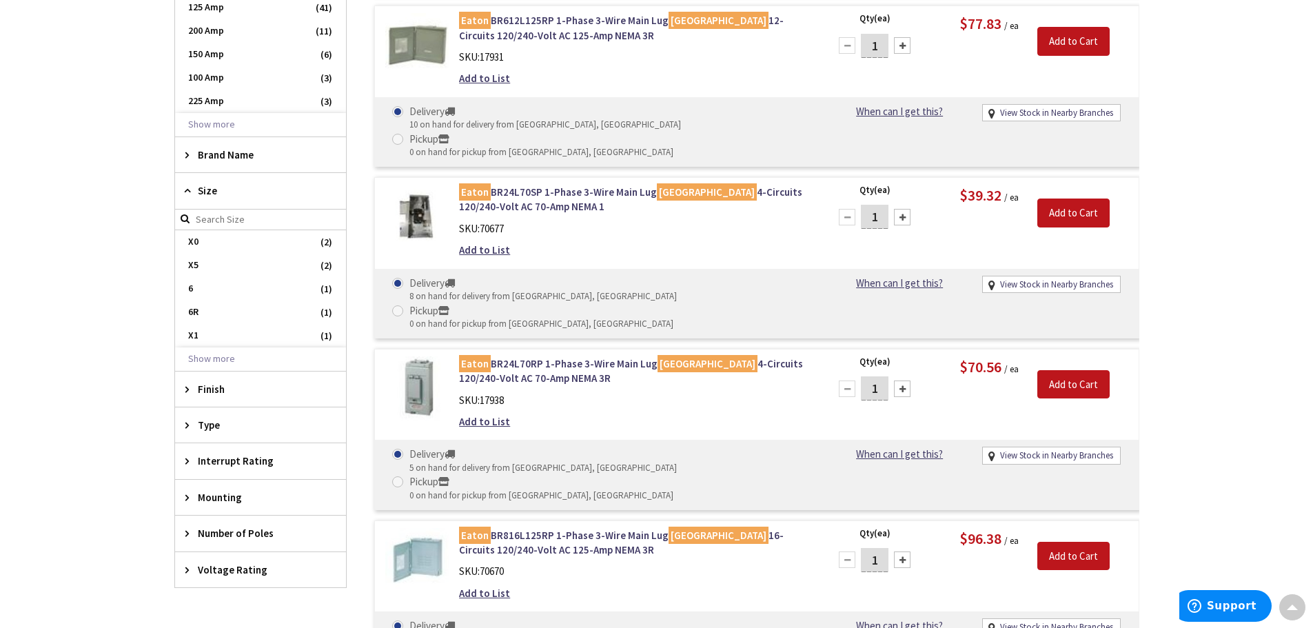
click at [194, 158] on icon at bounding box center [190, 155] width 10 height 10
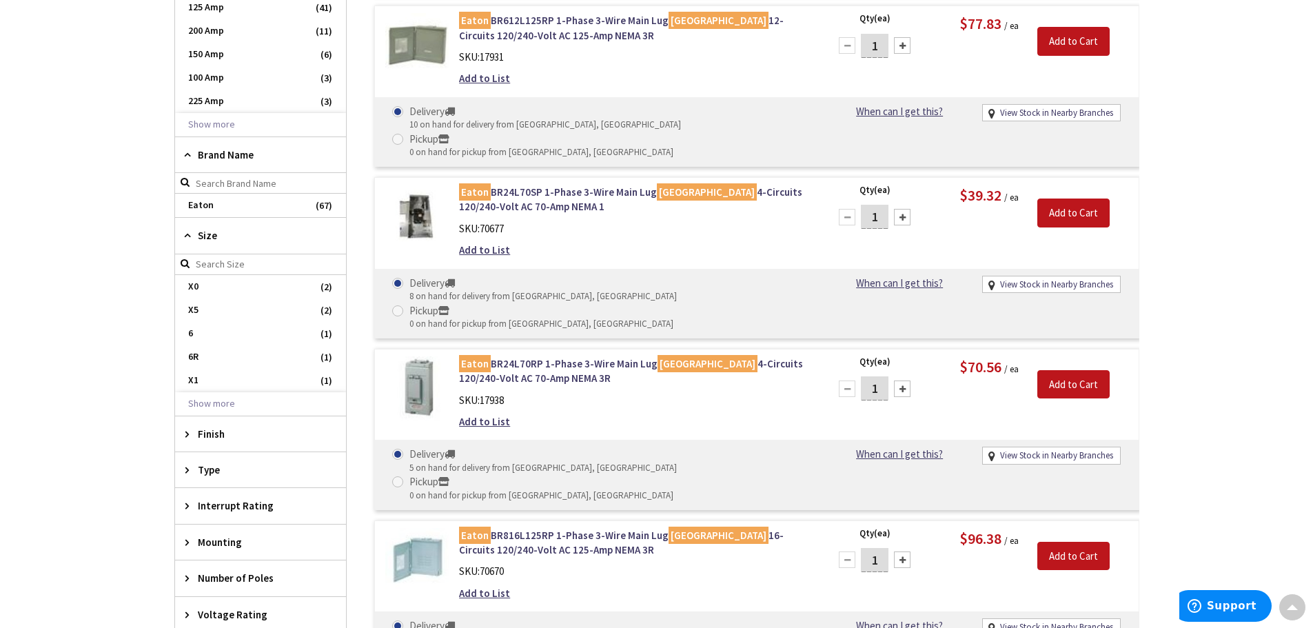
click at [194, 158] on icon at bounding box center [190, 155] width 10 height 10
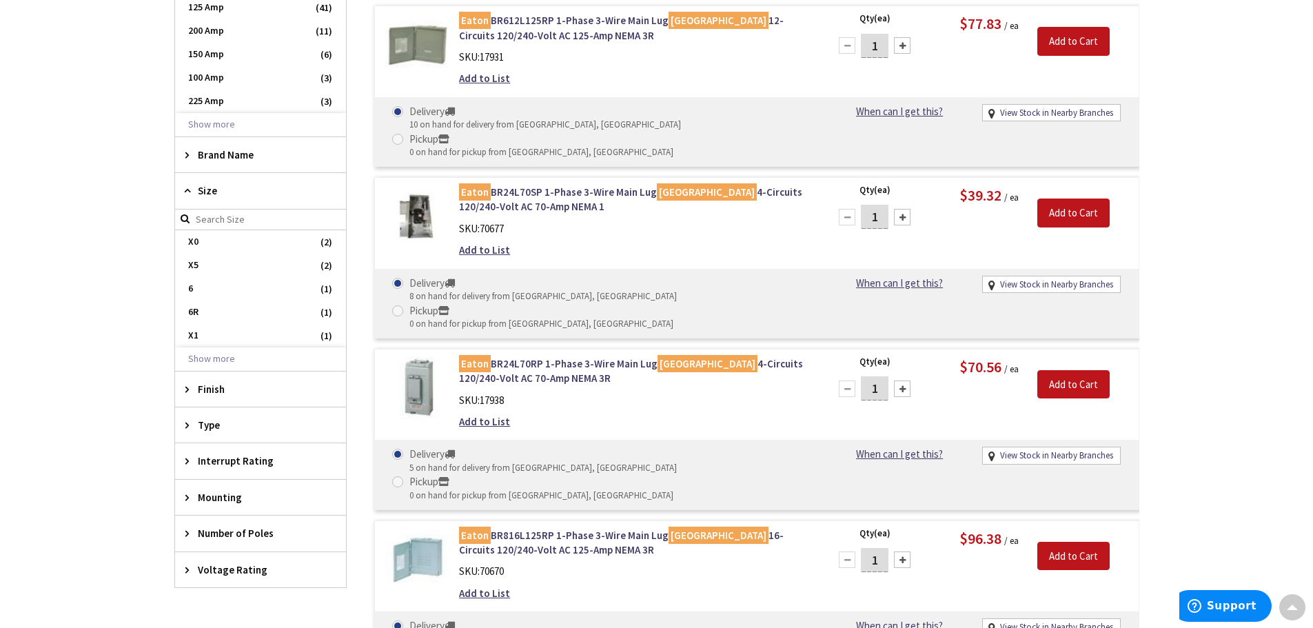
click at [214, 430] on span "Type" at bounding box center [254, 425] width 112 height 14
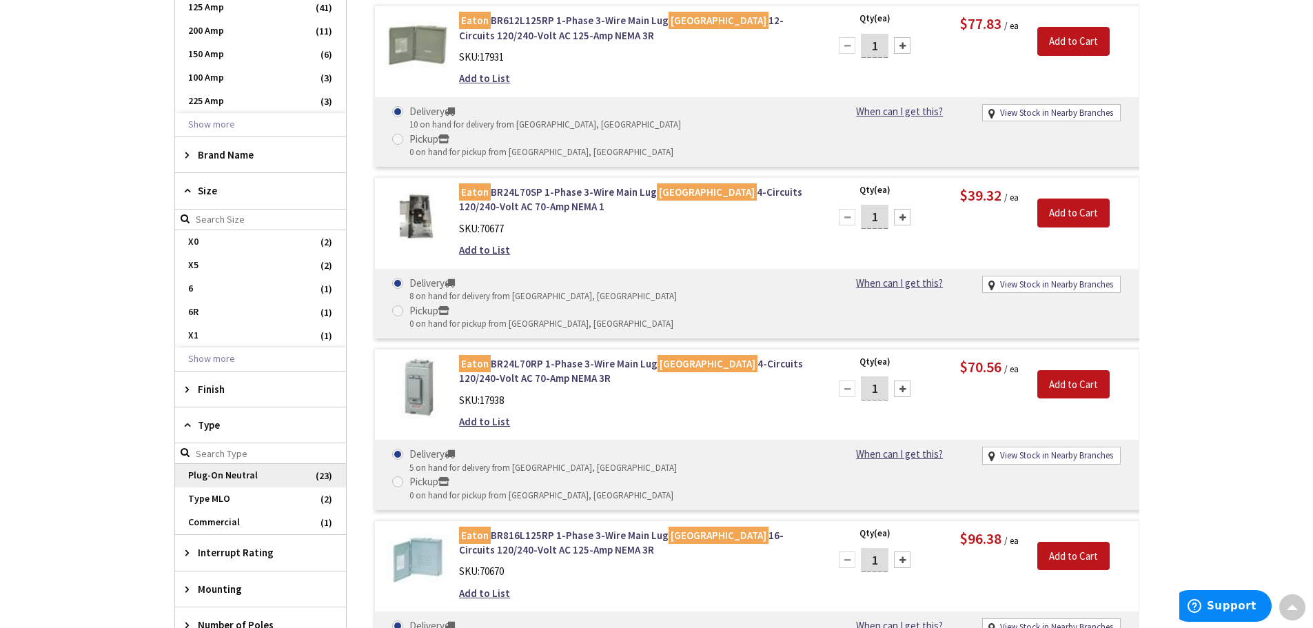
click at [222, 473] on span "Plug-On Neutral" at bounding box center [260, 475] width 171 height 23
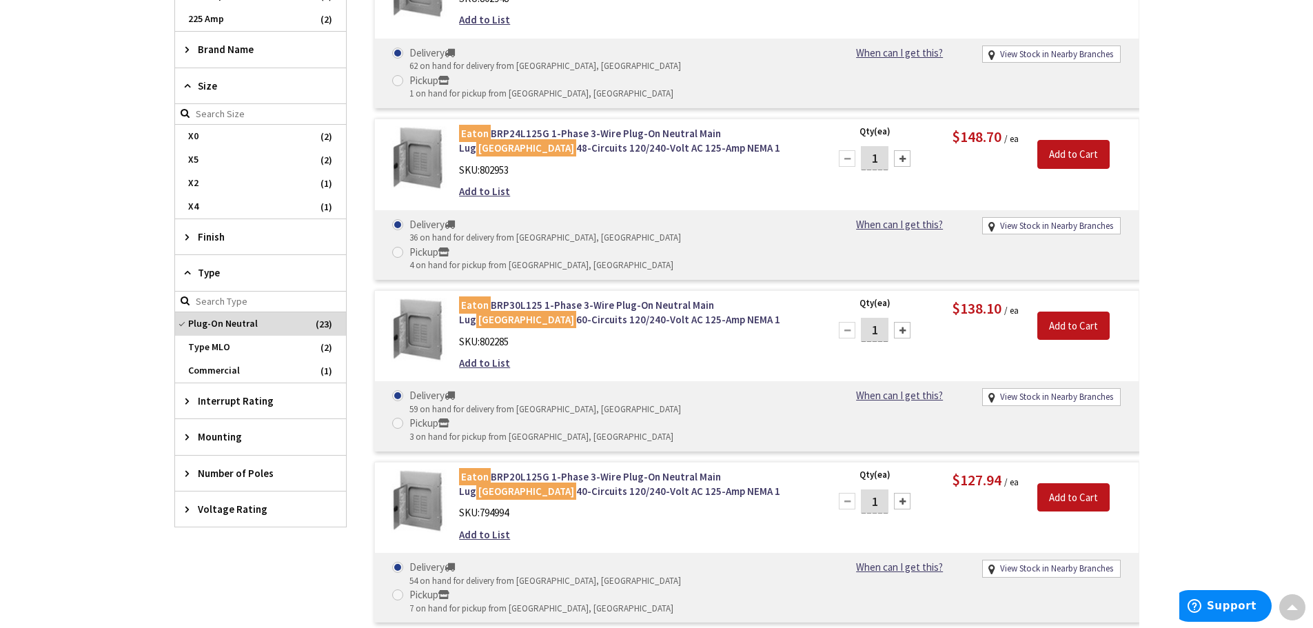
scroll to position [585, 0]
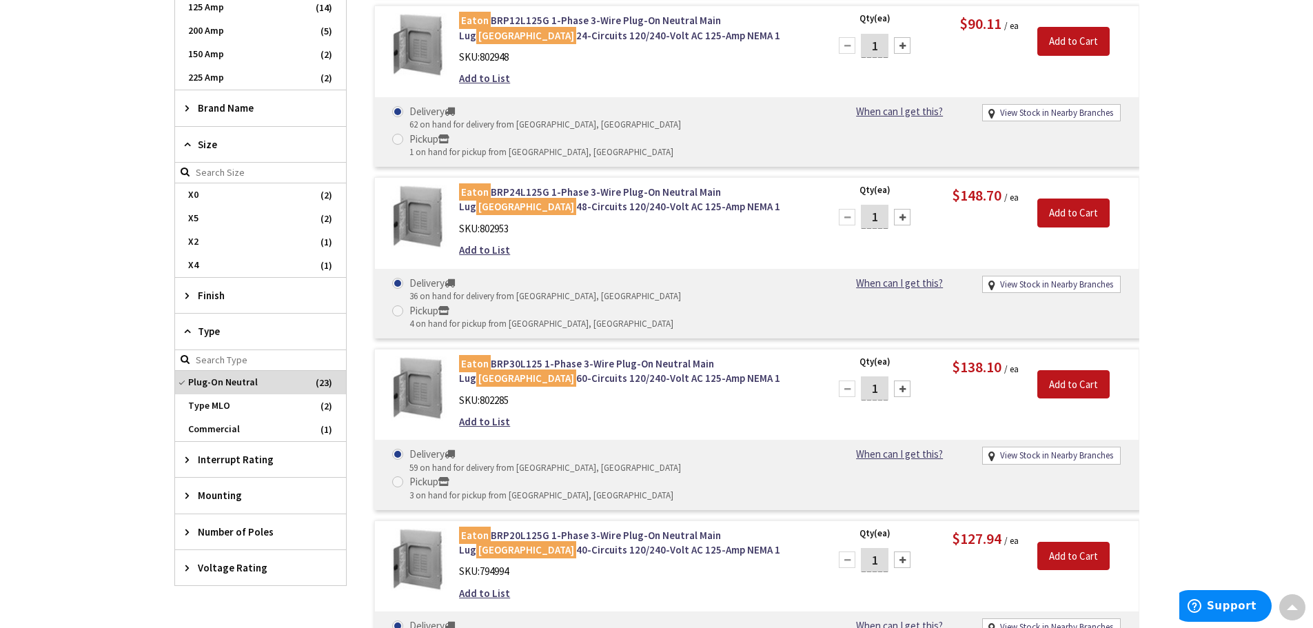
click at [217, 461] on span "Interrupt Rating" at bounding box center [254, 459] width 112 height 14
click at [212, 509] on span "10 Kilo-Amp" at bounding box center [260, 509] width 171 height 23
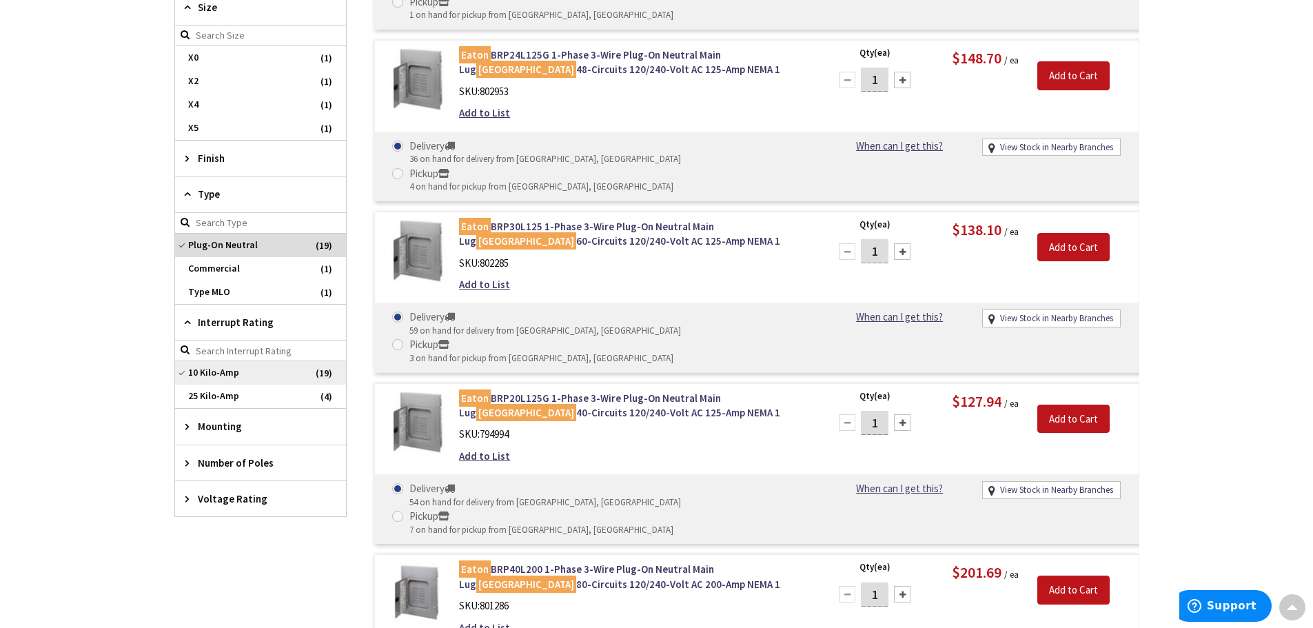
scroll to position [723, 0]
click at [228, 423] on span "Mounting" at bounding box center [254, 425] width 112 height 14
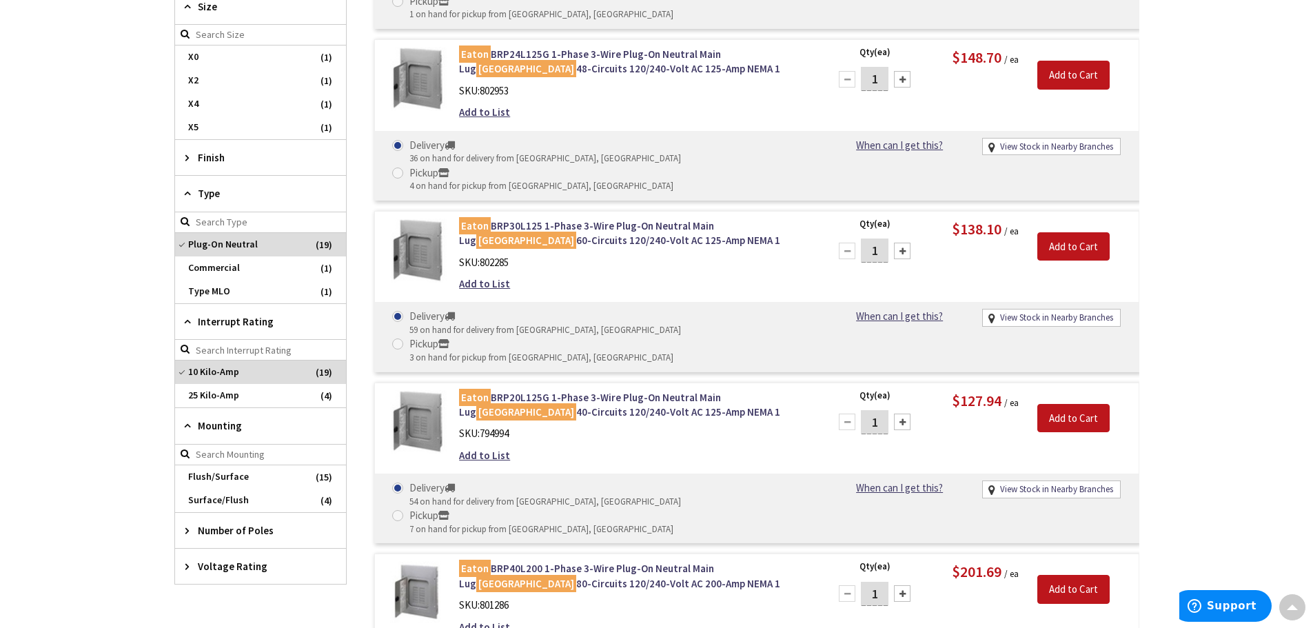
click at [232, 522] on div "Number of Poles" at bounding box center [260, 530] width 171 height 35
click at [209, 582] on span "1" at bounding box center [260, 580] width 171 height 23
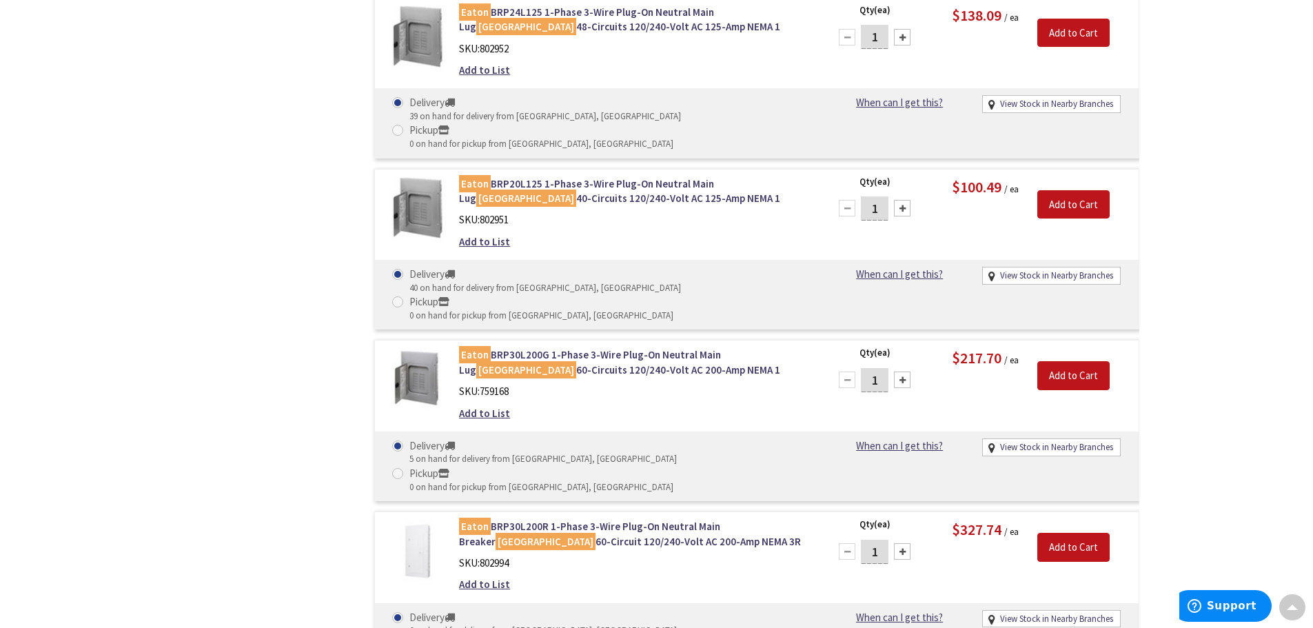
scroll to position [1826, 0]
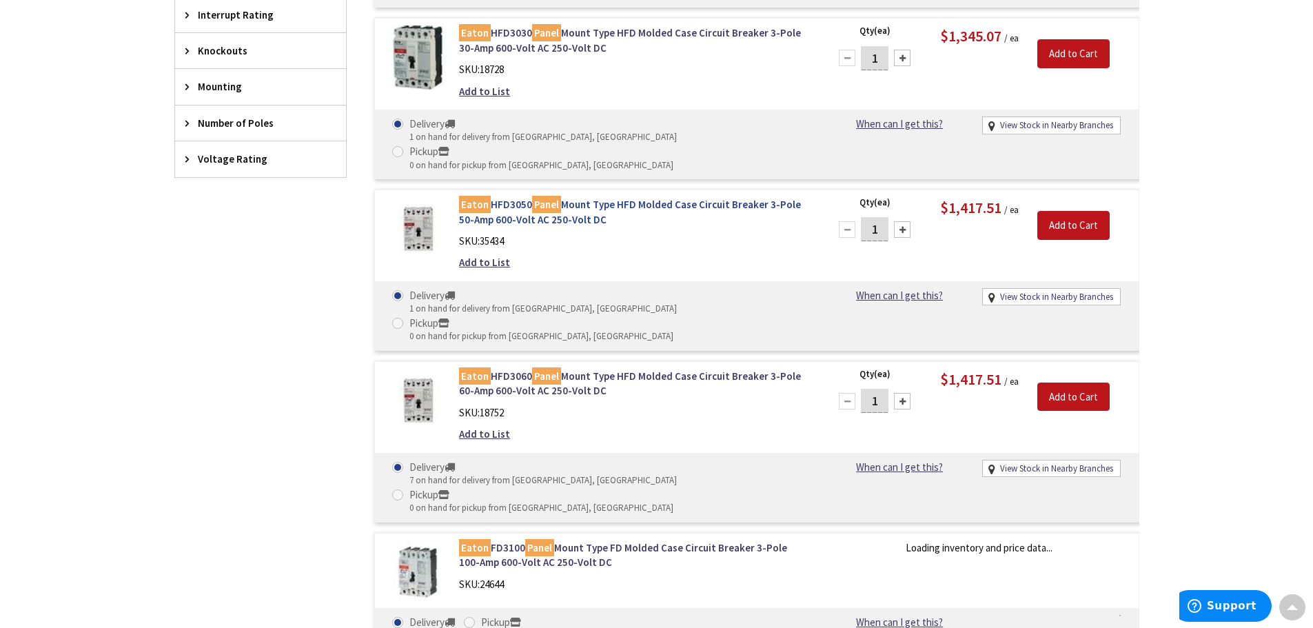
scroll to position [805, 0]
